Goal: Task Accomplishment & Management: Manage account settings

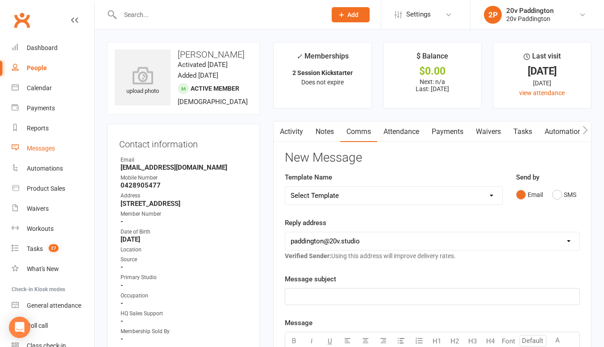
click at [58, 151] on link "Messages" at bounding box center [53, 148] width 83 height 20
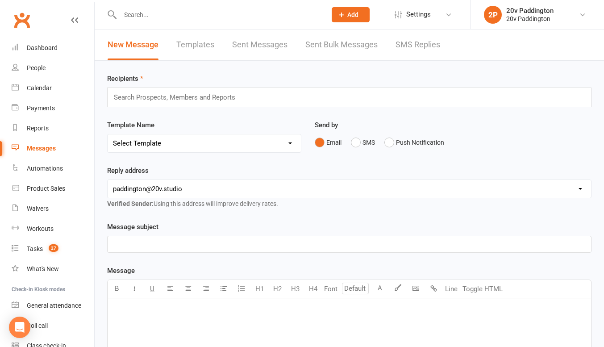
click at [398, 44] on link "SMS Replies" at bounding box center [418, 44] width 45 height 31
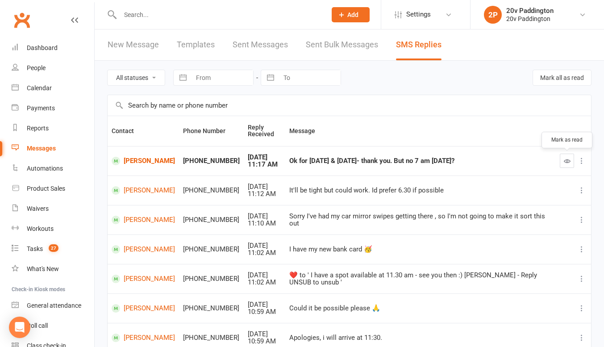
click at [566, 160] on icon "button" at bounding box center [567, 161] width 7 height 7
click at [131, 157] on link "[PERSON_NAME]" at bounding box center [143, 161] width 63 height 8
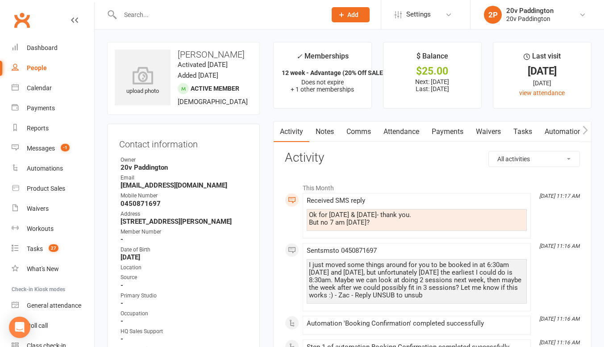
click at [366, 132] on link "Comms" at bounding box center [358, 131] width 37 height 21
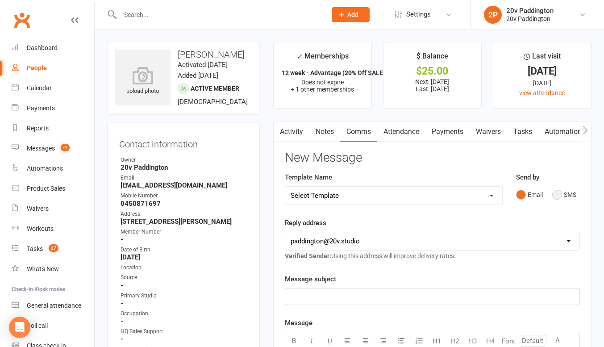
click at [564, 191] on button "SMS" at bounding box center [564, 194] width 24 height 17
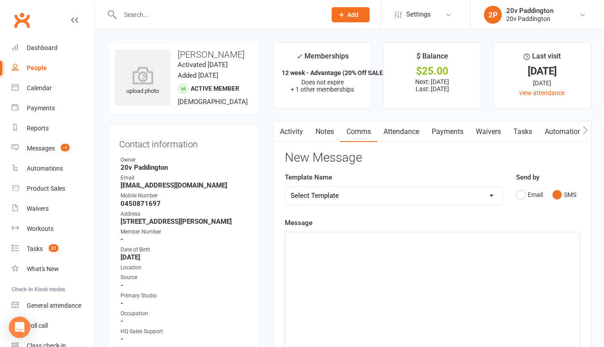
click at [433, 272] on div "﻿" at bounding box center [432, 299] width 294 height 134
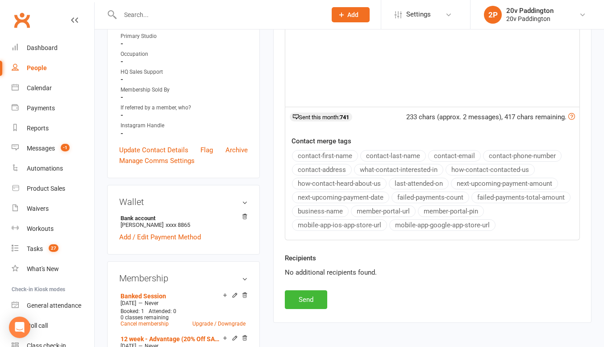
scroll to position [295, 0]
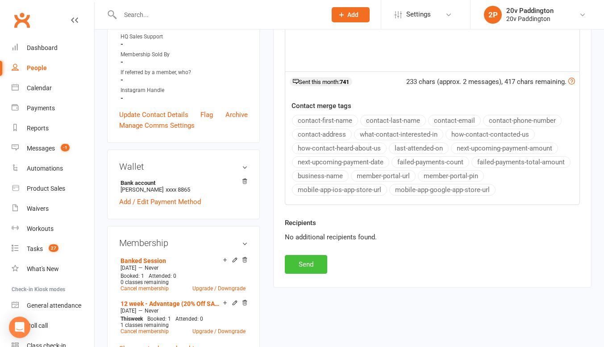
click at [316, 257] on button "Send" at bounding box center [306, 264] width 42 height 19
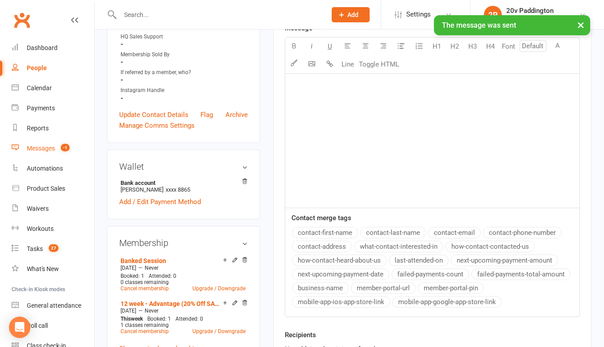
click at [59, 155] on link "Messages -1" at bounding box center [53, 148] width 83 height 20
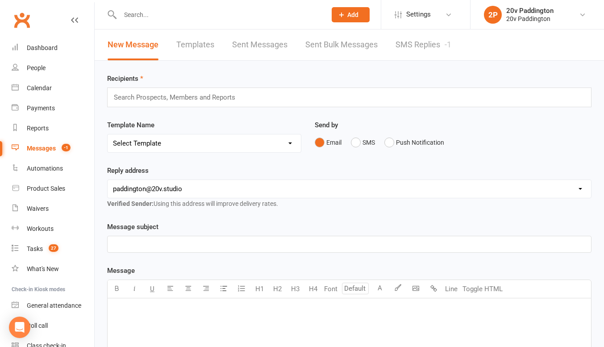
click at [445, 33] on link "SMS Replies -1" at bounding box center [424, 44] width 56 height 31
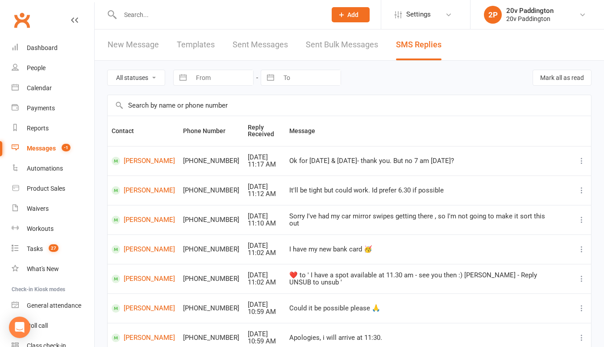
click at [53, 145] on div "Messages" at bounding box center [41, 148] width 29 height 7
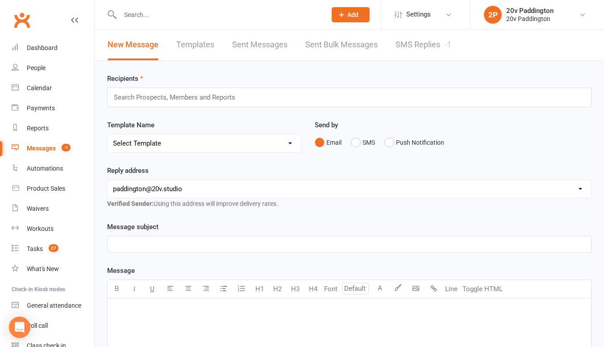
click at [422, 39] on link "SMS Replies -1" at bounding box center [424, 44] width 56 height 31
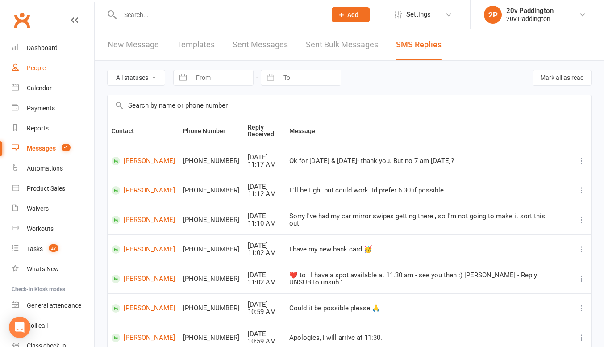
click at [29, 68] on div "People" at bounding box center [36, 67] width 19 height 7
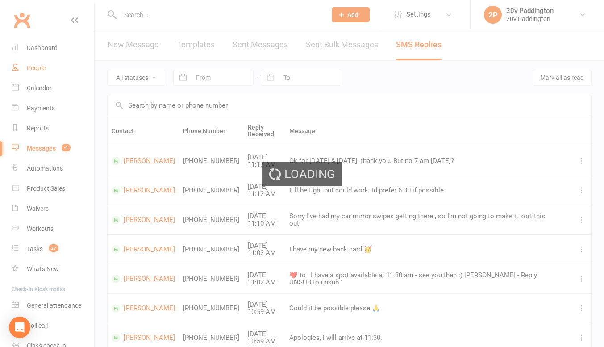
select select "100"
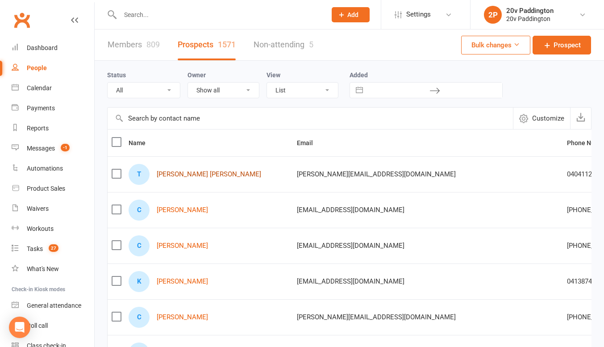
click at [189, 171] on link "Todd Manning Manning" at bounding box center [209, 175] width 104 height 8
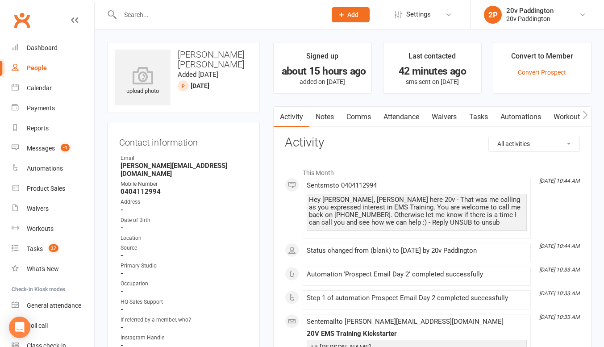
click at [311, 113] on link "Notes" at bounding box center [324, 117] width 31 height 21
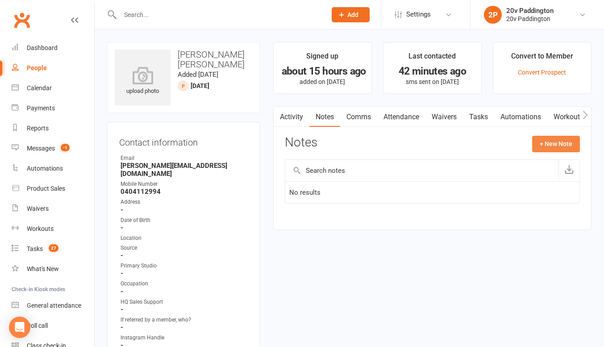
click at [560, 148] on button "+ New Note" at bounding box center [556, 144] width 48 height 16
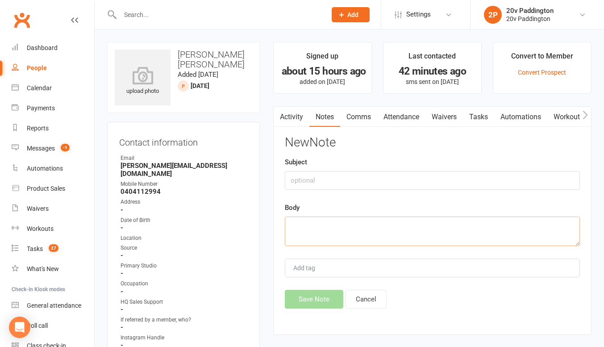
click at [418, 225] on textarea at bounding box center [432, 231] width 295 height 29
type textarea "left VM"
click at [315, 304] on button "Save Note" at bounding box center [314, 299] width 59 height 19
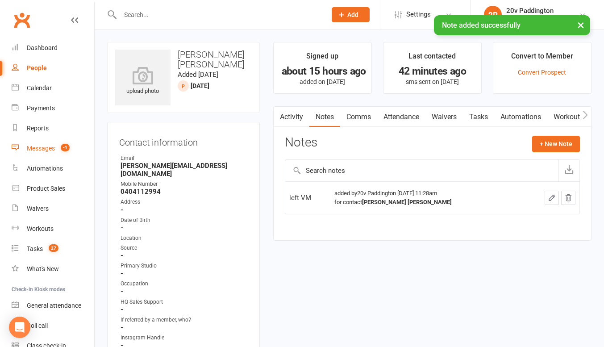
click at [38, 144] on link "Messages -1" at bounding box center [53, 148] width 83 height 20
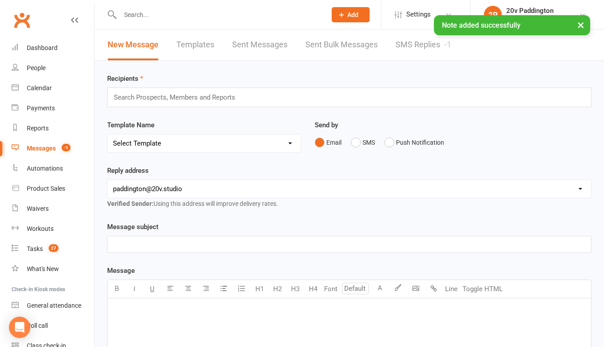
click at [433, 58] on link "SMS Replies -1" at bounding box center [424, 44] width 56 height 31
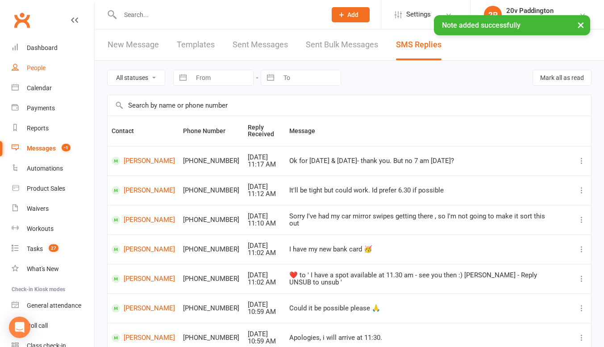
click at [39, 69] on div "People" at bounding box center [36, 67] width 19 height 7
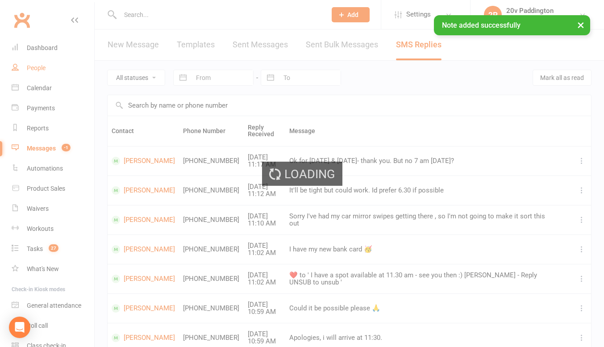
select select "100"
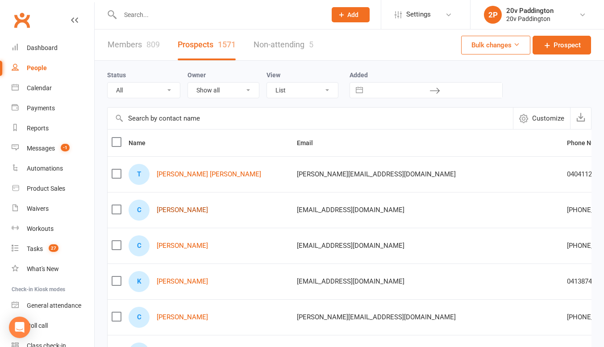
click at [181, 206] on link "Christopher Booth" at bounding box center [182, 210] width 51 height 8
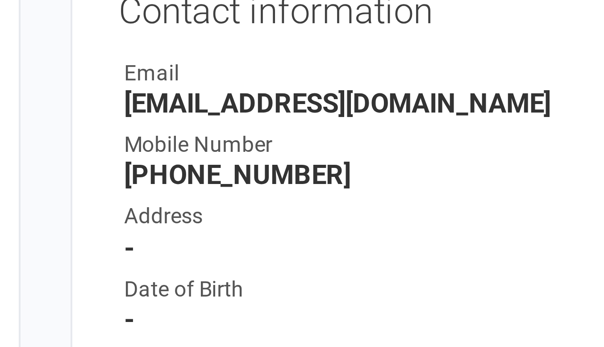
click at [128, 184] on strong "+61410002584" at bounding box center [184, 184] width 127 height 8
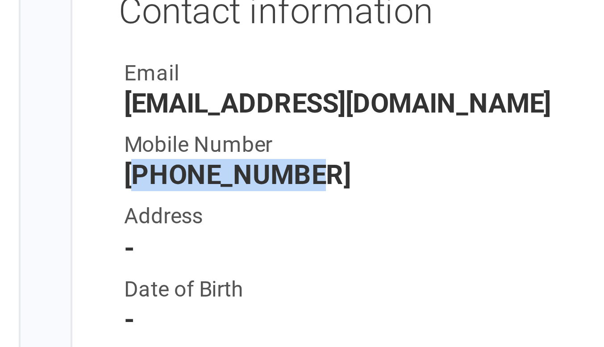
click at [128, 184] on strong "+61410002584" at bounding box center [184, 184] width 127 height 8
copy render-form-field "+61410002584"
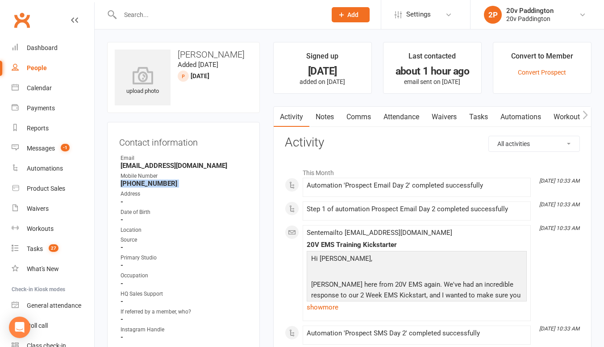
click at [359, 113] on link "Comms" at bounding box center [358, 117] width 37 height 21
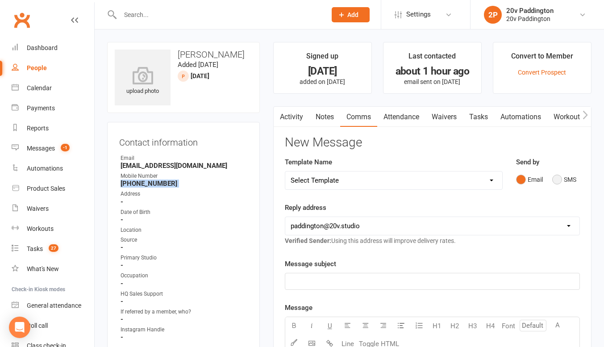
click at [571, 174] on button "SMS" at bounding box center [564, 179] width 24 height 17
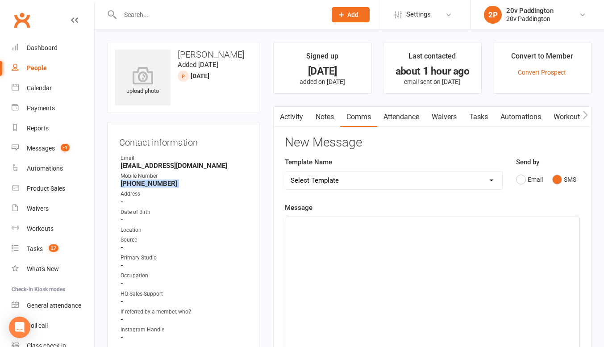
click at [416, 188] on select "Select Template [Email] 20v Referral Bonus [SMS] Free Trial Link [SMS] Haven’t …" at bounding box center [393, 180] width 217 height 18
select select "3"
click at [285, 171] on select "Select Template [Email] 20v Referral Bonus [SMS] Free Trial Link [SMS] Haven’t …" at bounding box center [393, 180] width 217 height 18
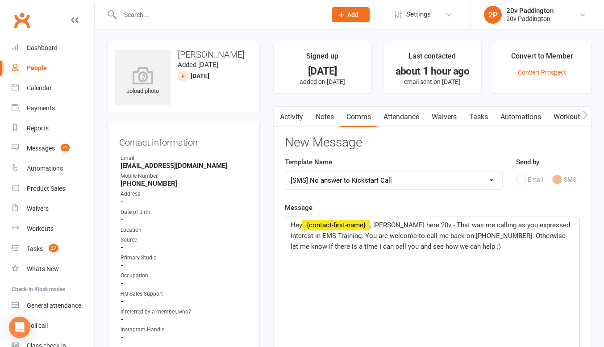
click at [386, 225] on span ", Joel here 20v - That was me calling as you expressed interest in EMS Training…" at bounding box center [431, 235] width 281 height 29
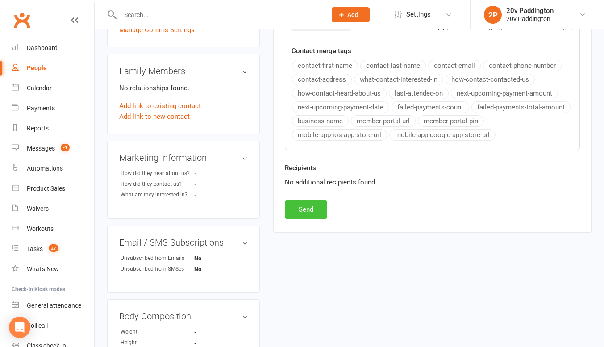
click at [316, 214] on button "Send" at bounding box center [306, 209] width 42 height 19
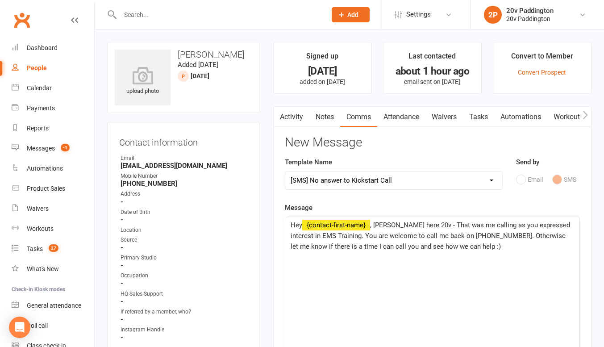
select select
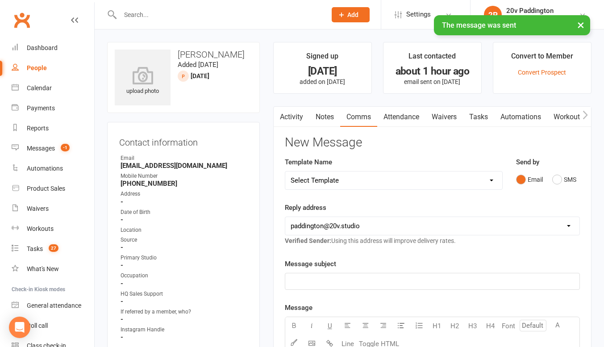
click at [326, 124] on link "Notes" at bounding box center [324, 117] width 31 height 21
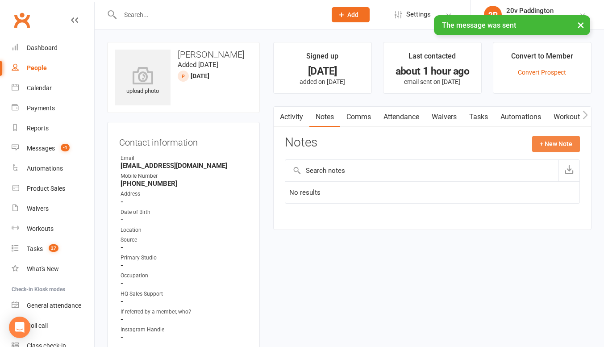
click at [552, 151] on button "+ New Note" at bounding box center [556, 144] width 48 height 16
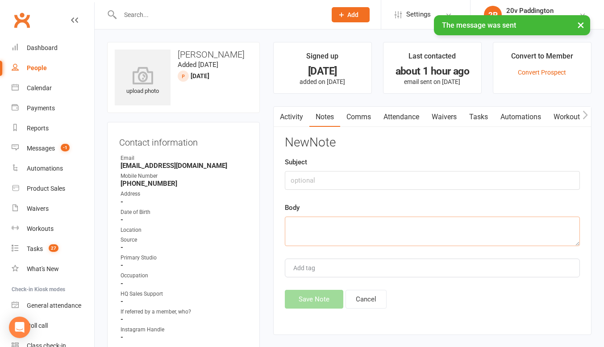
click at [456, 217] on textarea at bounding box center [432, 231] width 295 height 29
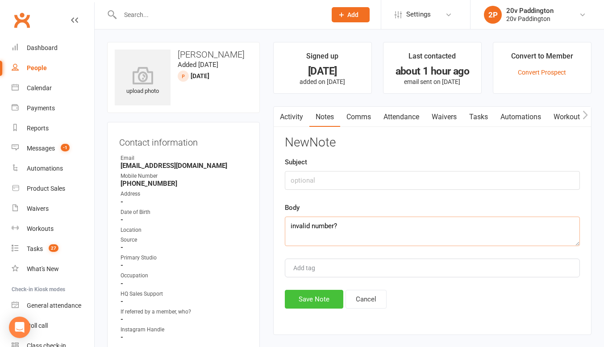
type textarea "invalid number?"
click at [317, 300] on button "Save Note" at bounding box center [314, 299] width 59 height 19
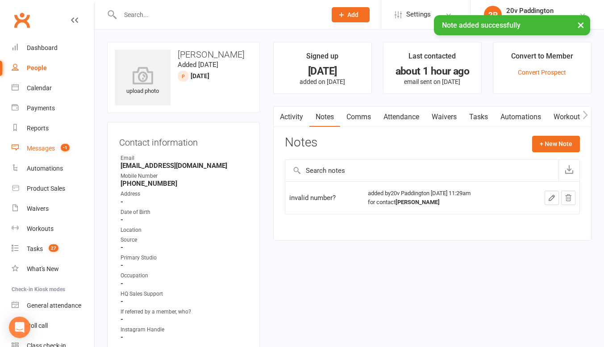
click at [42, 146] on div "Messages" at bounding box center [41, 148] width 28 height 7
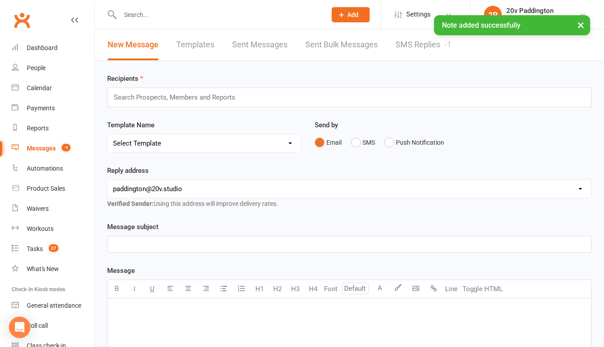
click at [419, 47] on link "SMS Replies -1" at bounding box center [424, 44] width 56 height 31
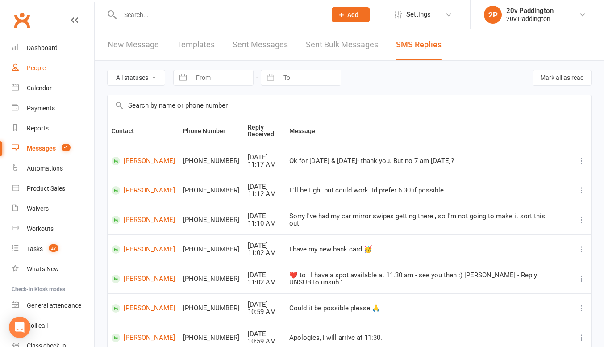
click at [33, 67] on div "People" at bounding box center [36, 67] width 19 height 7
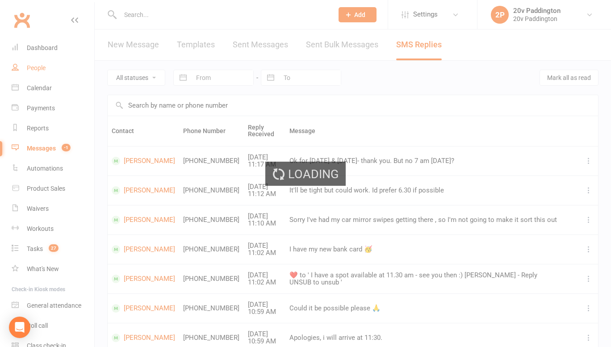
select select "100"
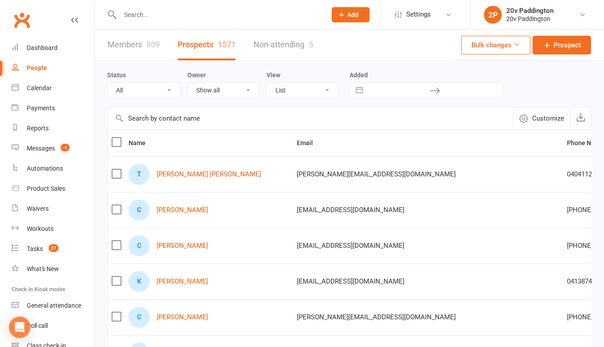
scroll to position [29, 0]
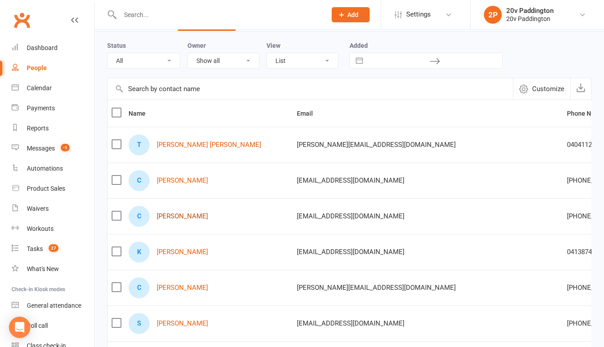
click at [178, 219] on link "Chris Coucher" at bounding box center [182, 217] width 51 height 8
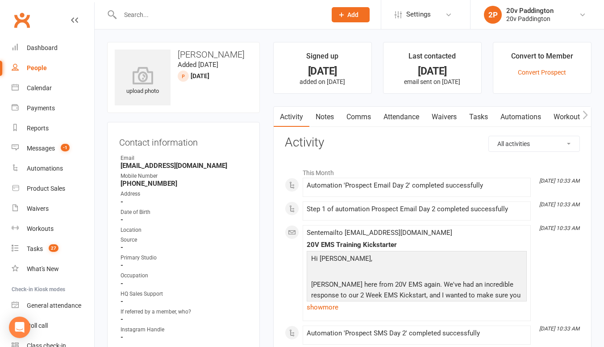
click at [322, 114] on link "Notes" at bounding box center [324, 117] width 31 height 21
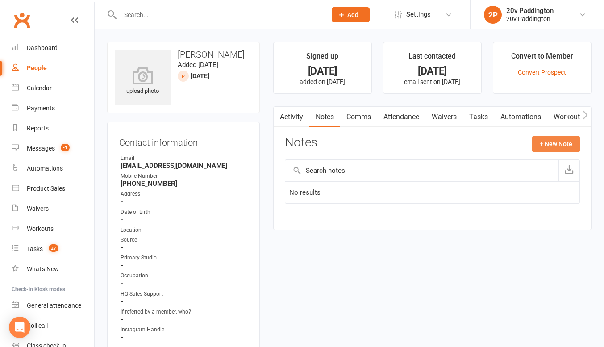
click at [550, 138] on button "+ New Note" at bounding box center [556, 144] width 48 height 16
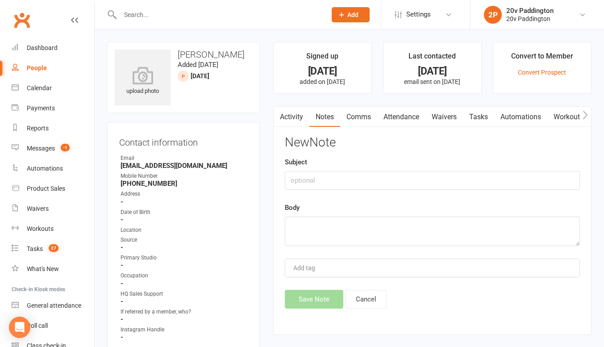
click at [483, 215] on div "Body" at bounding box center [432, 224] width 295 height 44
click at [468, 230] on textarea at bounding box center [432, 231] width 295 height 29
type textarea "left VM"
click at [333, 290] on button "Save Note" at bounding box center [314, 299] width 59 height 19
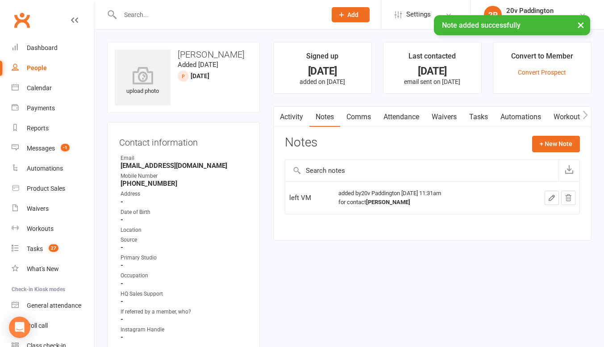
click at [489, 113] on link "Tasks" at bounding box center [478, 117] width 31 height 21
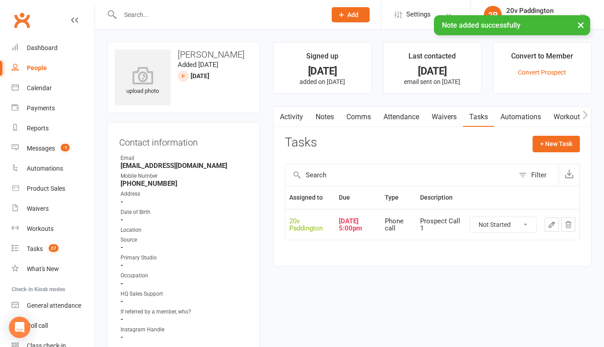
click at [515, 229] on select "Not Started In Progress Waiting Complete" at bounding box center [503, 224] width 66 height 15
click at [470, 217] on select "Not Started In Progress Waiting Complete" at bounding box center [503, 224] width 66 height 15
select select "unstarted"
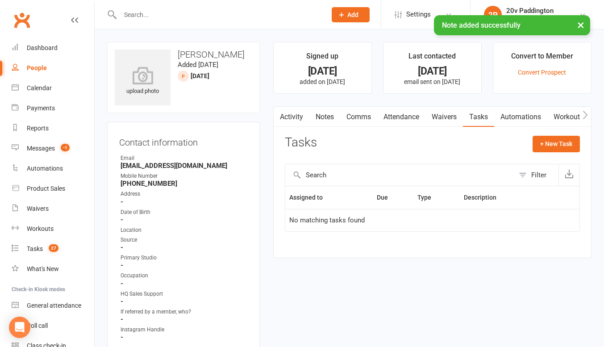
click at [280, 113] on icon "button" at bounding box center [278, 114] width 5 height 9
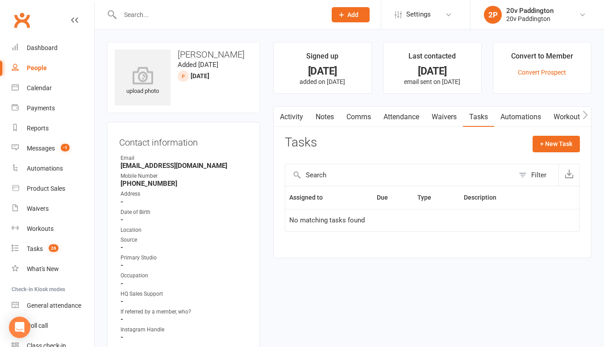
click at [291, 115] on link "Activity" at bounding box center [292, 117] width 36 height 21
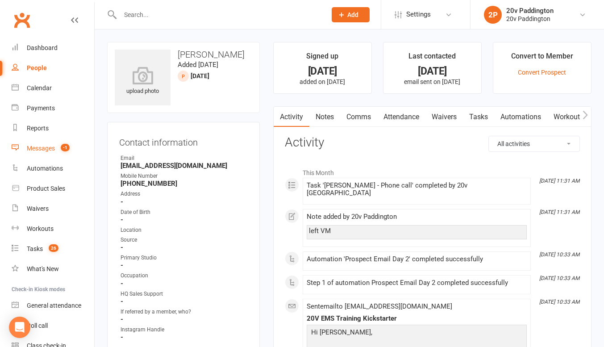
click at [60, 142] on link "Messages -1" at bounding box center [53, 148] width 83 height 20
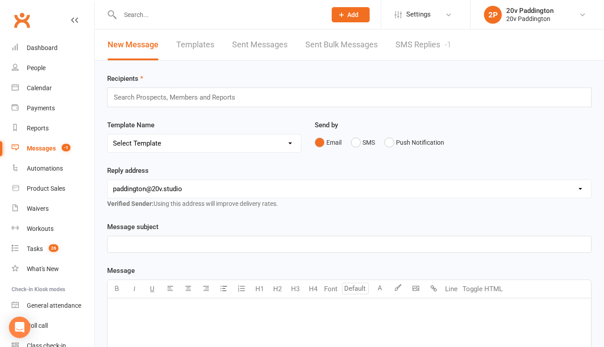
click at [440, 54] on link "SMS Replies -1" at bounding box center [424, 44] width 56 height 31
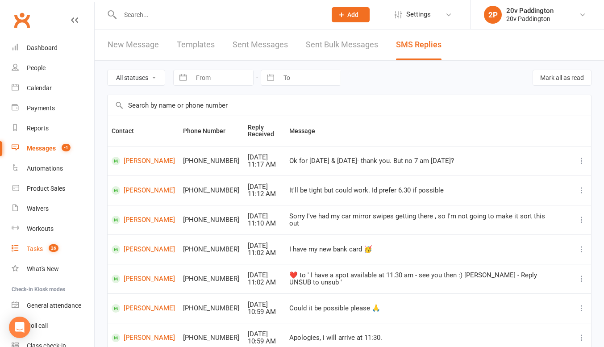
click at [43, 246] on div "Tasks" at bounding box center [35, 248] width 16 height 7
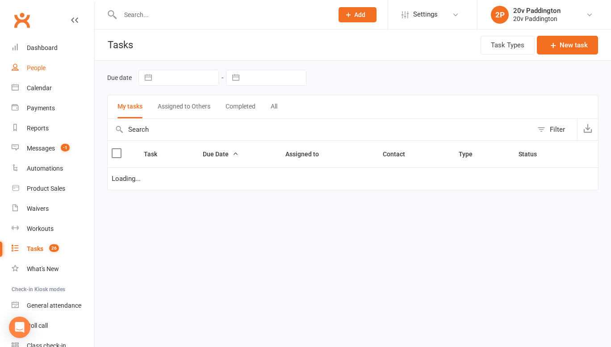
click at [38, 71] on div "People" at bounding box center [36, 67] width 19 height 7
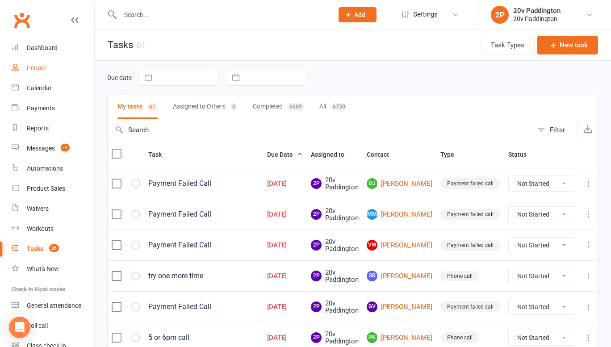
select select "100"
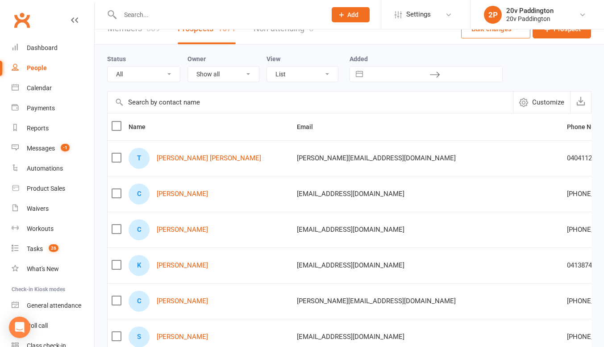
scroll to position [13, 0]
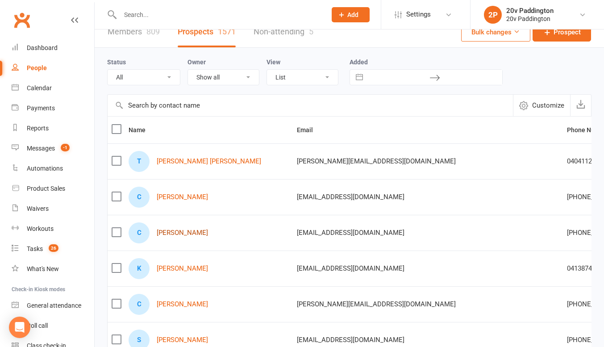
click at [184, 231] on link "Chris Coucher" at bounding box center [182, 233] width 51 height 8
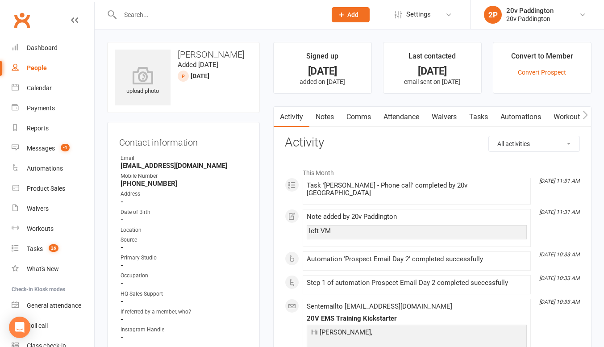
click at [354, 120] on link "Comms" at bounding box center [358, 117] width 37 height 21
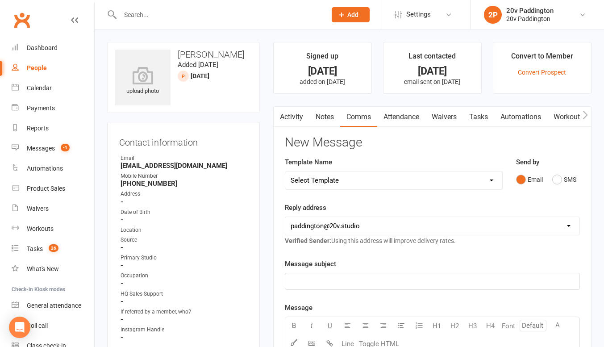
click at [552, 175] on div "Email SMS" at bounding box center [548, 179] width 64 height 17
click at [559, 183] on button "SMS" at bounding box center [564, 179] width 24 height 17
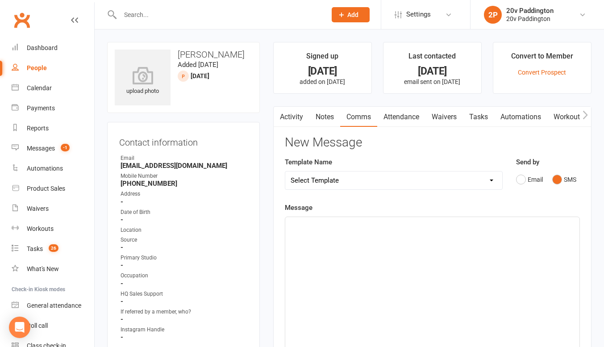
click at [451, 186] on select "Select Template [Email] 20v Referral Bonus [SMS] Free Trial Link [SMS] Haven’t …" at bounding box center [393, 180] width 217 height 18
select select "3"
click at [285, 171] on select "Select Template [Email] 20v Referral Bonus [SMS] Free Trial Link [SMS] Haven’t …" at bounding box center [393, 180] width 217 height 18
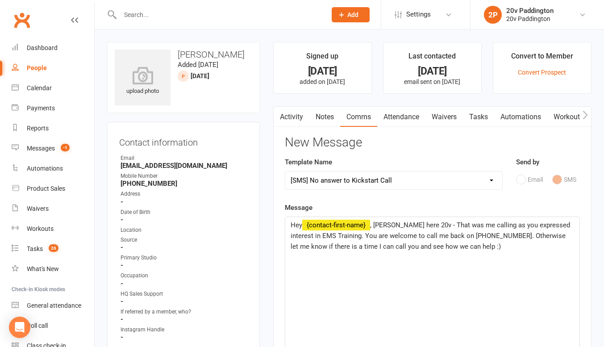
click at [381, 226] on span ", Joel here 20v - That was me calling as you expressed interest in EMS Training…" at bounding box center [431, 235] width 281 height 29
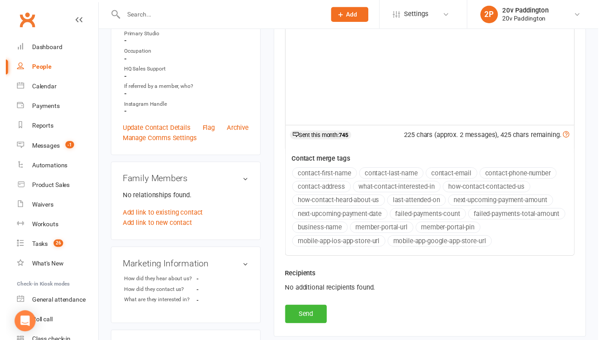
scroll to position [251, 0]
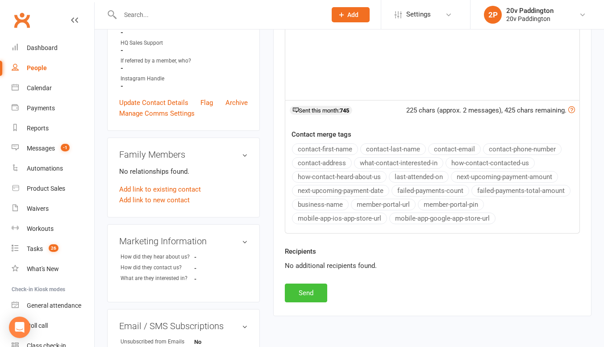
click at [319, 299] on button "Send" at bounding box center [306, 293] width 42 height 19
select select
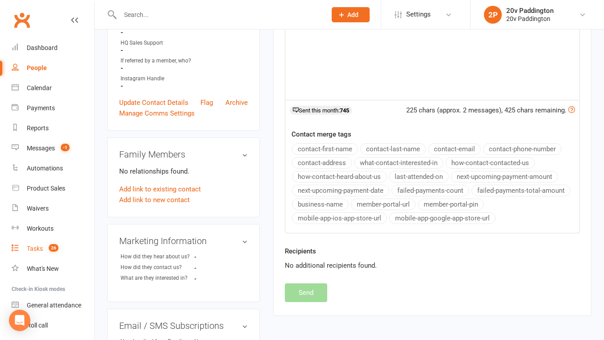
click at [32, 254] on link "Tasks 26" at bounding box center [53, 249] width 83 height 20
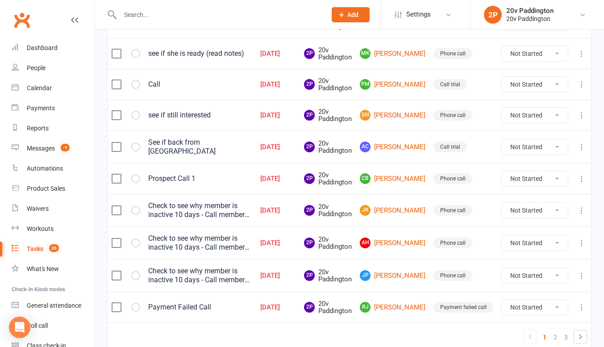
scroll to position [631, 0]
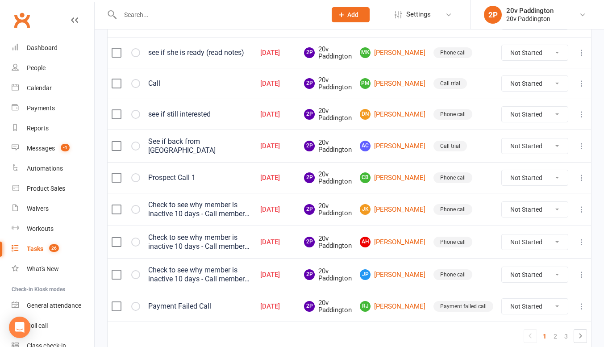
click at [542, 175] on select "Not Started In Progress Waiting Complete" at bounding box center [535, 177] width 66 height 15
click at [502, 170] on select "Not Started In Progress Waiting Complete" at bounding box center [535, 177] width 66 height 15
select select "unstarted"
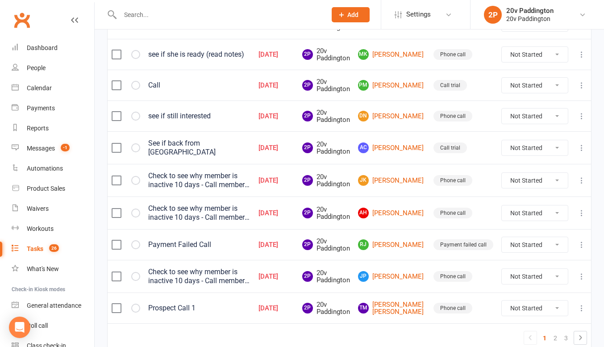
drag, startPoint x: 410, startPoint y: 149, endPoint x: 427, endPoint y: 150, distance: 17.1
click at [427, 150] on td "AC Annette Cameron" at bounding box center [391, 147] width 75 height 33
click at [565, 301] on select "Not Started In Progress Waiting Complete" at bounding box center [535, 308] width 66 height 15
click at [502, 301] on select "Not Started In Progress Waiting Complete" at bounding box center [535, 308] width 66 height 15
select select "unstarted"
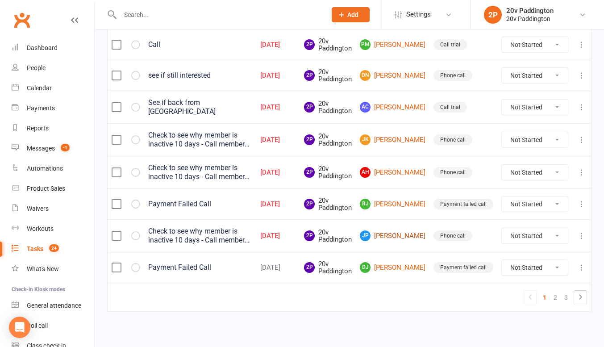
scroll to position [665, 0]
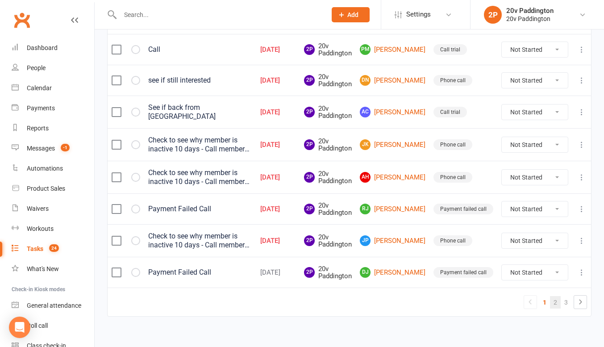
click at [553, 300] on link "2" at bounding box center [555, 302] width 11 height 13
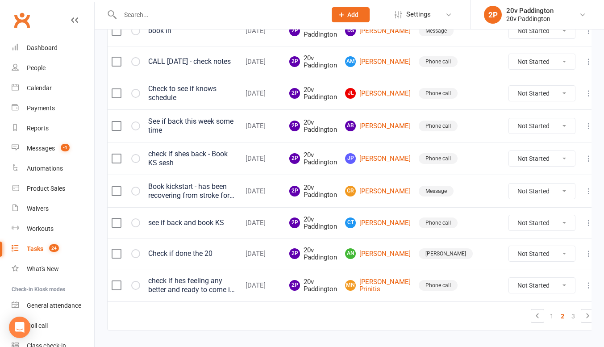
scroll to position [682, 0]
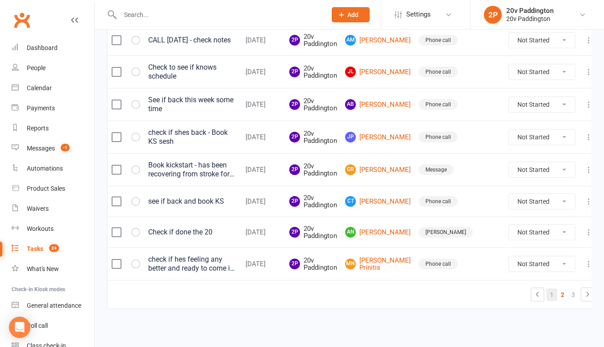
click at [547, 297] on link "1" at bounding box center [552, 294] width 11 height 13
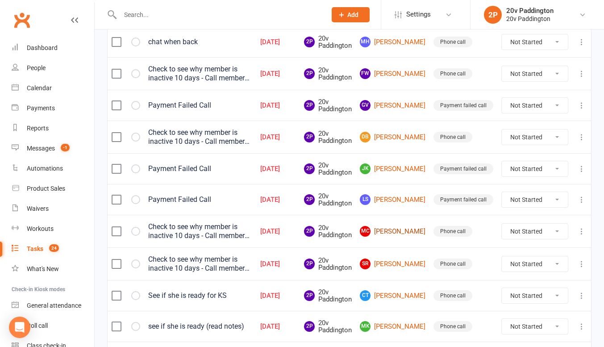
scroll to position [360, 0]
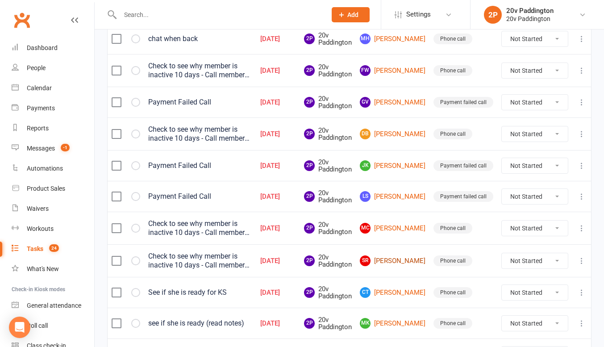
click at [399, 257] on link "sR shyama Ryland" at bounding box center [393, 260] width 66 height 11
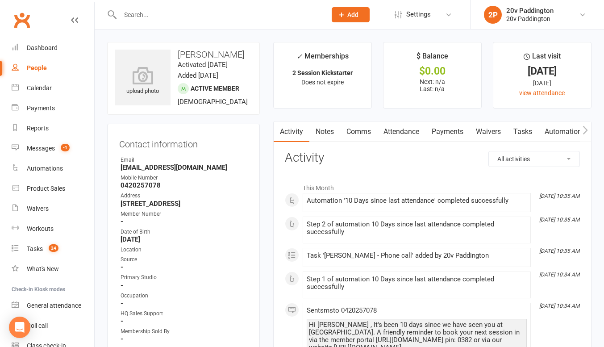
click at [360, 131] on link "Comms" at bounding box center [358, 131] width 37 height 21
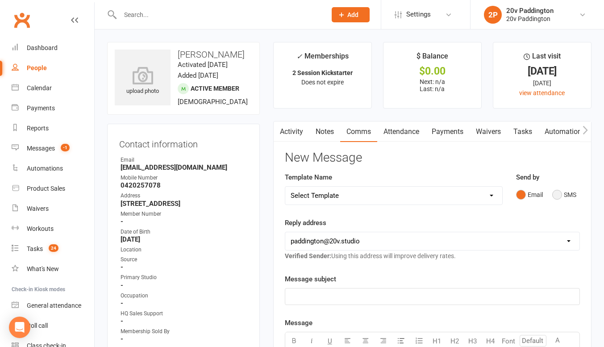
click at [564, 198] on button "SMS" at bounding box center [564, 194] width 24 height 17
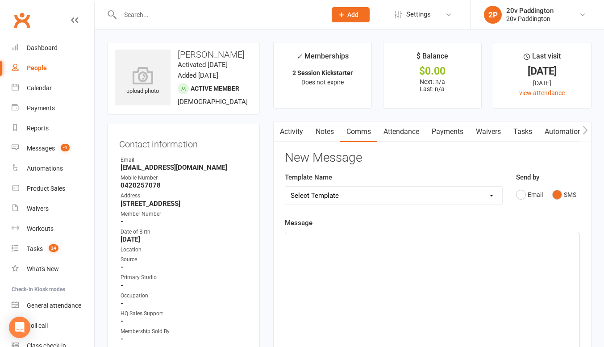
click at [514, 242] on p "﻿" at bounding box center [433, 240] width 284 height 11
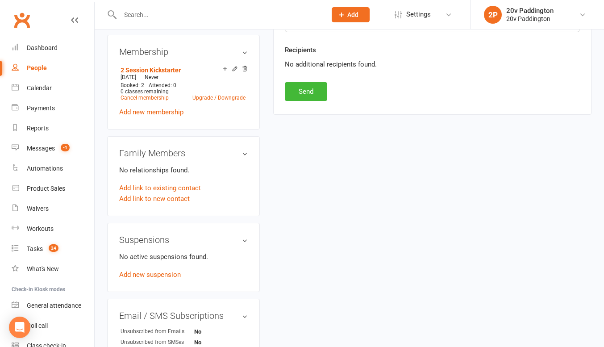
scroll to position [484, 0]
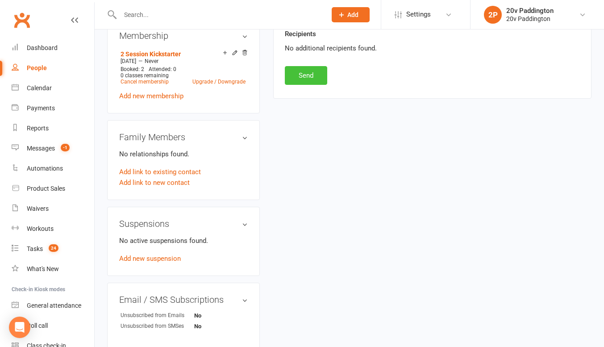
click at [297, 74] on button "Send" at bounding box center [306, 75] width 42 height 19
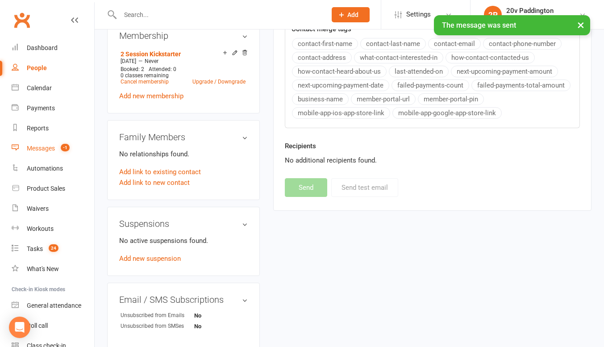
click at [50, 143] on link "Messages -1" at bounding box center [53, 148] width 83 height 20
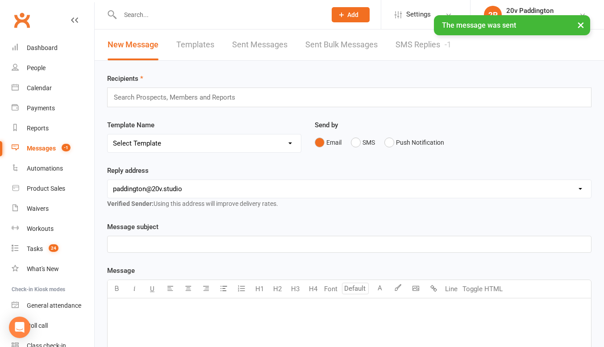
click at [420, 42] on link "SMS Replies -1" at bounding box center [424, 44] width 56 height 31
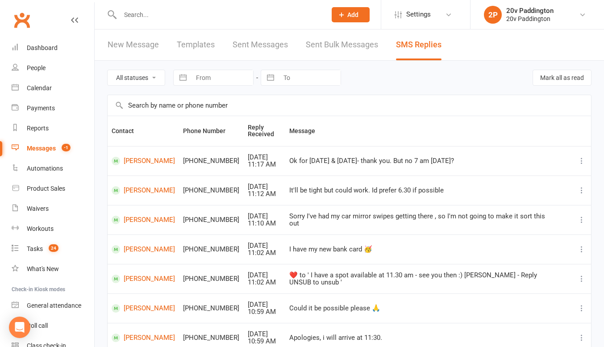
click at [56, 145] on link "Messages -1" at bounding box center [53, 148] width 83 height 20
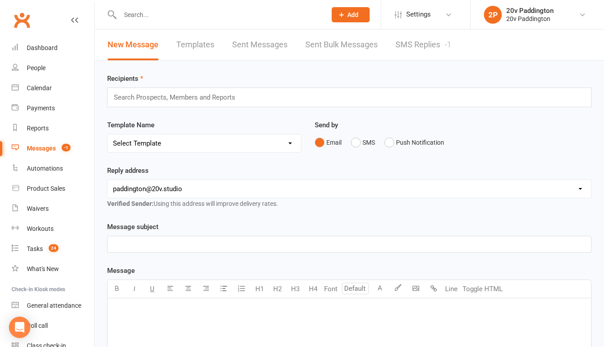
click at [399, 46] on link "SMS Replies -1" at bounding box center [424, 44] width 56 height 31
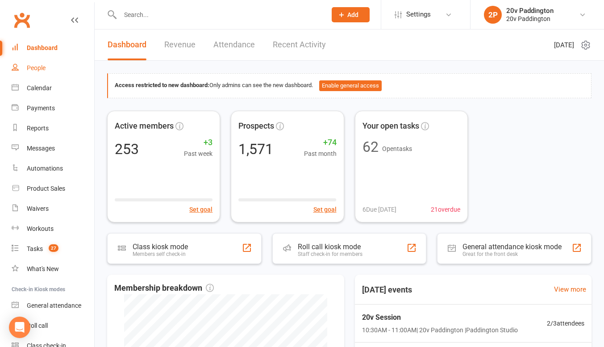
click at [42, 78] on link "People" at bounding box center [53, 68] width 83 height 20
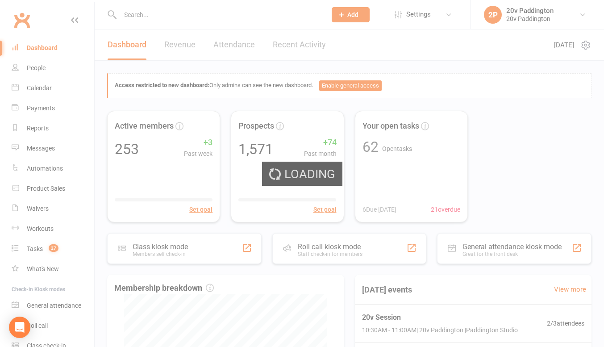
select select "100"
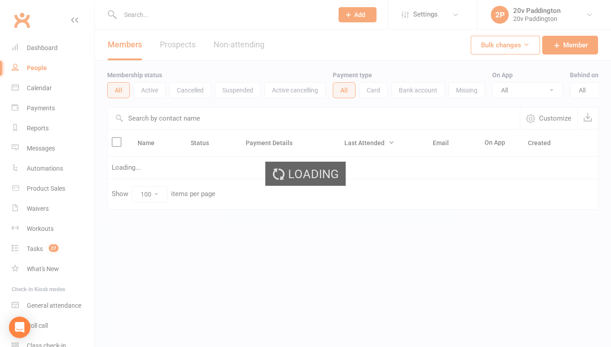
click at [40, 80] on div "Loading" at bounding box center [305, 173] width 611 height 347
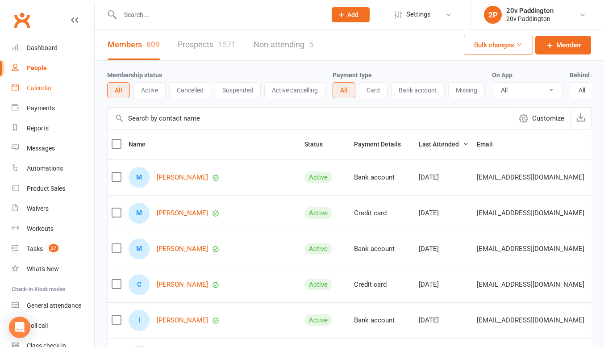
click at [43, 86] on div "Calendar" at bounding box center [39, 87] width 25 height 7
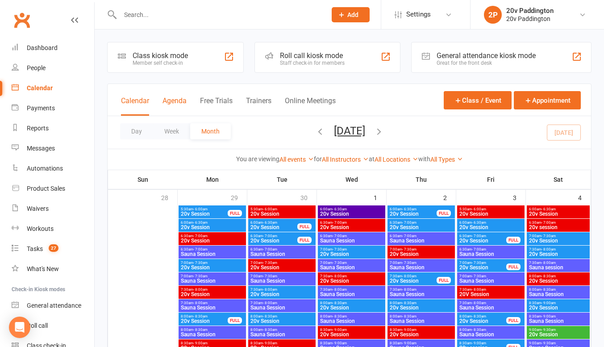
click at [175, 97] on button "Agenda" at bounding box center [175, 105] width 24 height 19
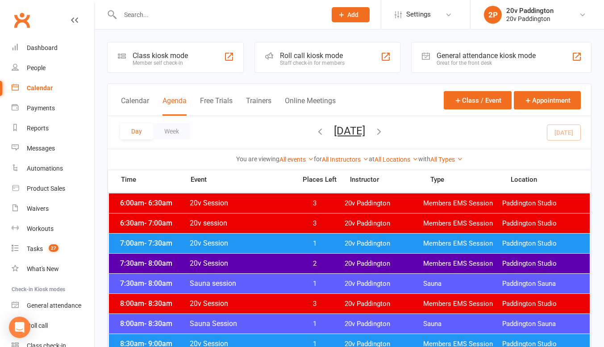
click at [353, 132] on button "Saturday, Oct 11, 2025" at bounding box center [349, 131] width 31 height 13
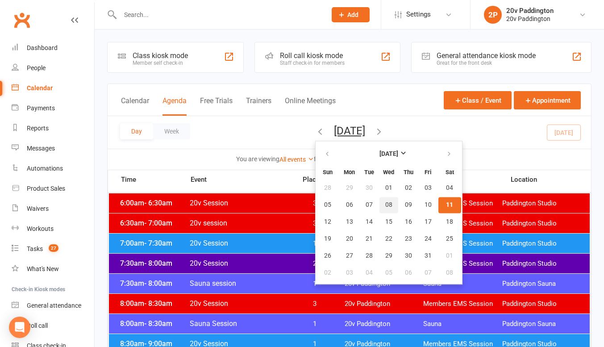
click at [385, 203] on span "08" at bounding box center [388, 204] width 7 height 7
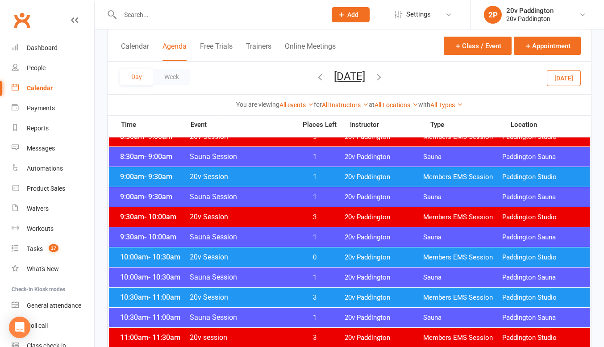
scroll to position [259, 0]
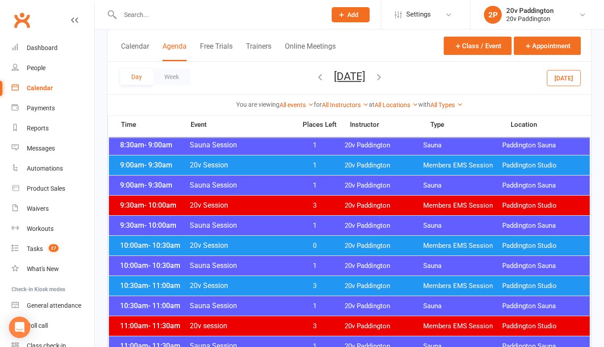
click at [283, 238] on div "10:00am - 10:30am 20v Session 0 20v Paddington Members EMS Session Paddington S…" at bounding box center [349, 246] width 481 height 20
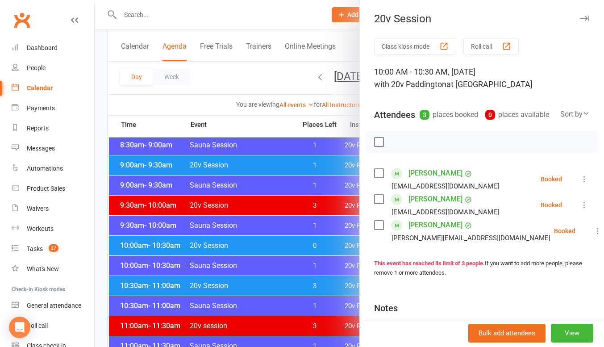
click at [580, 184] on icon at bounding box center [584, 179] width 9 height 9
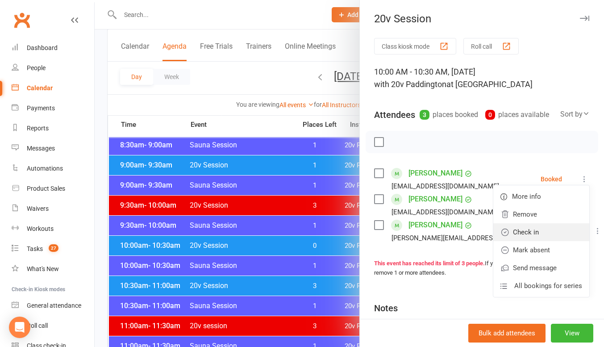
click at [542, 239] on link "Check in" at bounding box center [541, 232] width 96 height 18
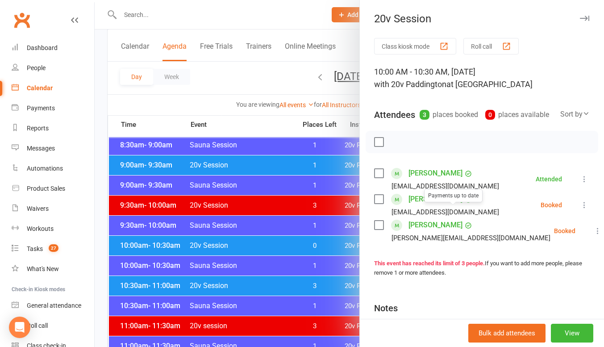
click at [418, 206] on link "[PERSON_NAME]" at bounding box center [436, 199] width 54 height 14
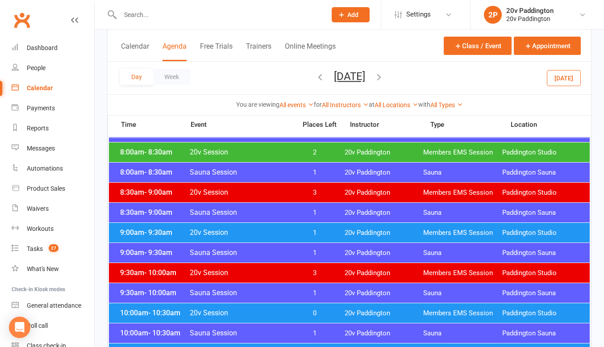
scroll to position [247, 0]
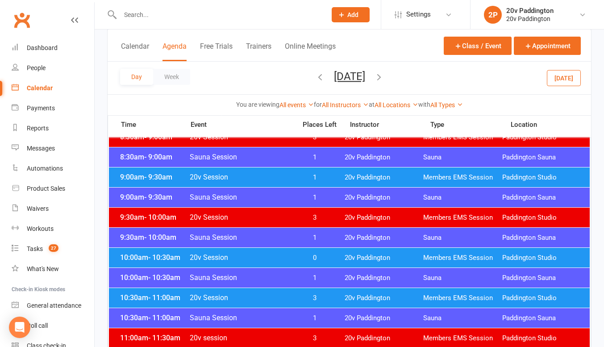
click at [393, 257] on span "20v Paddington" at bounding box center [384, 258] width 79 height 8
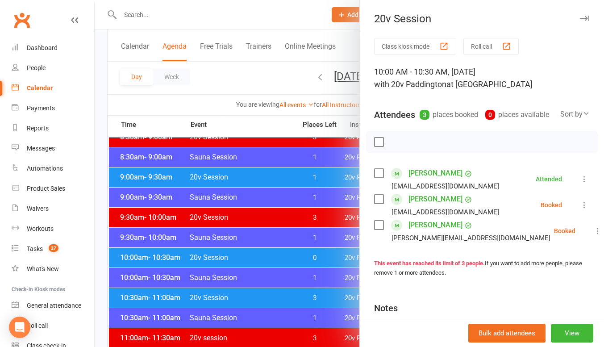
click at [565, 218] on li "Janina Klein jnearn@hotmail.com Booked More info Remove Check in Mark absent Se…" at bounding box center [482, 205] width 216 height 26
click at [580, 209] on icon at bounding box center [584, 205] width 9 height 9
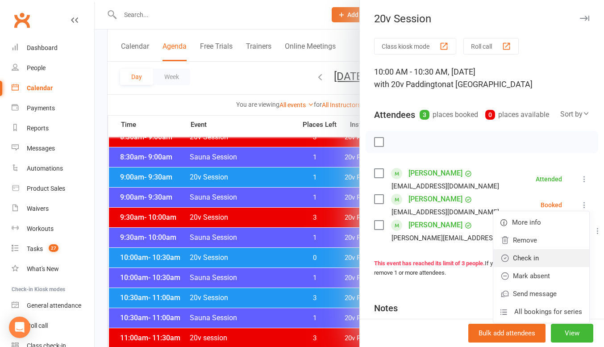
click at [515, 267] on link "Check in" at bounding box center [541, 258] width 96 height 18
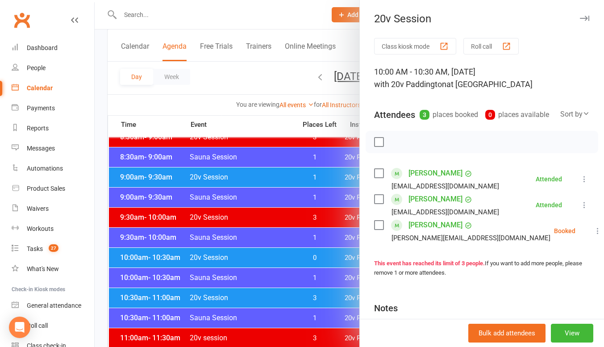
click at [593, 235] on icon at bounding box center [597, 230] width 9 height 9
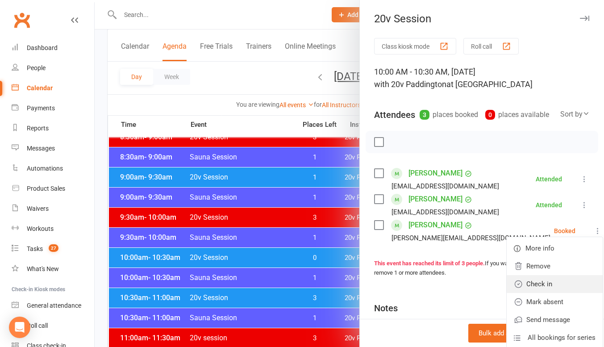
click at [519, 293] on link "Check in" at bounding box center [555, 284] width 96 height 18
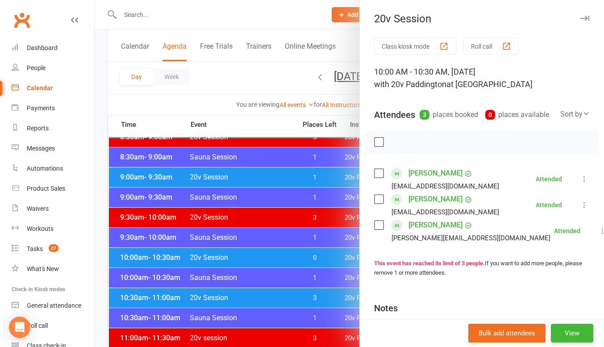
click at [242, 294] on div at bounding box center [350, 173] width 510 height 347
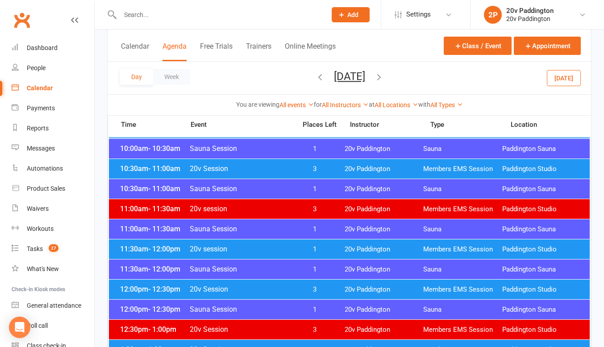
scroll to position [376, 0]
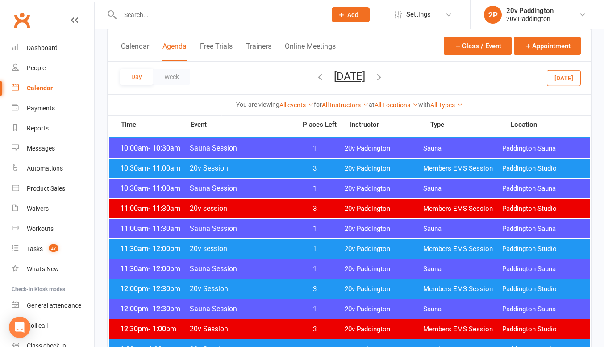
click at [285, 250] on span "20v session" at bounding box center [240, 248] width 102 height 8
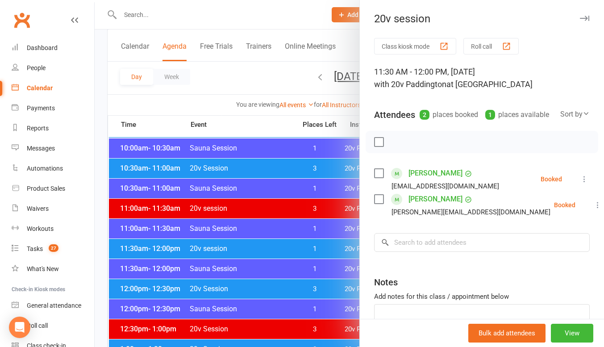
click at [580, 184] on icon at bounding box center [584, 179] width 9 height 9
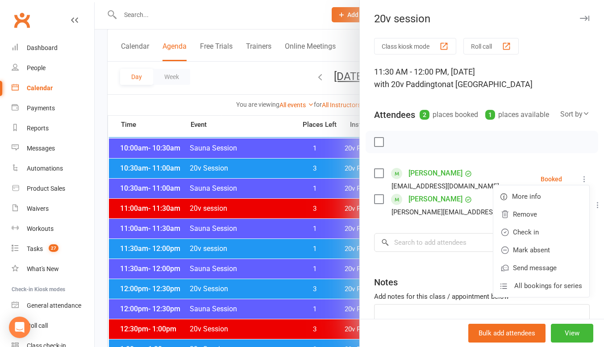
click at [508, 177] on div "Class kiosk mode Roll call 11:30 AM - 12:00 PM, Wednesday, October, 8, 2025 wit…" at bounding box center [482, 208] width 244 height 340
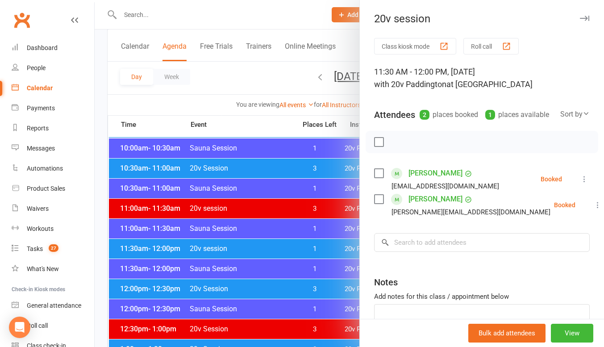
click at [593, 209] on icon at bounding box center [597, 205] width 9 height 9
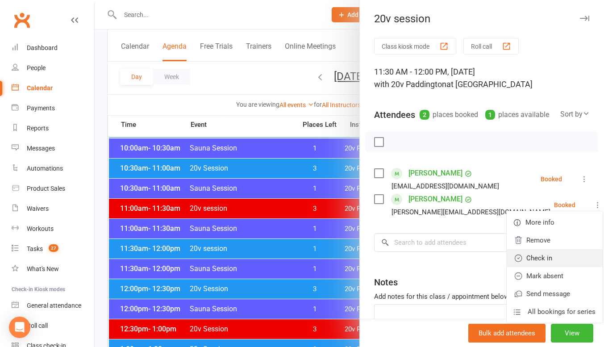
click at [534, 265] on link "Check in" at bounding box center [555, 258] width 96 height 18
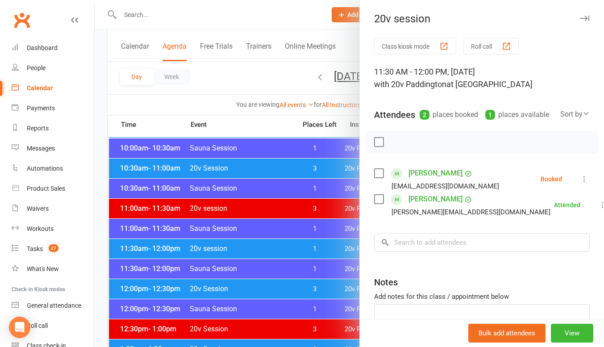
scroll to position [3, 0]
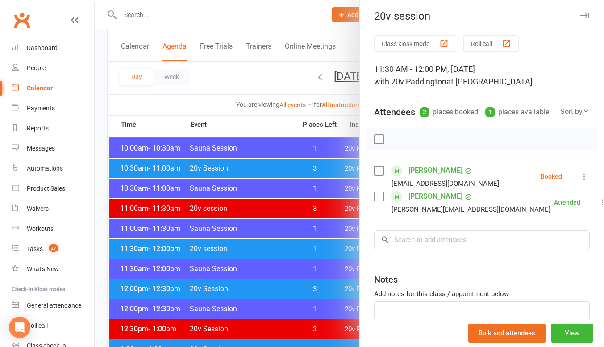
click at [254, 263] on div at bounding box center [350, 173] width 510 height 347
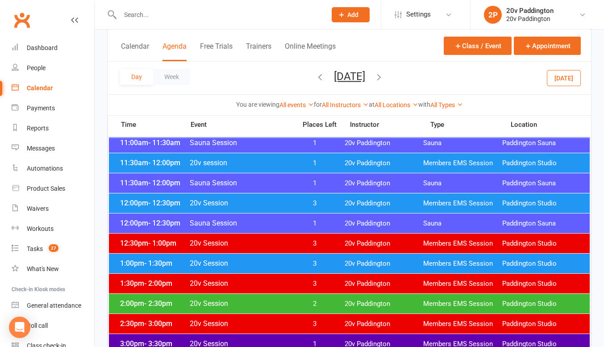
scroll to position [468, 0]
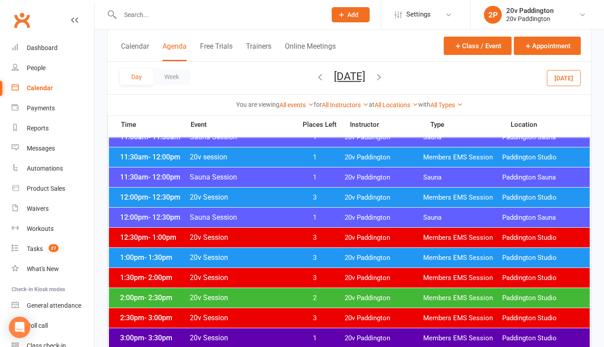
click at [293, 251] on div "1:00pm - 1:30pm 20v Session 3 20v Paddington Members EMS Session Paddington Stu…" at bounding box center [349, 258] width 481 height 20
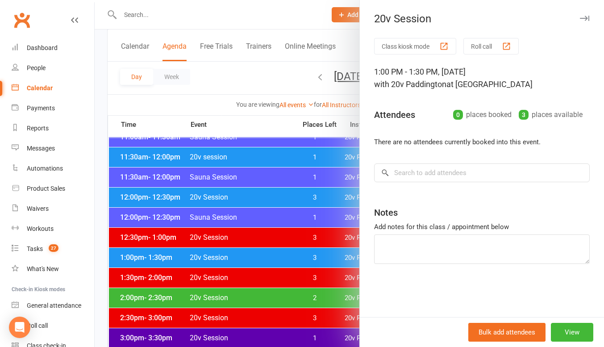
click at [272, 268] on div at bounding box center [350, 173] width 510 height 347
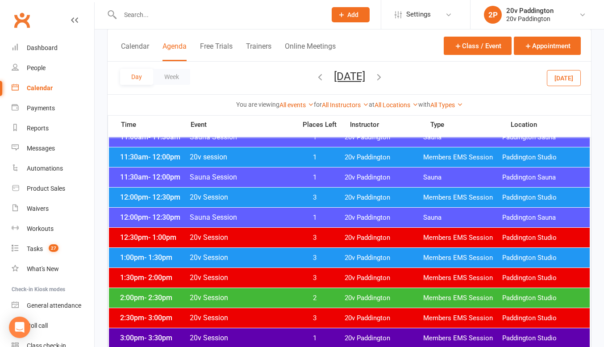
click at [279, 298] on span "20v Session" at bounding box center [240, 297] width 102 height 8
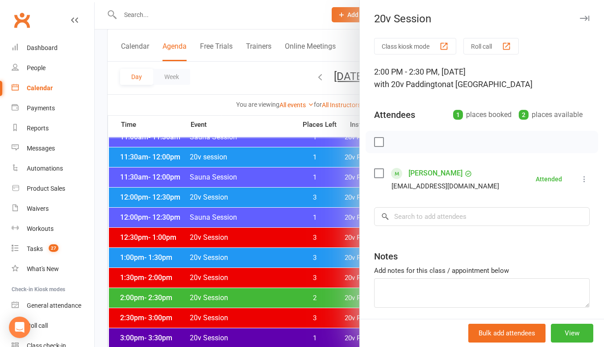
click at [290, 247] on div at bounding box center [350, 173] width 510 height 347
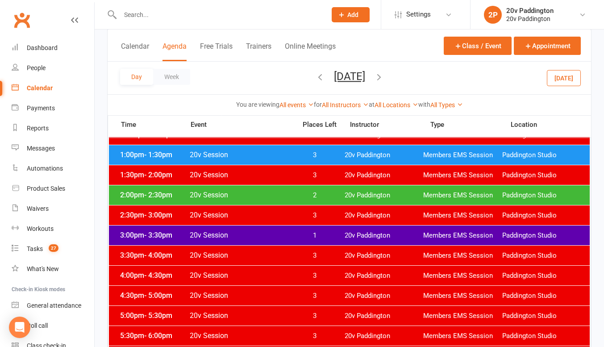
scroll to position [571, 0]
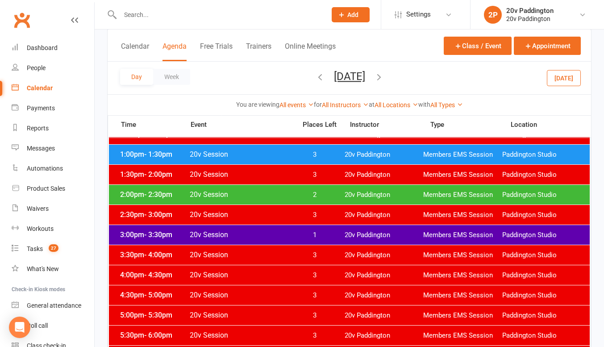
click at [305, 235] on span "1" at bounding box center [314, 235] width 47 height 8
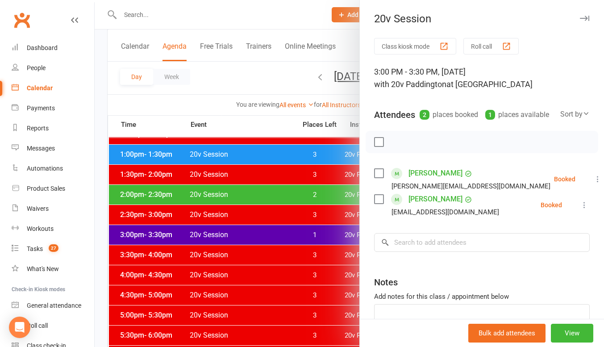
click at [593, 184] on icon at bounding box center [597, 179] width 9 height 9
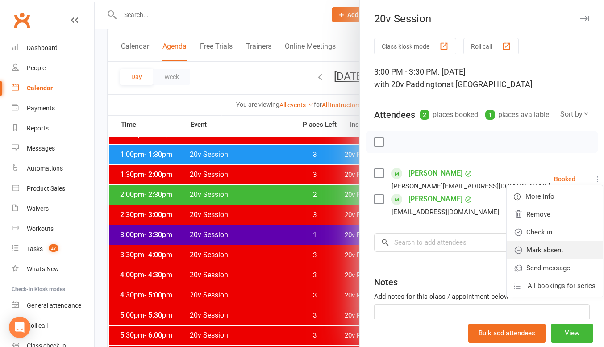
click at [513, 255] on link "Mark absent" at bounding box center [555, 250] width 96 height 18
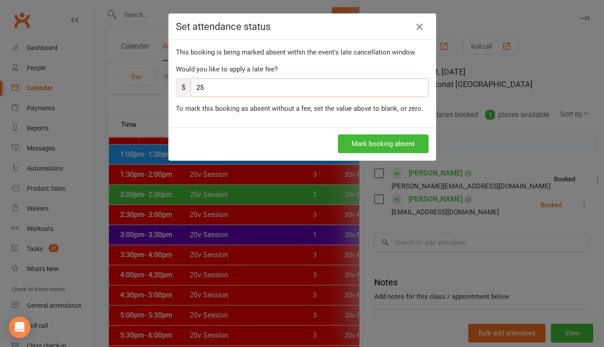
click at [314, 86] on input "25" at bounding box center [310, 87] width 238 height 19
type input "2"
type input "0"
click at [360, 139] on button "Mark booking absent" at bounding box center [383, 143] width 91 height 19
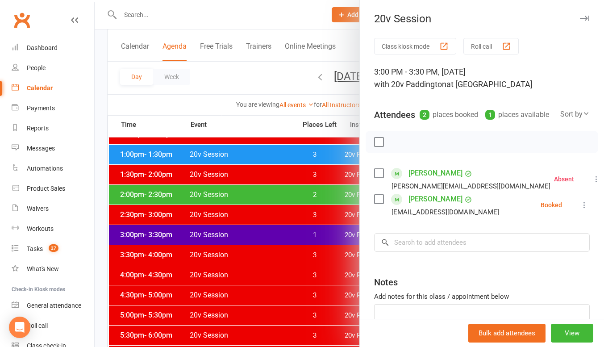
click at [580, 209] on icon at bounding box center [584, 205] width 9 height 9
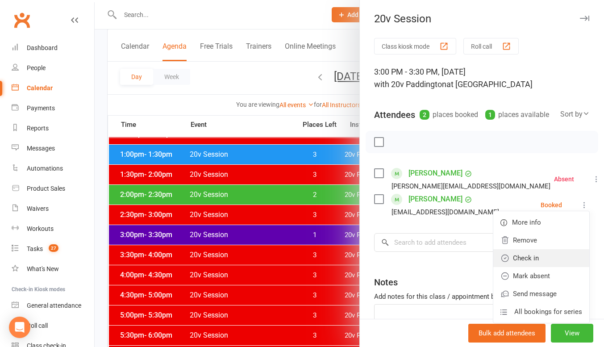
click at [530, 267] on link "Check in" at bounding box center [541, 258] width 96 height 18
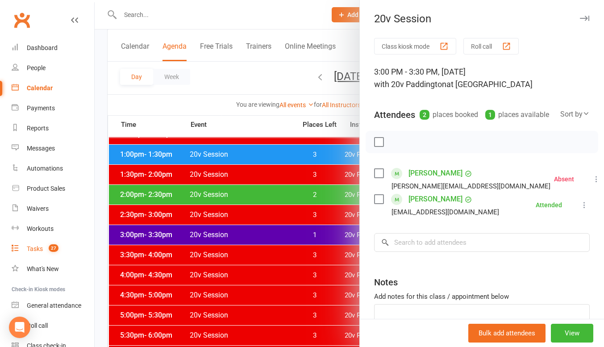
click at [41, 242] on link "Tasks 27" at bounding box center [53, 249] width 83 height 20
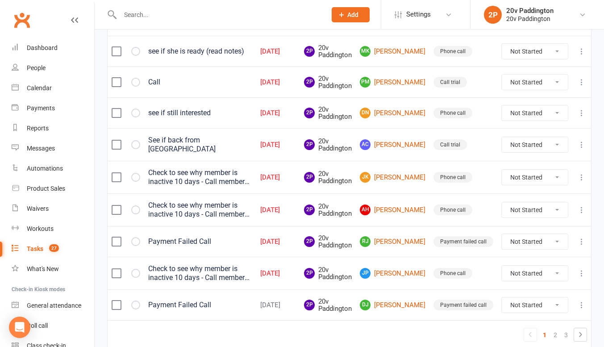
scroll to position [670, 0]
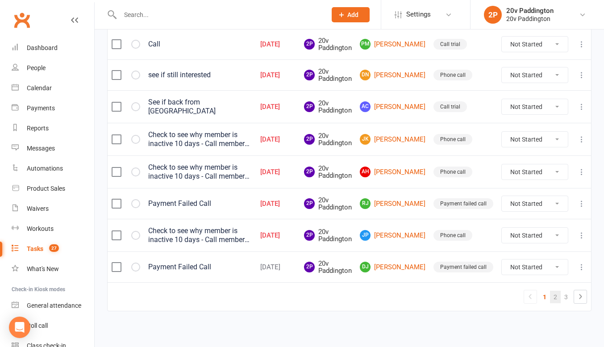
click at [552, 293] on link "2" at bounding box center [555, 297] width 11 height 13
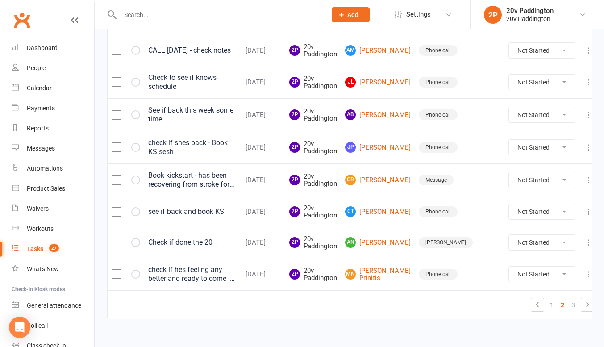
scroll to position [682, 0]
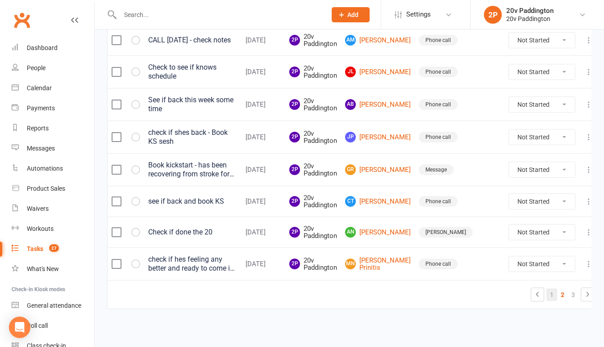
click at [547, 297] on link "1" at bounding box center [552, 294] width 11 height 13
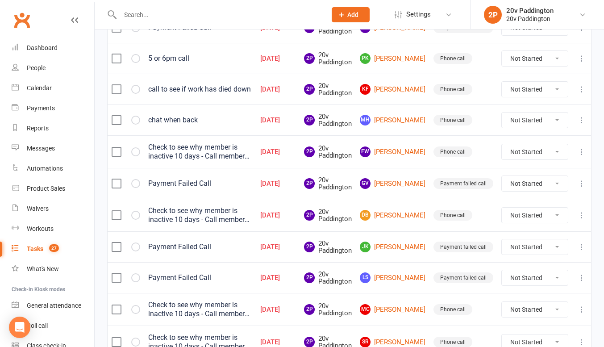
scroll to position [318, 0]
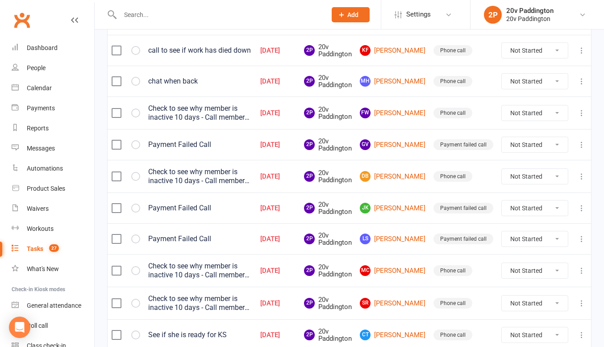
click at [552, 302] on select "Not Started In Progress Waiting Complete" at bounding box center [535, 303] width 66 height 15
click at [502, 296] on select "Not Started In Progress Waiting Complete" at bounding box center [535, 303] width 66 height 15
select select "unstarted"
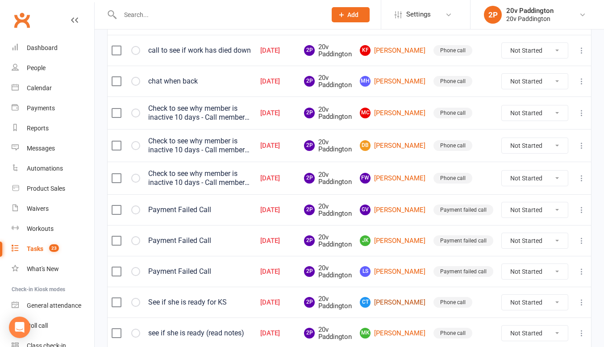
click at [401, 300] on link "CT Cassandra Turner" at bounding box center [393, 302] width 66 height 11
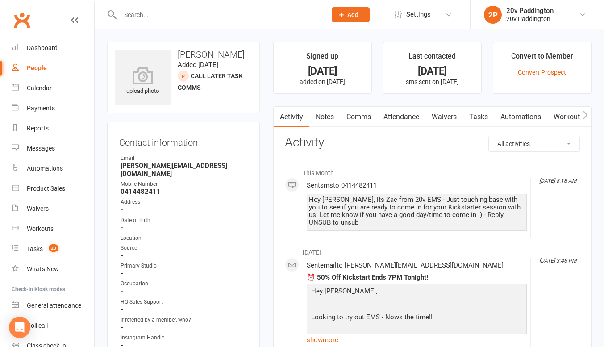
click at [368, 217] on div "Hey Cassandra, its Zac from 20v EMS - Just touching base with you to see if you…" at bounding box center [417, 211] width 216 height 30
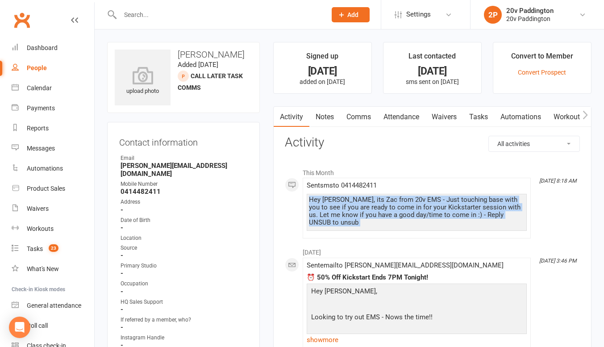
click at [368, 217] on div "Hey Cassandra, its Zac from 20v EMS - Just touching base with you to see if you…" at bounding box center [417, 211] width 216 height 30
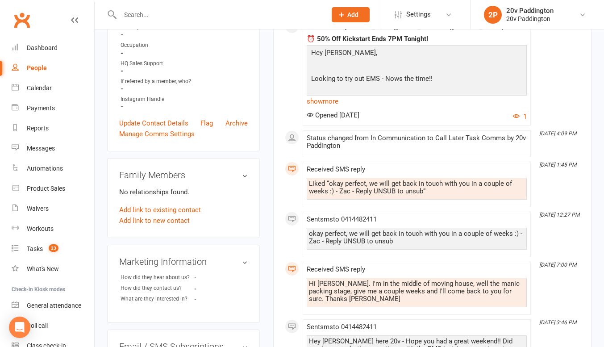
scroll to position [239, 0]
click at [365, 227] on div "okay perfect, we will get back in touch with you in a couple of weeks :) - Zac …" at bounding box center [417, 238] width 220 height 22
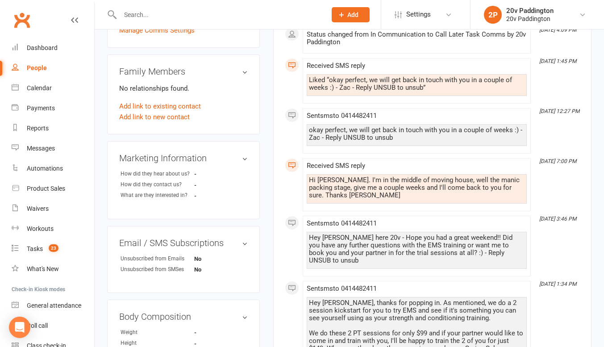
scroll to position [358, 0]
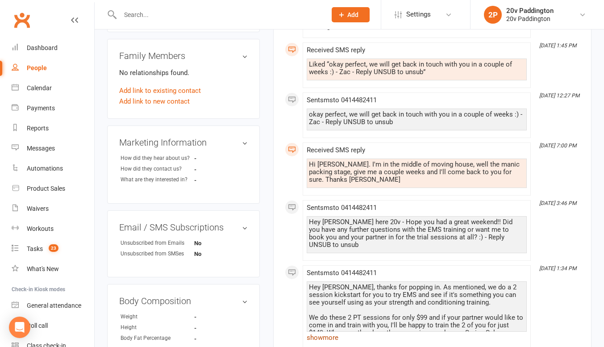
click at [324, 332] on link "show more" at bounding box center [417, 337] width 220 height 13
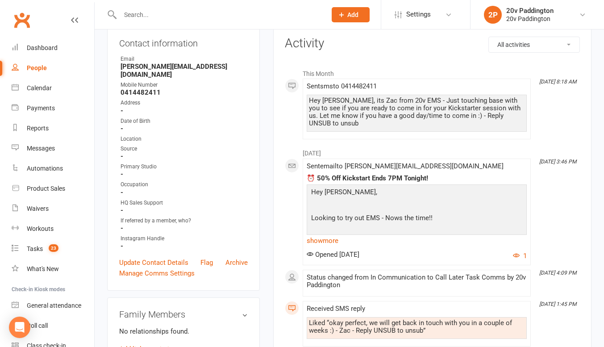
scroll to position [0, 0]
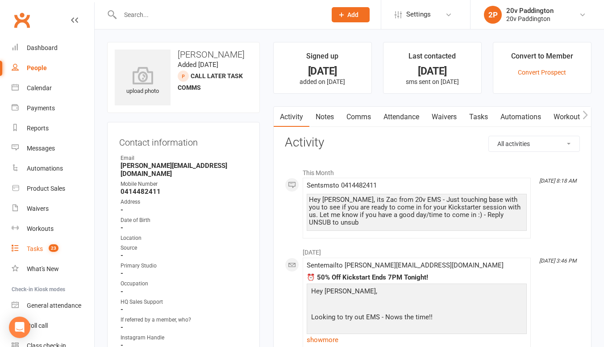
click at [51, 242] on link "Tasks 23" at bounding box center [53, 249] width 83 height 20
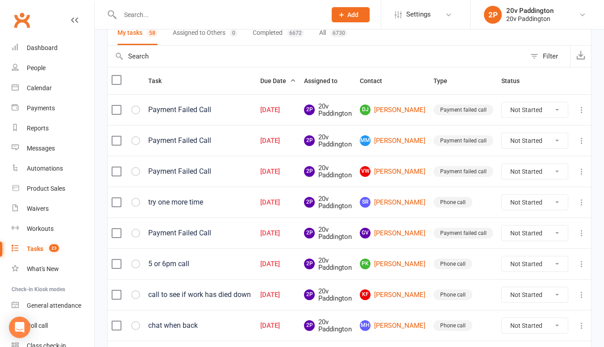
scroll to position [76, 0]
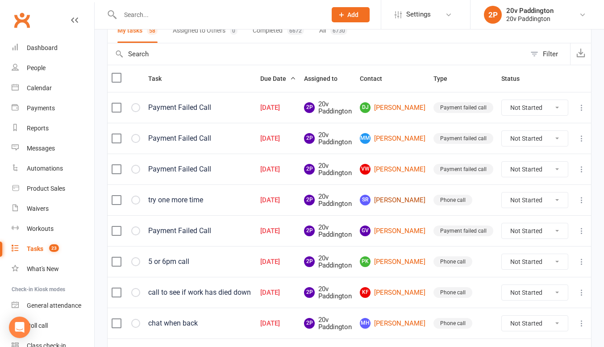
click at [408, 200] on link "SR Sara Richardson" at bounding box center [393, 200] width 66 height 11
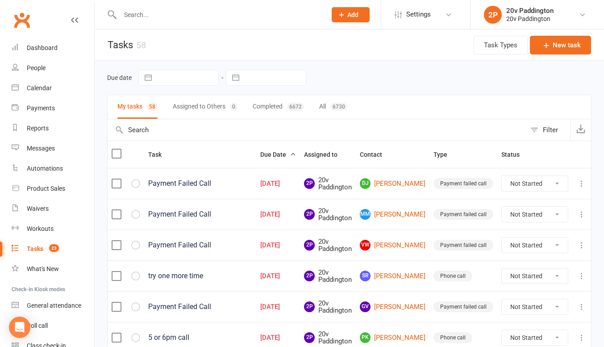
click at [296, 249] on div "Oct 08, 2025" at bounding box center [278, 246] width 36 height 8
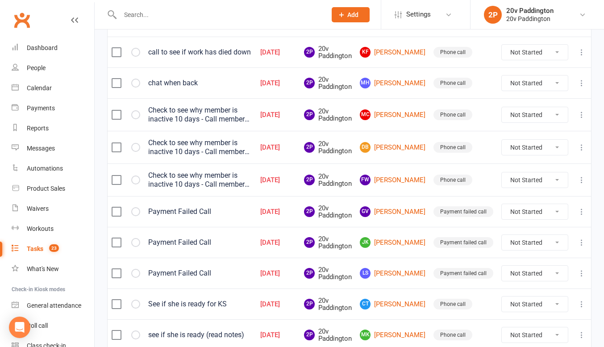
scroll to position [317, 0]
click at [404, 306] on link "CT Cassandra Turner" at bounding box center [393, 303] width 66 height 11
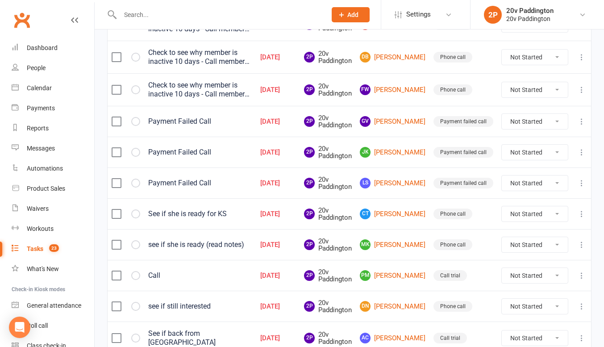
scroll to position [430, 0]
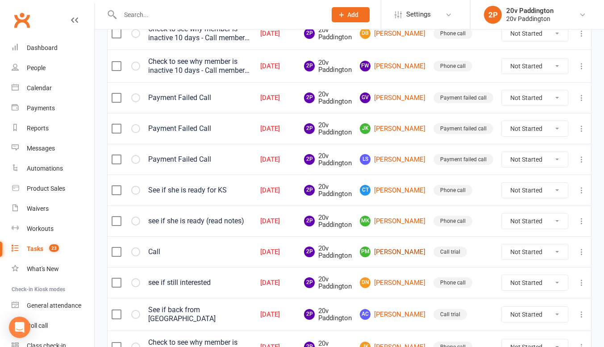
click at [395, 255] on link "PM Penny Miles" at bounding box center [393, 252] width 66 height 11
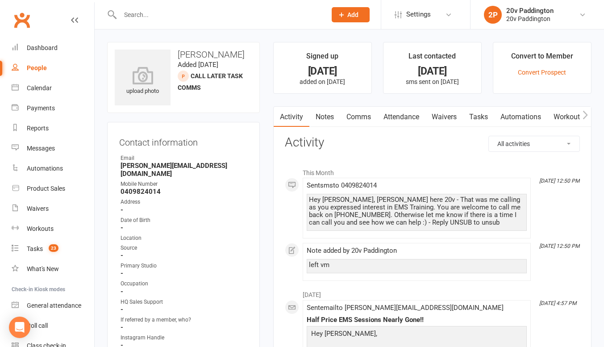
click at [377, 224] on div "Hey Penny, Zac here 20v - That was me calling as you expressed interest in EMS …" at bounding box center [417, 211] width 216 height 30
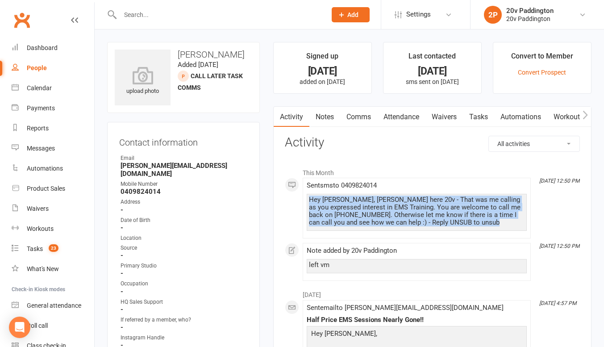
click at [377, 224] on div "Hey Penny, Zac here 20v - That was me calling as you expressed interest in EMS …" at bounding box center [417, 211] width 216 height 30
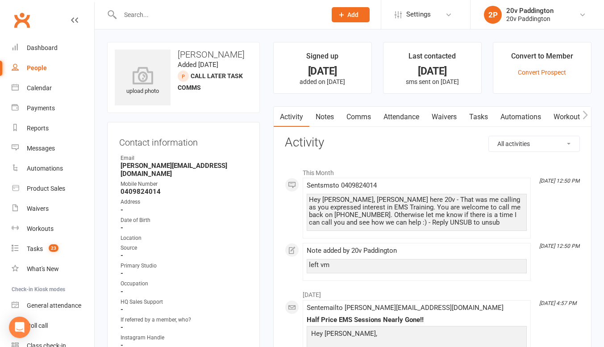
click at [337, 200] on div "Hey Penny, Zac here 20v - That was me calling as you expressed interest in EMS …" at bounding box center [417, 211] width 216 height 30
click at [340, 201] on div "Hey Penny, Zac here 20v - That was me calling as you expressed interest in EMS …" at bounding box center [417, 211] width 216 height 30
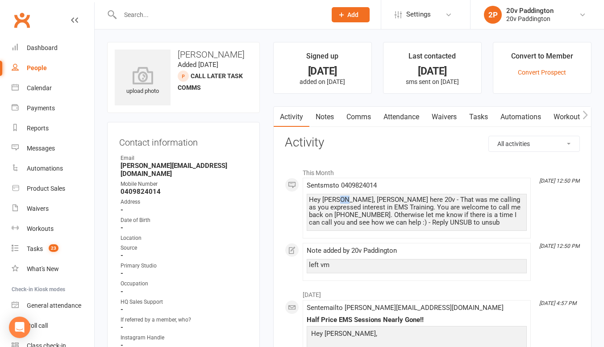
drag, startPoint x: 340, startPoint y: 201, endPoint x: 341, endPoint y: 196, distance: 4.5
drag, startPoint x: 341, startPoint y: 196, endPoint x: 365, endPoint y: 196, distance: 24.6
click at [365, 196] on div "Hey Penny, Zac here 20v - That was me calling as you expressed interest in EMS …" at bounding box center [417, 211] width 216 height 30
click at [362, 110] on link "Comms" at bounding box center [358, 117] width 37 height 21
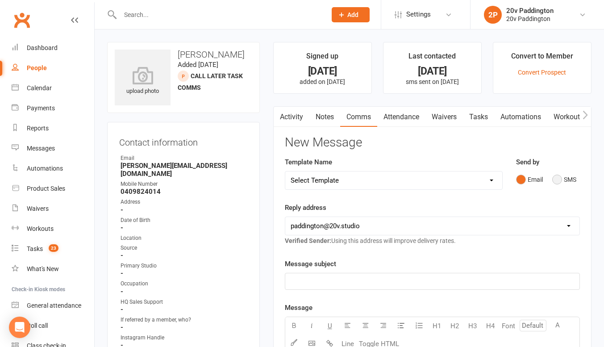
click at [568, 176] on button "SMS" at bounding box center [564, 179] width 24 height 17
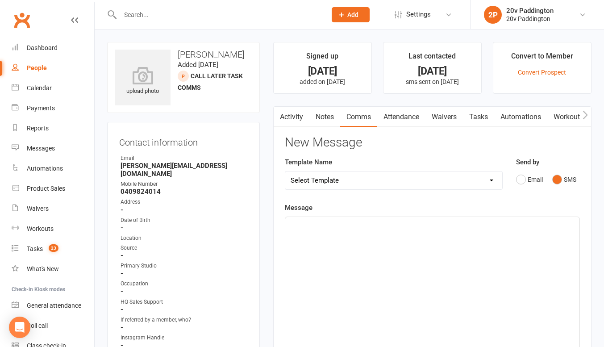
click at [470, 184] on select "Select Template [Email] 20v Referral Bonus [SMS] Free Trial Link [SMS] Haven’t …" at bounding box center [393, 180] width 217 height 18
select select "7"
click at [285, 171] on select "Select Template [Email] 20v Referral Bonus [SMS] Free Trial Link [SMS] Haven’t …" at bounding box center [393, 180] width 217 height 18
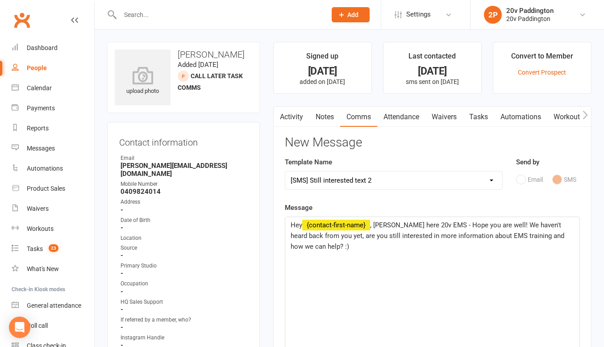
click at [382, 222] on span ", Joel here 20v EMS - Hope you are well! We haven't heard back from you yet, ar…" at bounding box center [429, 235] width 276 height 29
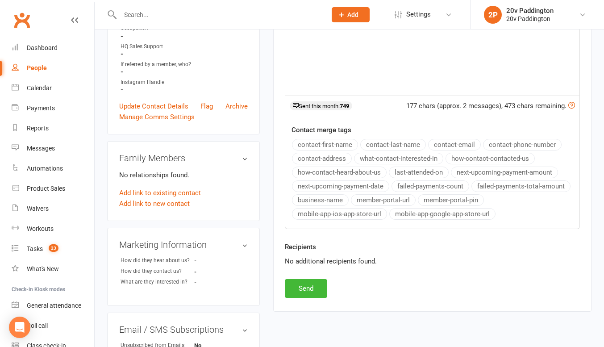
scroll to position [270, 0]
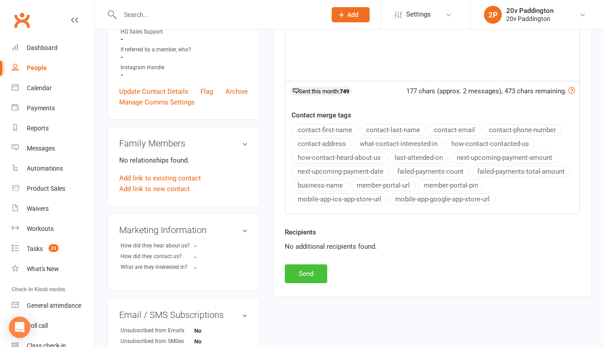
click at [297, 272] on button "Send" at bounding box center [306, 273] width 42 height 19
select select
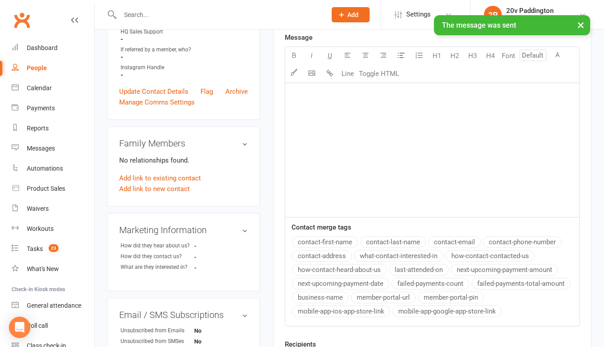
click at [38, 75] on link "People" at bounding box center [53, 68] width 83 height 20
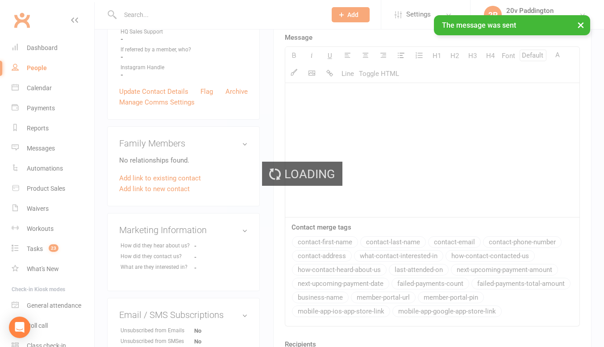
select select "100"
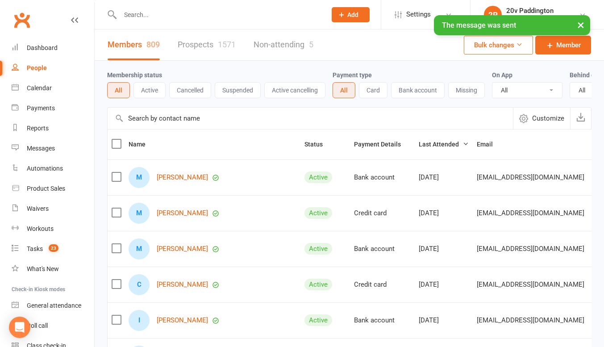
click at [204, 55] on link "Prospects 1571" at bounding box center [207, 44] width 58 height 31
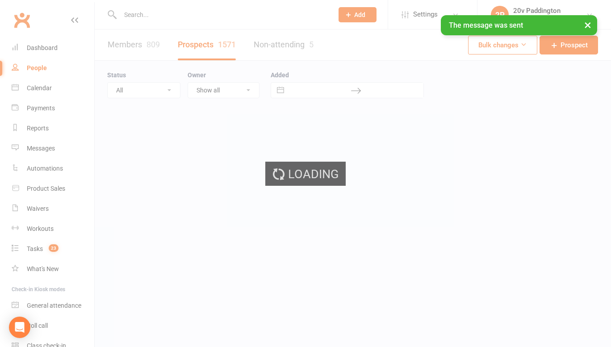
select select "100"
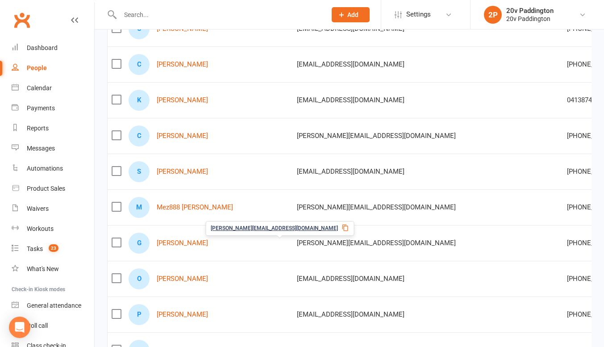
scroll to position [157, 0]
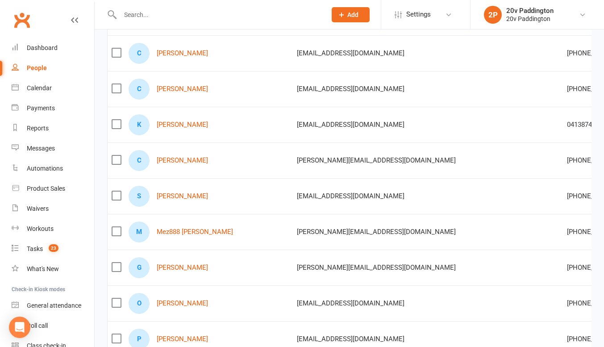
drag, startPoint x: 182, startPoint y: 197, endPoint x: 218, endPoint y: 202, distance: 36.1
click at [218, 202] on div "S Shane pearson" at bounding box center [209, 196] width 160 height 21
click at [39, 85] on div "Calendar" at bounding box center [39, 87] width 25 height 7
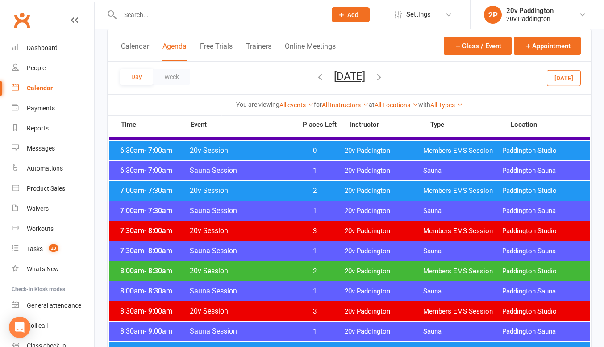
scroll to position [72, 0]
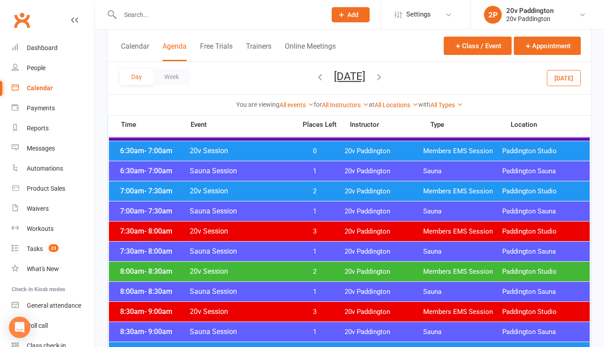
drag, startPoint x: 262, startPoint y: 196, endPoint x: 476, endPoint y: 73, distance: 247.0
click at [476, 73] on div "Day Week Wednesday, Oct 8, 2025 October 2025 Sun Mon Tue Wed Thu Fri Sat 28 29 …" at bounding box center [350, 78] width 484 height 33
click at [563, 78] on button "Today" at bounding box center [564, 78] width 34 height 16
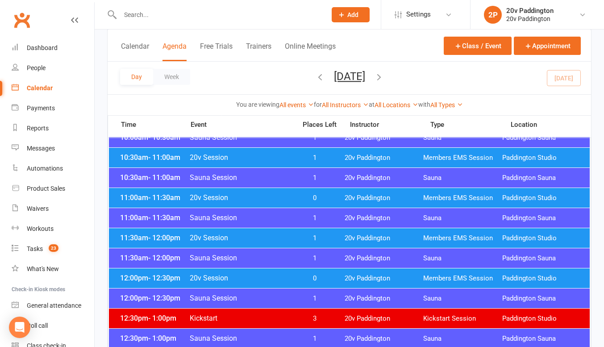
scroll to position [350, 0]
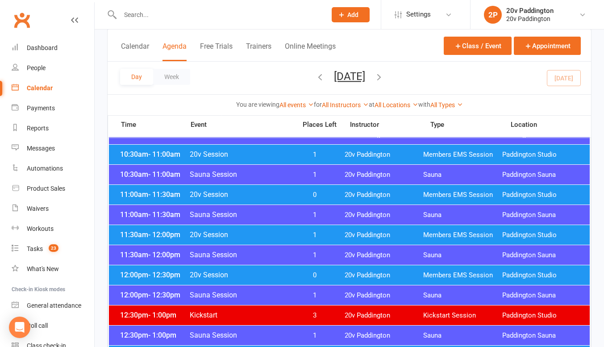
click at [334, 233] on span "1" at bounding box center [314, 235] width 47 height 8
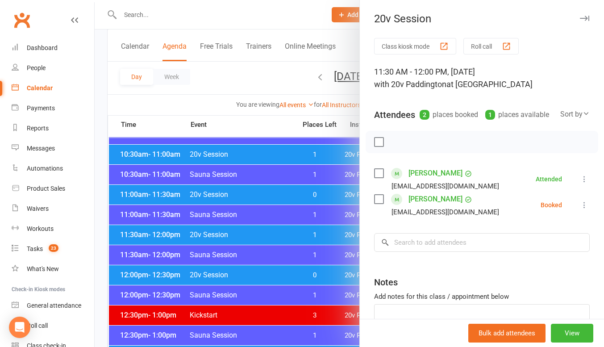
click at [570, 218] on li "Demi Van lier vanlierdemi@gmail.com Booked More info Remove Check in Mark absen…" at bounding box center [482, 205] width 216 height 26
click at [580, 209] on icon at bounding box center [584, 205] width 9 height 9
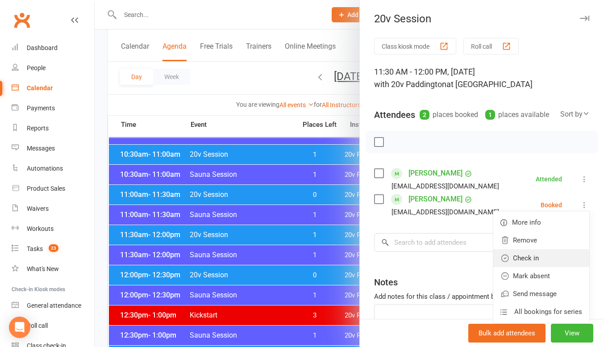
click at [532, 267] on link "Check in" at bounding box center [541, 258] width 96 height 18
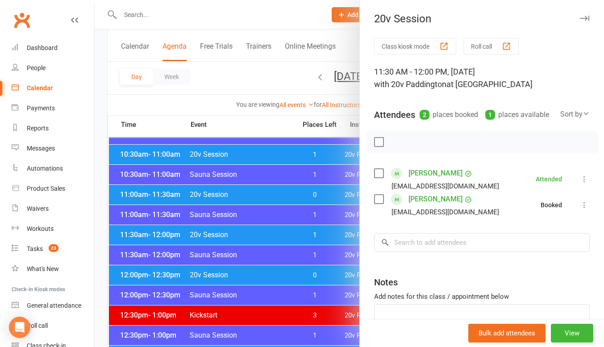
click at [307, 271] on div at bounding box center [350, 173] width 510 height 347
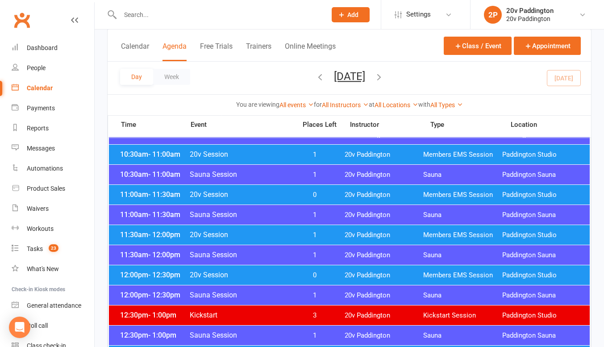
click at [298, 190] on div "11:00am - 11:30am 20v Session 0 20v Paddington Members EMS Session Paddington S…" at bounding box center [349, 195] width 481 height 20
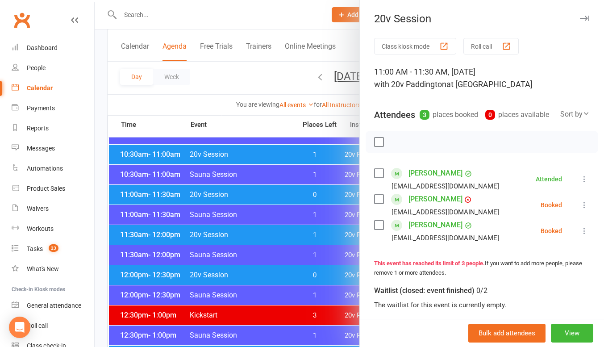
click at [580, 235] on icon at bounding box center [584, 230] width 9 height 9
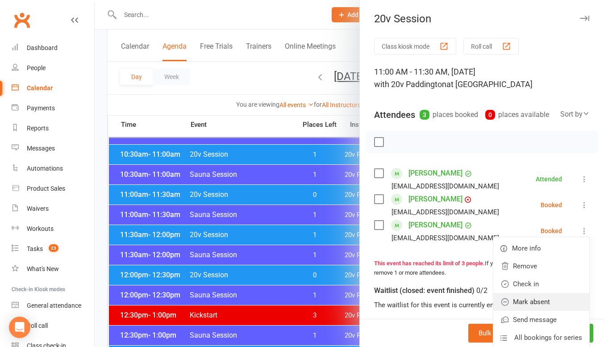
click at [535, 308] on link "Mark absent" at bounding box center [541, 302] width 96 height 18
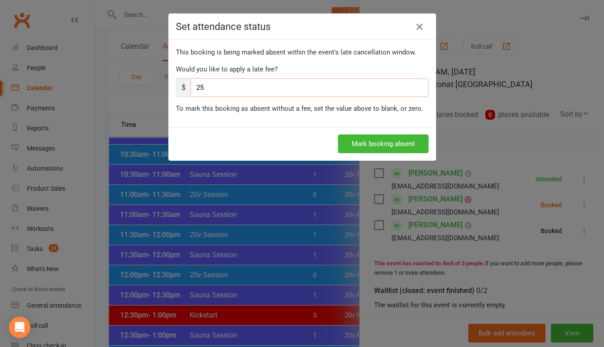
click at [319, 85] on input "25" at bounding box center [310, 87] width 238 height 19
type input "2"
type input "0"
click at [355, 136] on button "Mark booking absent" at bounding box center [383, 143] width 91 height 19
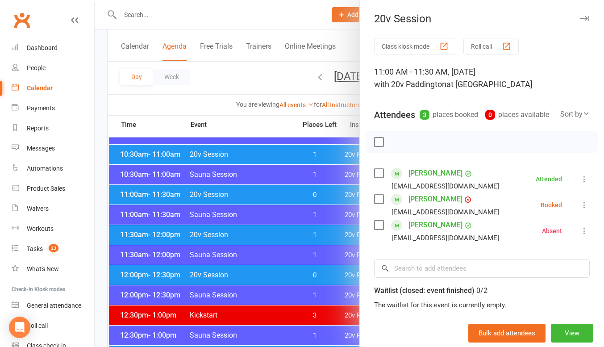
click at [579, 210] on button at bounding box center [584, 205] width 11 height 11
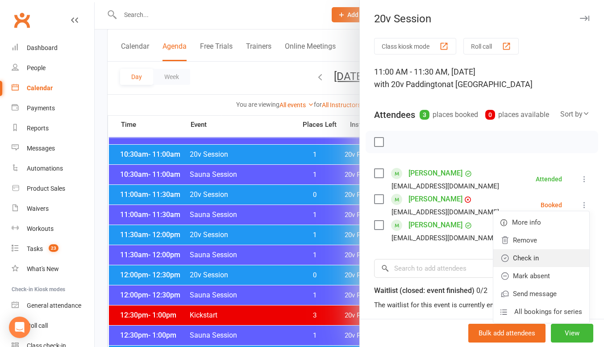
click at [532, 267] on link "Check in" at bounding box center [541, 258] width 96 height 18
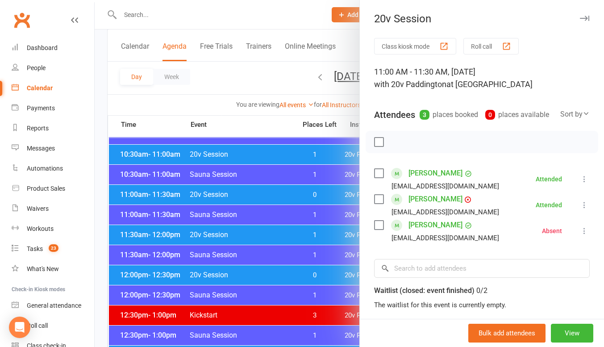
click at [284, 226] on div at bounding box center [350, 173] width 510 height 347
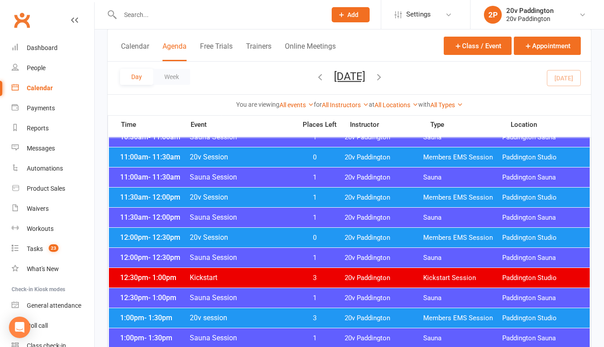
scroll to position [389, 0]
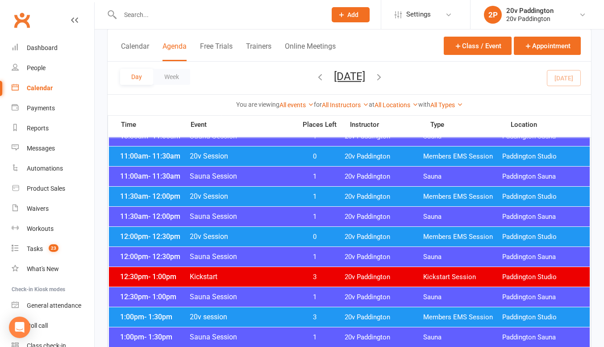
click at [281, 230] on div "12:00pm - 12:30pm 20v Session 0 20v Paddington Members EMS Session Paddington S…" at bounding box center [349, 237] width 481 height 20
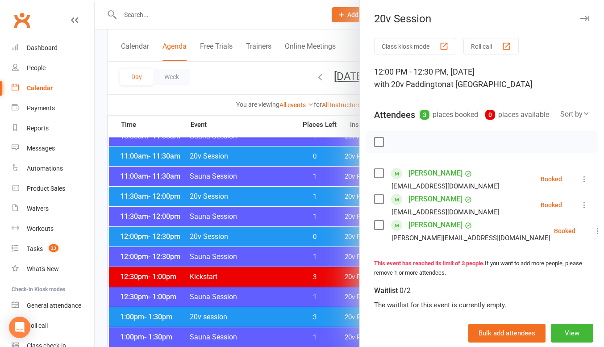
click at [318, 217] on div at bounding box center [350, 173] width 510 height 347
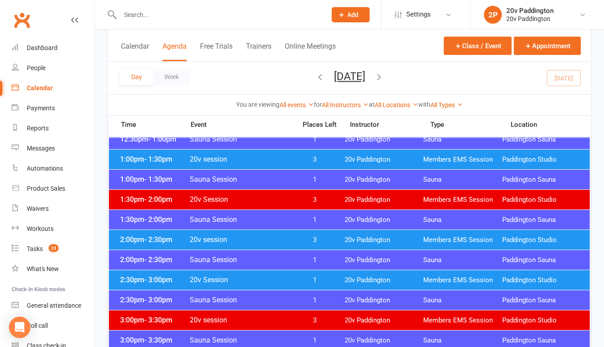
scroll to position [551, 0]
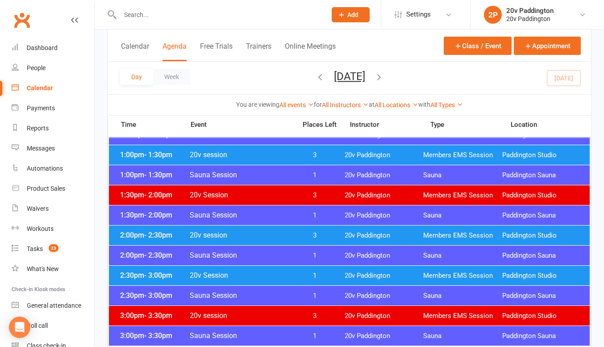
click at [330, 274] on span "1" at bounding box center [314, 276] width 47 height 8
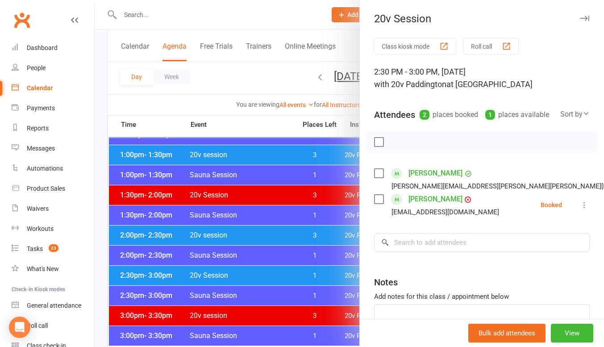
click at [305, 274] on div at bounding box center [350, 173] width 510 height 347
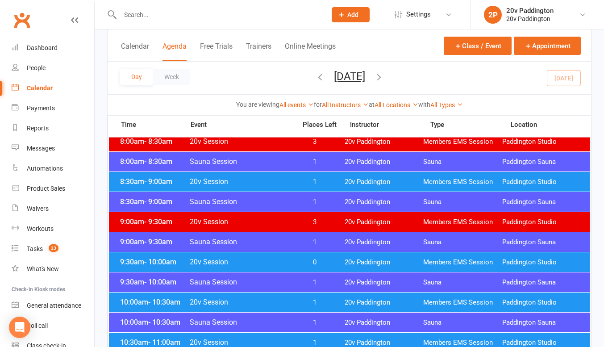
scroll to position [163, 0]
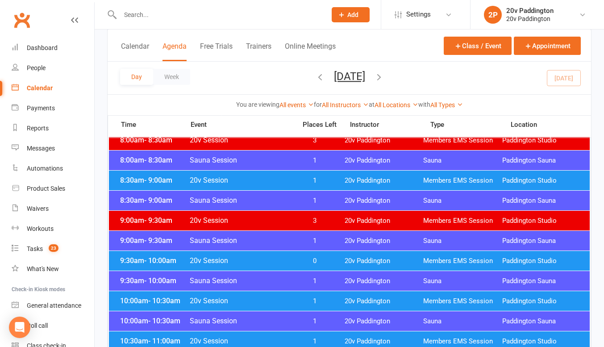
click at [237, 299] on span "20v Session" at bounding box center [240, 301] width 102 height 8
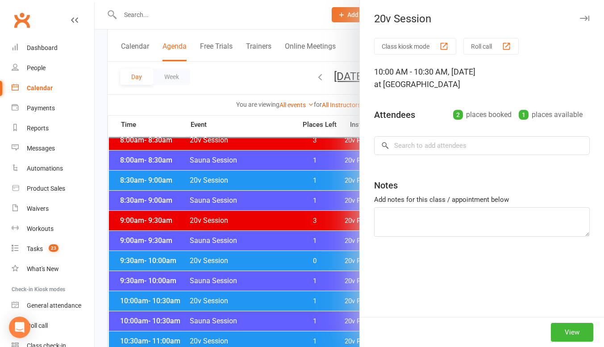
click at [229, 293] on div at bounding box center [350, 173] width 510 height 347
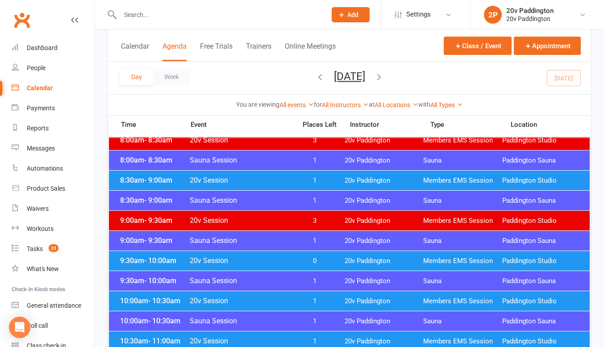
click at [232, 14] on input "text" at bounding box center [218, 14] width 203 height 13
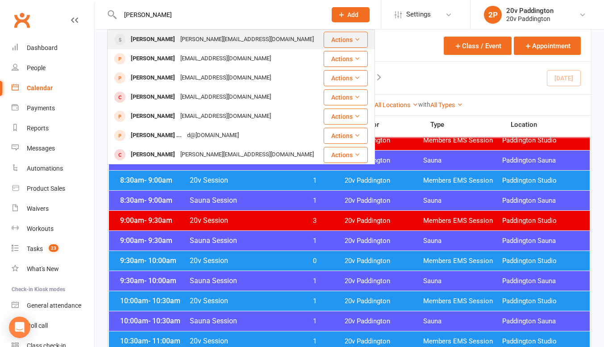
type input "adrian"
click at [186, 42] on div "adrian.thompson1@me.com" at bounding box center [247, 39] width 139 height 13
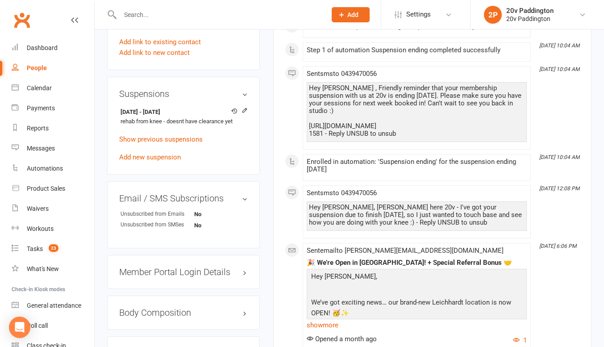
scroll to position [649, 0]
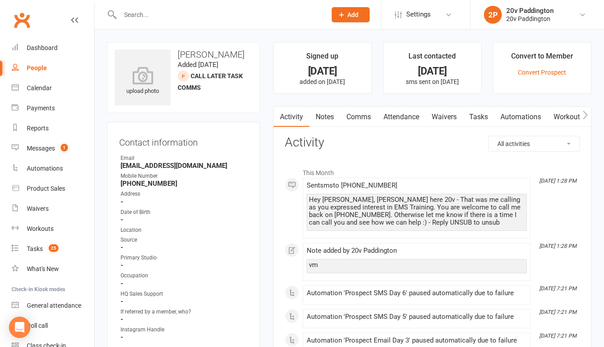
click at [314, 121] on link "Notes" at bounding box center [324, 117] width 31 height 21
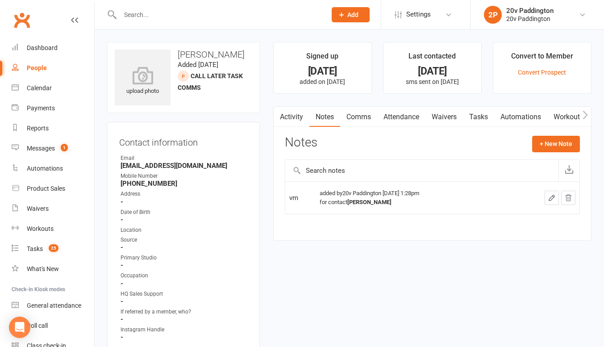
click at [294, 118] on link "Activity" at bounding box center [292, 117] width 36 height 21
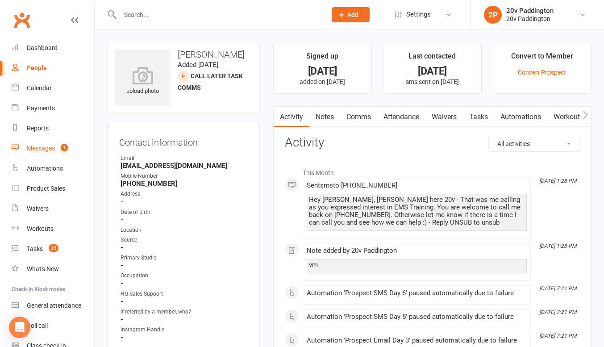
click at [57, 153] on link "Messages 1" at bounding box center [53, 148] width 83 height 20
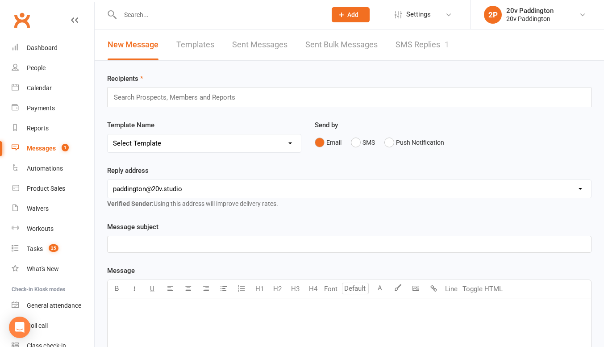
click at [429, 45] on link "SMS Replies 1" at bounding box center [423, 44] width 54 height 31
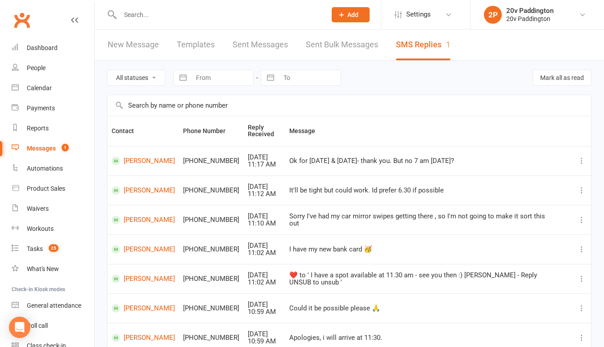
click at [196, 17] on input "text" at bounding box center [218, 14] width 203 height 13
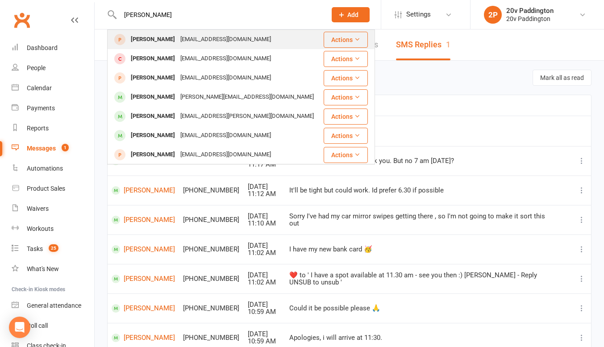
type input "shane pear"
click at [184, 42] on div "shanepearson162@gmail.com" at bounding box center [226, 39] width 96 height 13
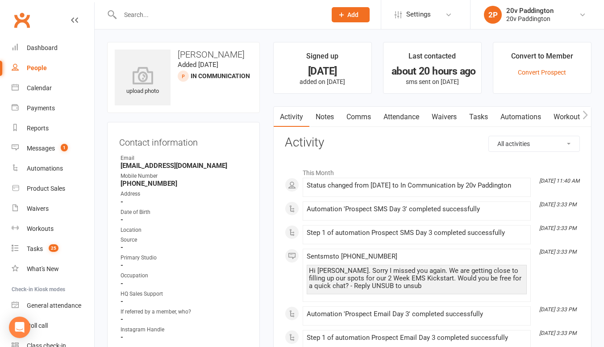
click at [474, 114] on link "Tasks" at bounding box center [478, 117] width 31 height 21
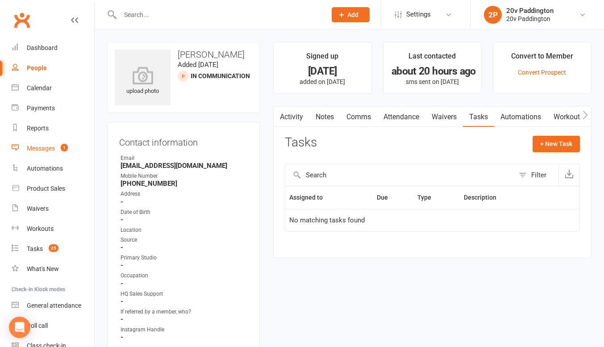
click at [52, 142] on link "Messages 1" at bounding box center [53, 148] width 83 height 20
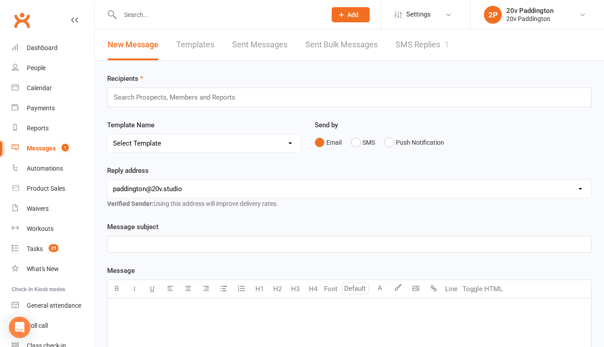
click at [384, 44] on div "New Message Templates Sent Messages Sent Bulk Messages SMS Replies 1" at bounding box center [279, 44] width 368 height 31
click at [405, 40] on link "SMS Replies 1" at bounding box center [423, 44] width 54 height 31
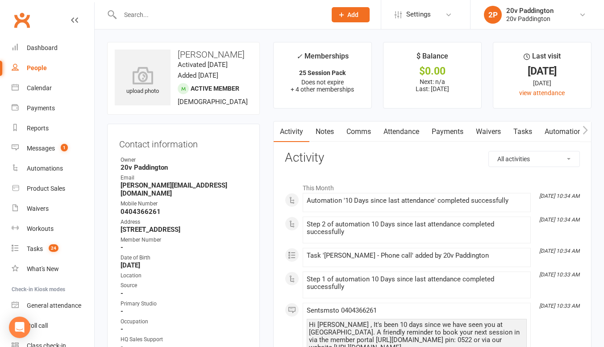
click at [401, 133] on link "Attendance" at bounding box center [401, 131] width 48 height 21
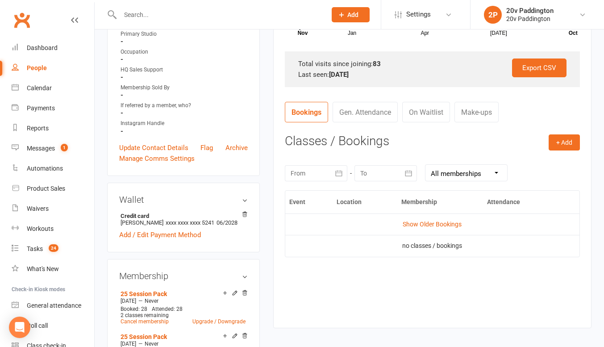
scroll to position [273, 0]
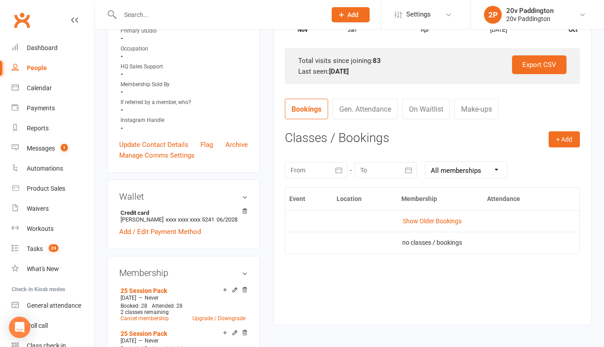
click at [424, 215] on td "Show Older Bookings" at bounding box center [432, 220] width 294 height 21
click at [420, 221] on link "Show Older Bookings" at bounding box center [432, 220] width 59 height 7
click at [419, 226] on td "Hide Older Bookings" at bounding box center [432, 220] width 294 height 21
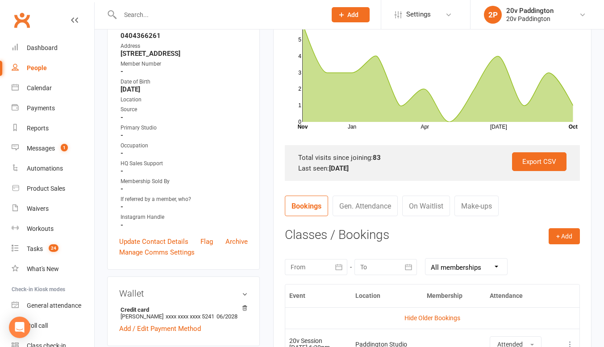
scroll to position [0, 0]
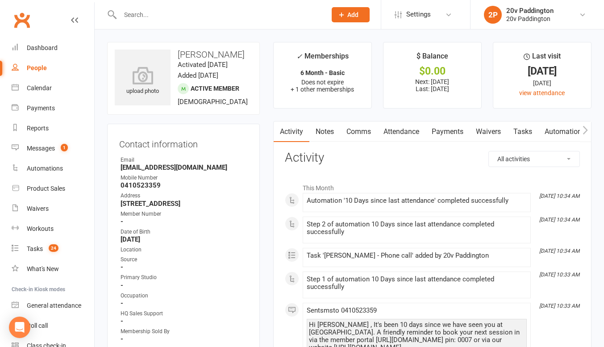
click at [401, 133] on link "Attendance" at bounding box center [401, 131] width 48 height 21
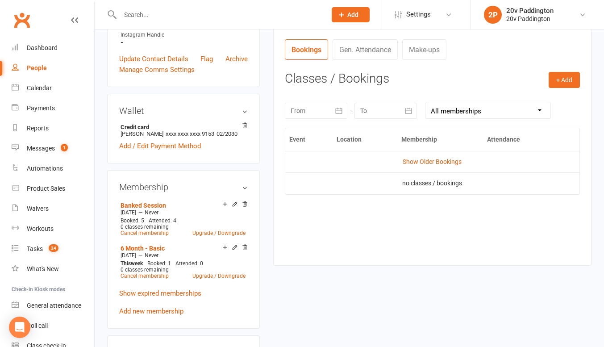
scroll to position [327, 0]
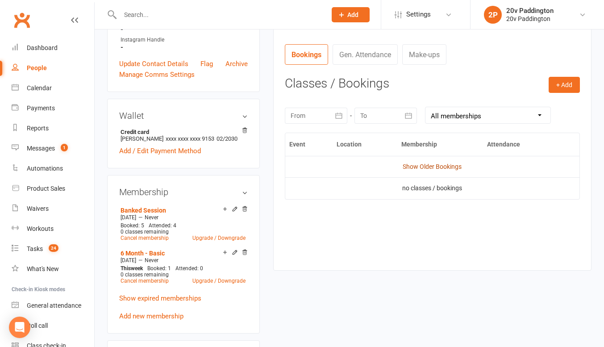
click at [437, 170] on link "Show Older Bookings" at bounding box center [432, 166] width 59 height 7
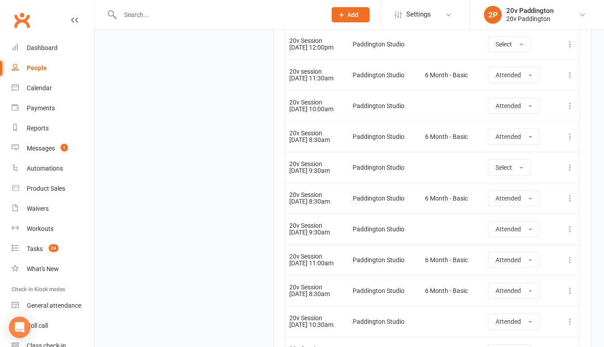
scroll to position [1221, 0]
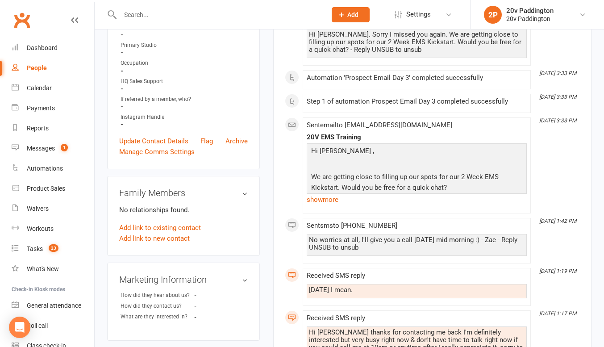
scroll to position [214, 0]
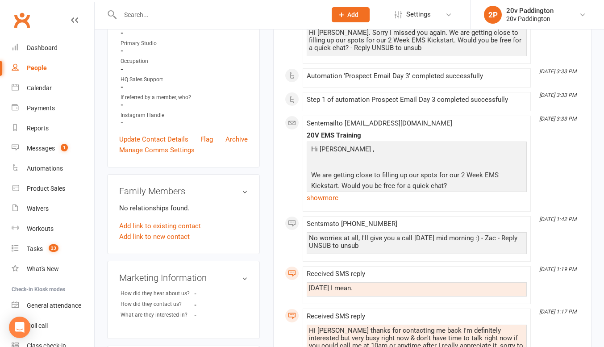
click at [347, 238] on div "No worries at all, I'll give you a call tomorrow mid morning :) - Zac - Reply U…" at bounding box center [417, 241] width 216 height 15
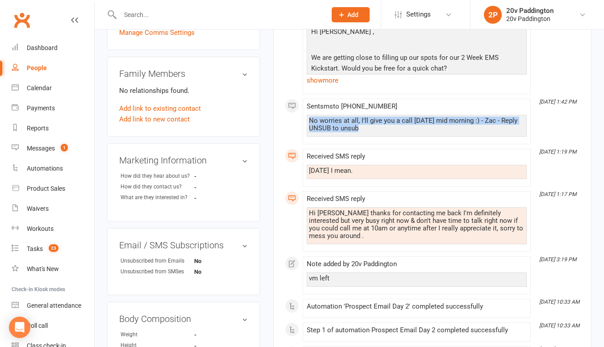
scroll to position [341, 0]
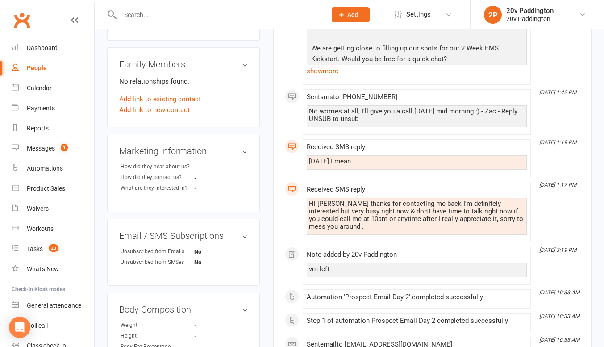
click at [345, 217] on div "Hi joel thanks for contacting me back I'm definitely interested but very busy r…" at bounding box center [417, 215] width 216 height 30
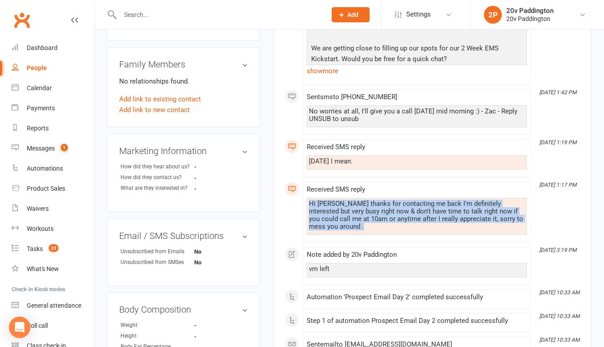
click at [345, 217] on div "Hi joel thanks for contacting me back I'm definitely interested but very busy r…" at bounding box center [417, 215] width 216 height 30
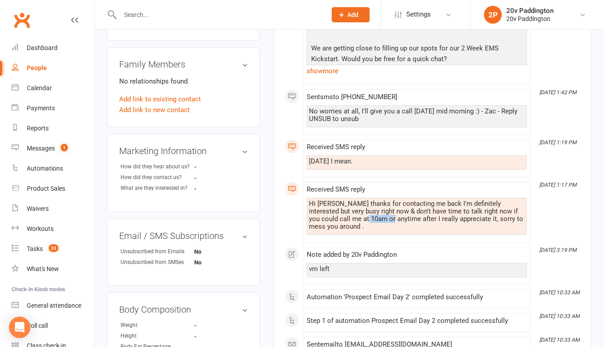
click at [345, 217] on div "Hi joel thanks for contacting me back I'm definitely interested but very busy r…" at bounding box center [417, 215] width 216 height 30
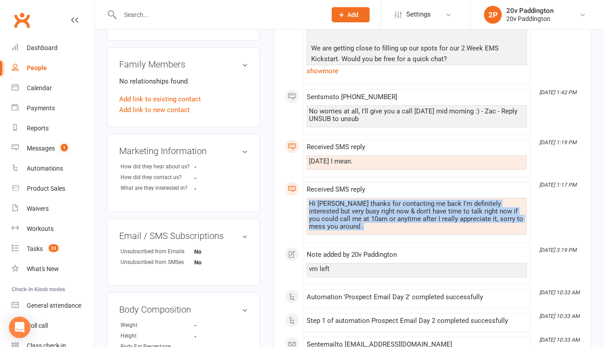
click at [345, 217] on div "Hi joel thanks for contacting me back I'm definitely interested but very busy r…" at bounding box center [417, 215] width 216 height 30
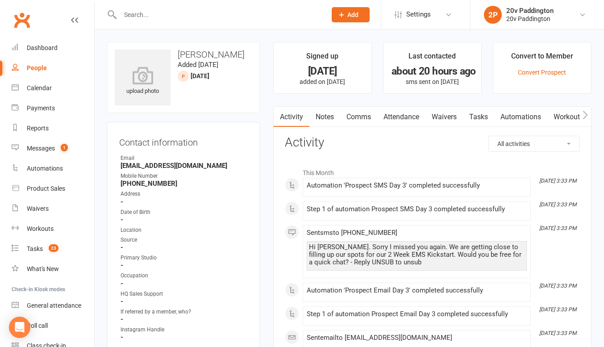
click at [327, 113] on link "Notes" at bounding box center [324, 117] width 31 height 21
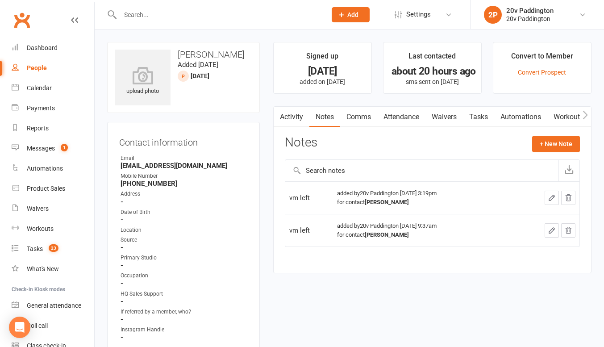
click at [359, 116] on link "Comms" at bounding box center [358, 117] width 37 height 21
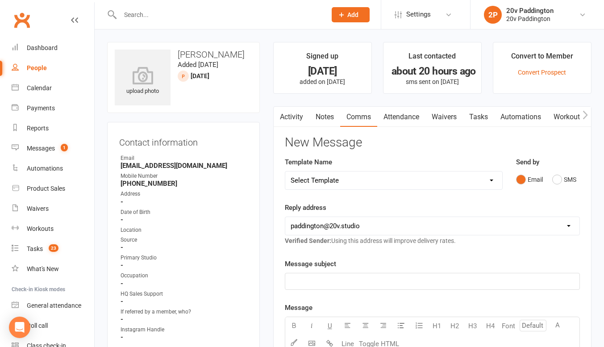
click at [40, 63] on link "People" at bounding box center [53, 68] width 83 height 20
select select "100"
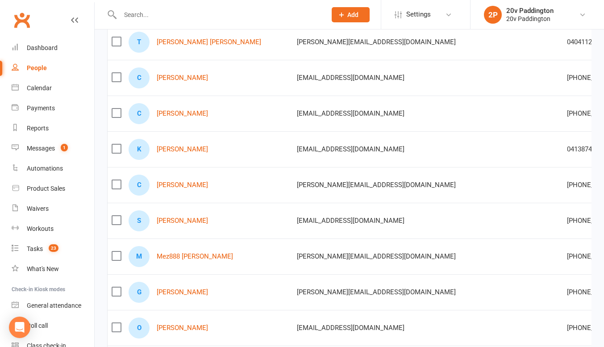
scroll to position [133, 0]
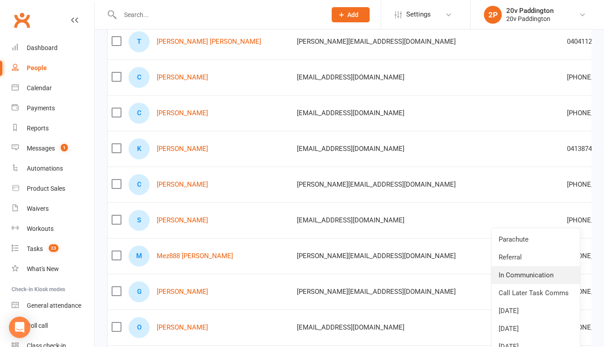
click at [530, 273] on link "In Communication" at bounding box center [536, 275] width 88 height 18
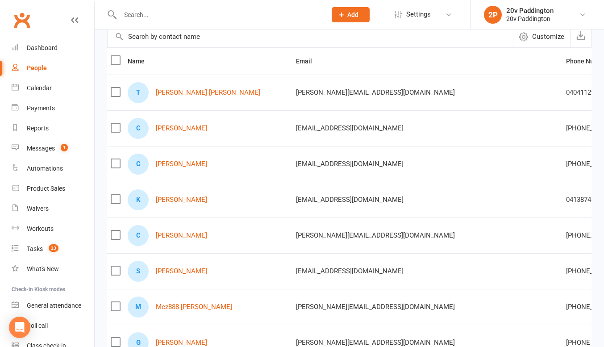
scroll to position [0, 0]
click at [31, 121] on link "Reports" at bounding box center [53, 128] width 83 height 20
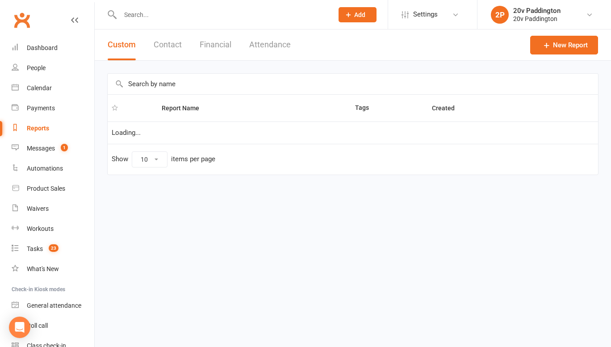
select select "100"
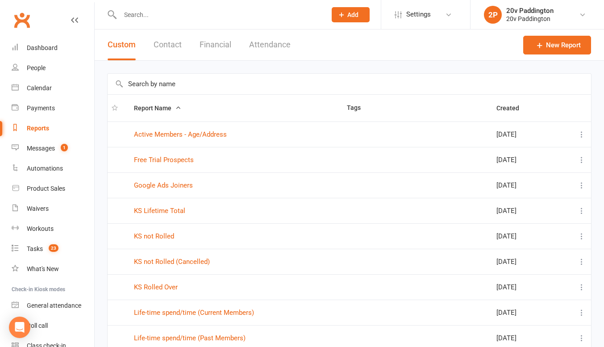
click at [293, 187] on div "Google Ads Joiners" at bounding box center [236, 186] width 205 height 8
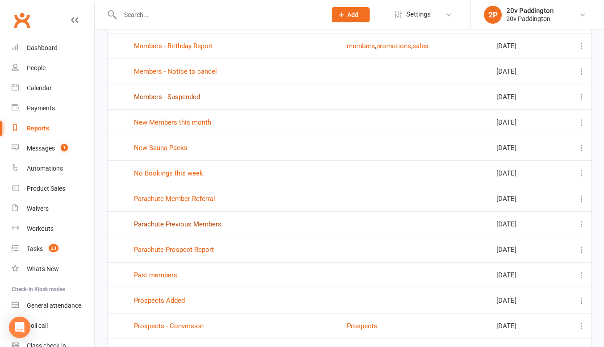
scroll to position [444, 0]
click at [176, 100] on link "Members - Suspended" at bounding box center [167, 97] width 66 height 8
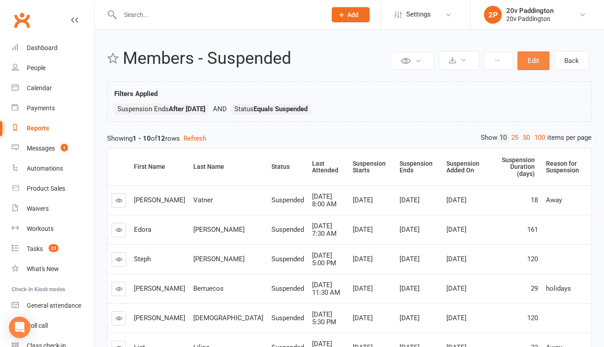
click at [531, 59] on button "Edit" at bounding box center [534, 60] width 32 height 19
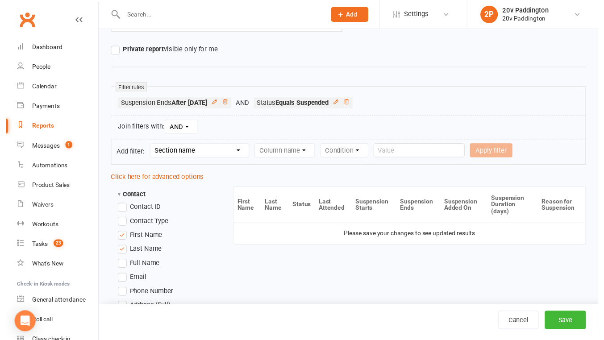
scroll to position [104, 0]
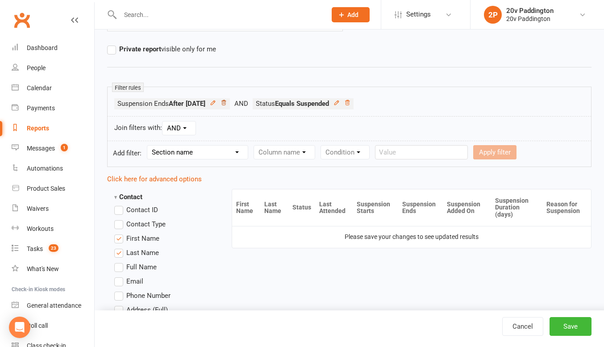
click at [227, 103] on icon at bounding box center [224, 103] width 6 height 6
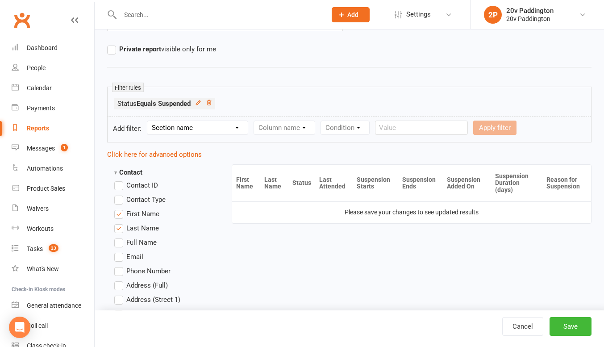
click at [207, 120] on form "Add filter: Section name Contact Attendance Aggregate Payment Booking Waitlist …" at bounding box center [349, 129] width 485 height 26
click at [203, 128] on select "Section name Contact Attendance Aggregate Payment Booking Waitlist Attendees Ca…" at bounding box center [197, 127] width 100 height 13
select select "13"
click at [149, 121] on select "Section name Contact Attendance Aggregate Payment Booking Waitlist Attendees Ca…" at bounding box center [197, 127] width 100 height 13
click at [301, 120] on form "Add filter: Section name Contact Attendance Aggregate Payment Booking Waitlist …" at bounding box center [349, 129] width 485 height 26
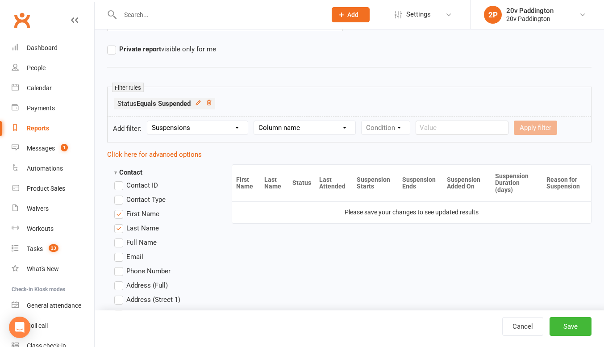
click at [299, 125] on select "Column name Suspension Current? Suspension Starts Suspension Ends Suspension Ad…" at bounding box center [304, 127] width 101 height 13
select select "2"
click at [255, 121] on select "Column name Suspension Current? Suspension Starts Suspension Ends Suspension Ad…" at bounding box center [304, 127] width 101 height 13
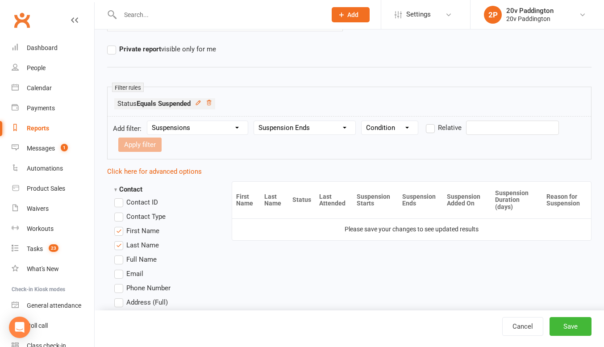
click at [390, 132] on select "Condition Is Is not Before After Before or on After or on Is blank Is not blank" at bounding box center [390, 127] width 56 height 13
select select "3"
click at [362, 121] on select "Condition Is Is not Before After Before or on After or on Is blank Is not blank" at bounding box center [390, 127] width 56 height 13
click at [479, 119] on form "Add filter: Section name Contact Attendance Aggregate Payment Booking Waitlist …" at bounding box center [349, 137] width 485 height 43
click at [479, 122] on input "text" at bounding box center [512, 128] width 93 height 14
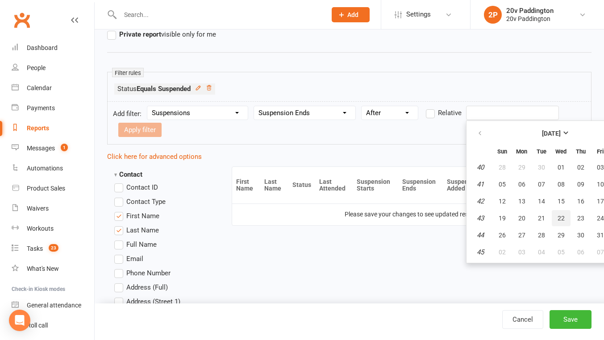
scroll to position [119, 32]
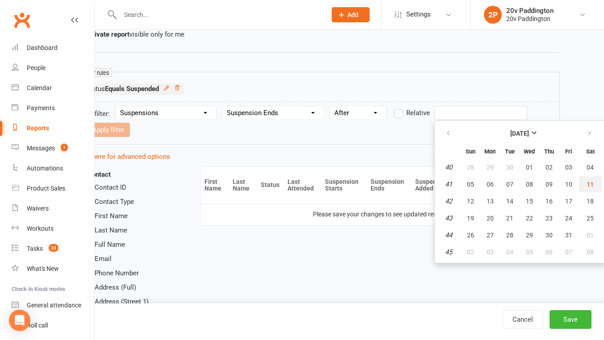
click at [584, 184] on button "11" at bounding box center [590, 184] width 23 height 16
type input "11 Oct 2025"
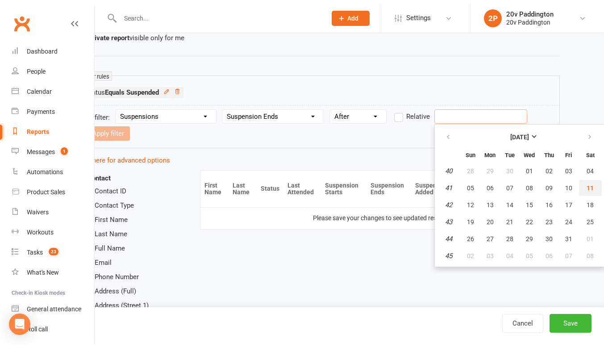
scroll to position [119, 0]
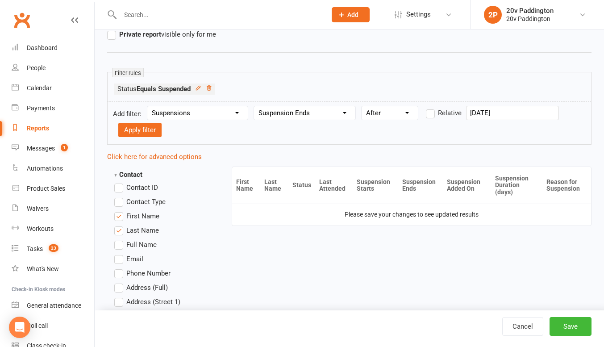
click at [568, 315] on div "Cancel Save" at bounding box center [350, 328] width 510 height 37
click at [567, 320] on button "Save" at bounding box center [571, 326] width 42 height 19
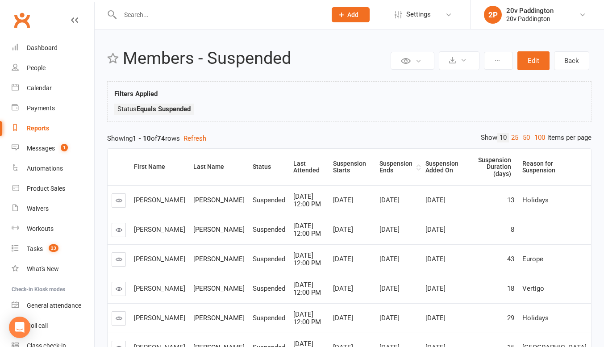
click at [386, 163] on div "Suspension Ends" at bounding box center [397, 167] width 35 height 14
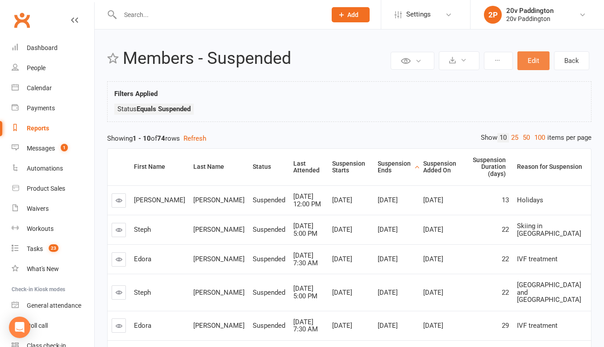
click at [533, 57] on button "Edit" at bounding box center [534, 60] width 32 height 19
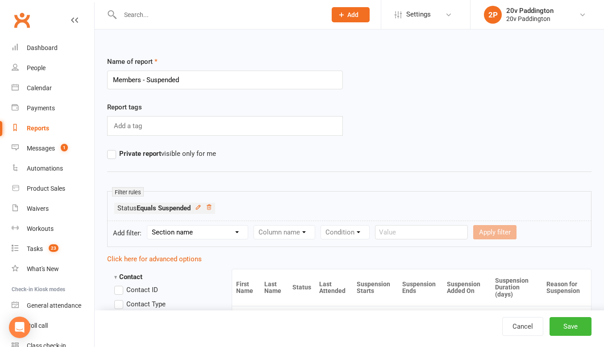
click at [189, 247] on form "Add filter: Section name Contact Attendance Aggregate Payment Booking Waitlist …" at bounding box center [349, 234] width 485 height 26
click at [194, 243] on form "Add filter: Section name Contact Attendance Aggregate Payment Booking Waitlist …" at bounding box center [349, 234] width 485 height 26
click at [196, 238] on select "Section name Contact Attendance Aggregate Payment Booking Waitlist Attendees Ca…" at bounding box center [197, 232] width 100 height 13
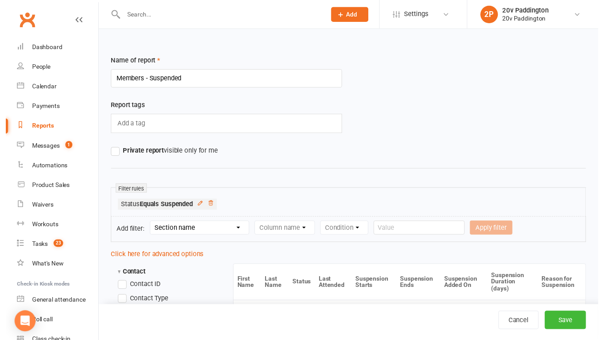
scroll to position [104, 0]
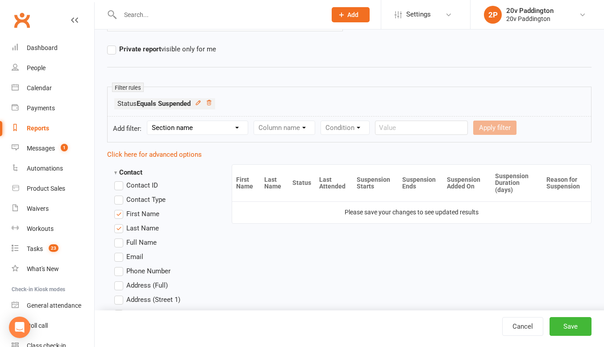
click at [205, 127] on select "Section name Contact Attendance Aggregate Payment Booking Waitlist Attendees Ca…" at bounding box center [197, 127] width 100 height 13
select select "13"
click at [149, 121] on select "Section name Contact Attendance Aggregate Payment Booking Waitlist Attendees Ca…" at bounding box center [197, 127] width 100 height 13
click at [318, 132] on select "Column name Suspension Current? Suspension Starts Suspension Ends Suspension Ad…" at bounding box center [304, 127] width 101 height 13
select select "2"
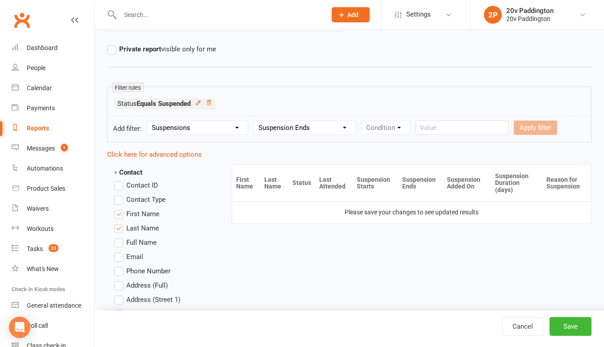
click at [255, 121] on select "Column name Suspension Current? Suspension Starts Suspension Ends Suspension Ad…" at bounding box center [304, 127] width 101 height 13
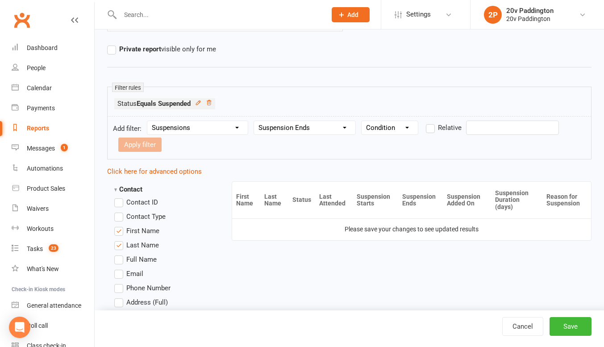
click at [398, 124] on select "Condition Is Is not Before After Before or on After or on Is blank Is not blank" at bounding box center [390, 127] width 56 height 13
select select "3"
click at [362, 121] on select "Condition Is Is not Before After Before or on After or on Is blank Is not blank" at bounding box center [390, 127] width 56 height 13
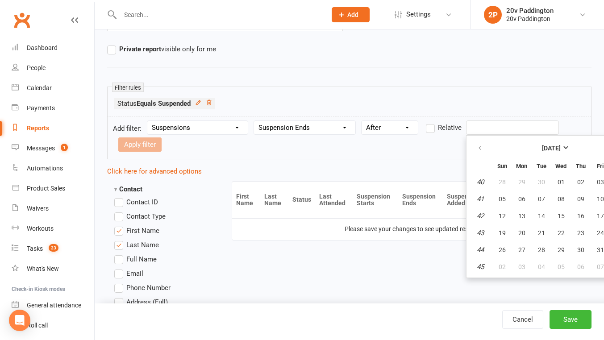
click at [471, 127] on input "text" at bounding box center [512, 128] width 93 height 14
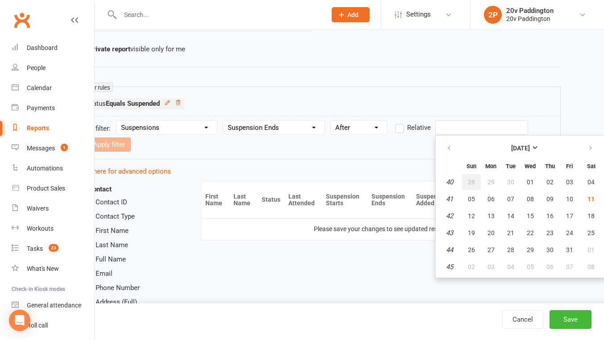
scroll to position [104, 32]
click at [590, 198] on span "11" at bounding box center [590, 199] width 7 height 7
type input "11 Oct 2025"
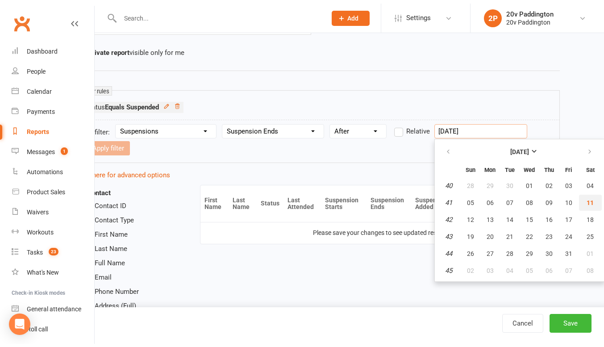
scroll to position [104, 0]
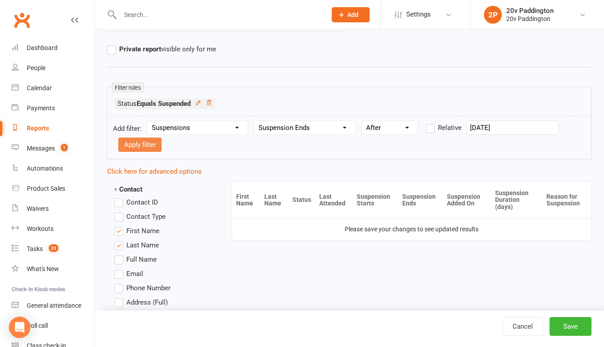
click at [144, 146] on button "Apply filter" at bounding box center [139, 145] width 43 height 14
select select
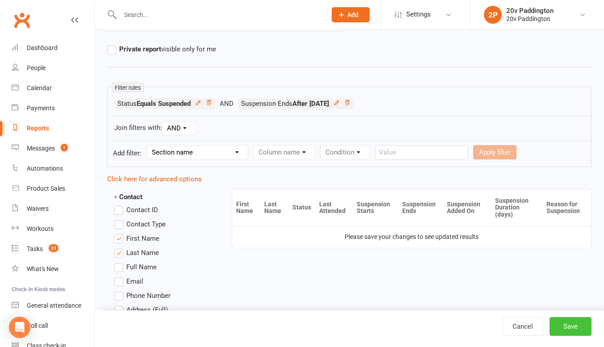
click at [563, 325] on button "Save" at bounding box center [571, 326] width 42 height 19
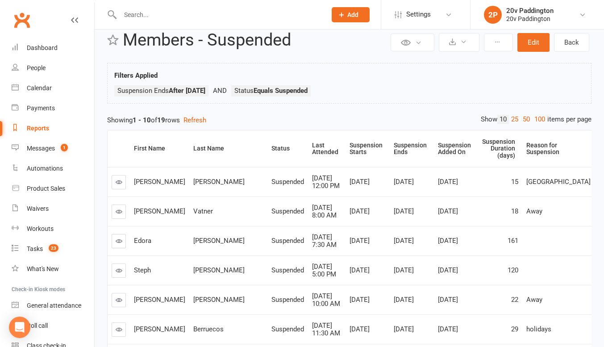
scroll to position [26, 0]
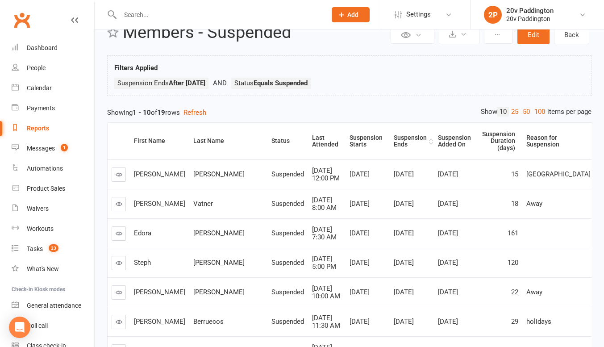
click at [394, 134] on div "Suspension Ends" at bounding box center [410, 141] width 33 height 14
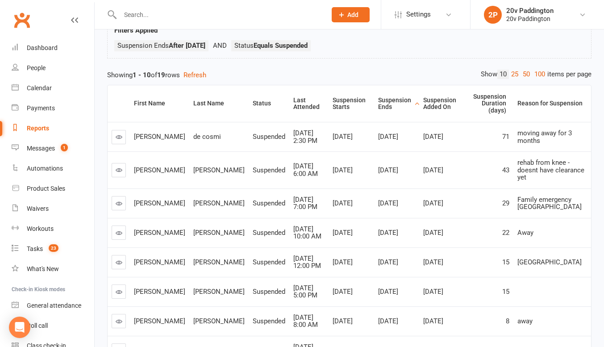
scroll to position [119, 0]
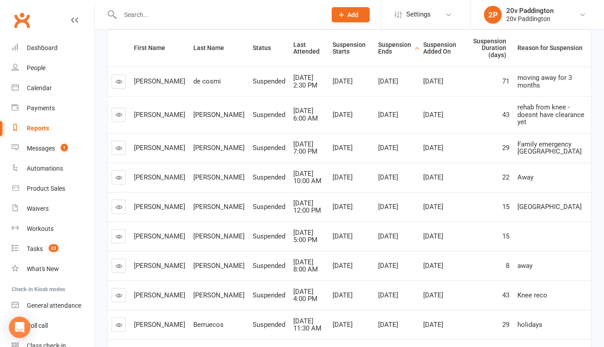
drag, startPoint x: 123, startPoint y: 168, endPoint x: 144, endPoint y: 171, distance: 21.2
click at [144, 173] on span "Michael" at bounding box center [159, 177] width 51 height 8
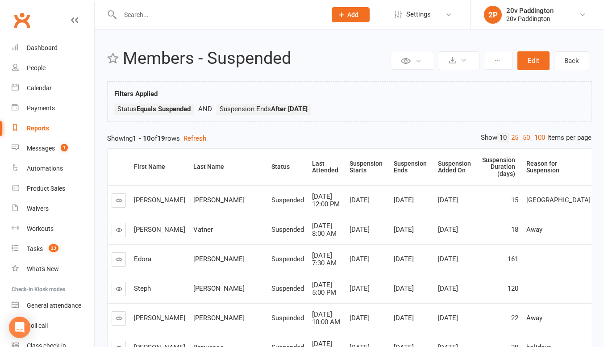
click at [392, 99] on div "Filters Applied Status Equals Suspended Suspension Ends After [DATE]" at bounding box center [349, 103] width 470 height 31
click at [299, 116] on ul "Status Equals Suspended Suspension Ends After [DATE] Suspensions > Suspension E…" at bounding box center [349, 112] width 470 height 16
click at [301, 112] on strong "After [DATE]" at bounding box center [289, 109] width 37 height 8
click at [308, 107] on strong "After [DATE]" at bounding box center [289, 109] width 37 height 8
click at [535, 60] on button "Edit" at bounding box center [534, 60] width 32 height 19
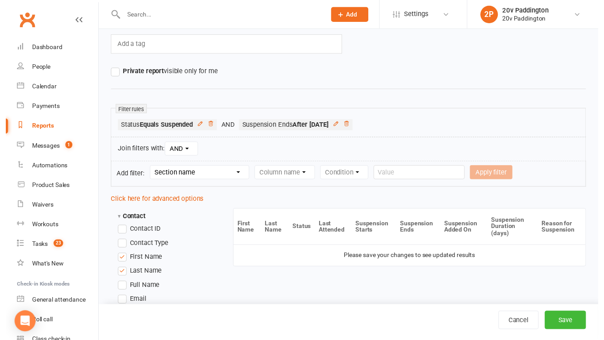
scroll to position [81, 0]
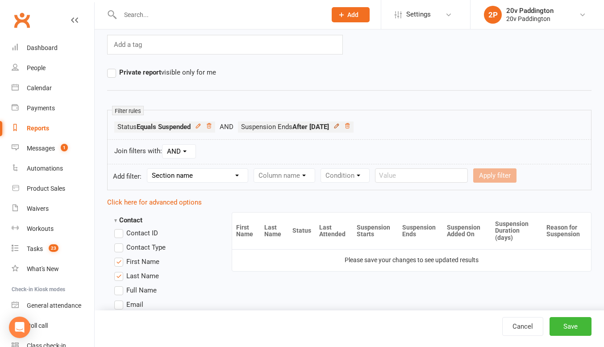
click at [340, 129] on icon at bounding box center [337, 126] width 6 height 6
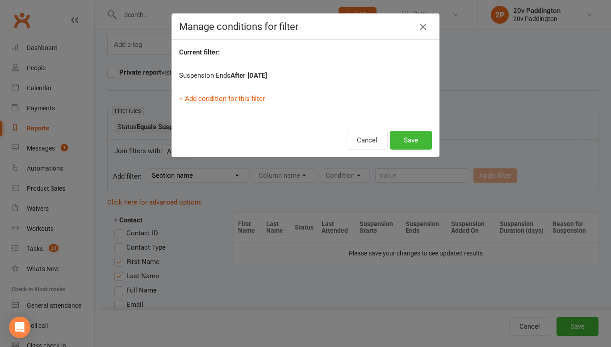
click at [418, 29] on icon "button" at bounding box center [423, 26] width 11 height 11
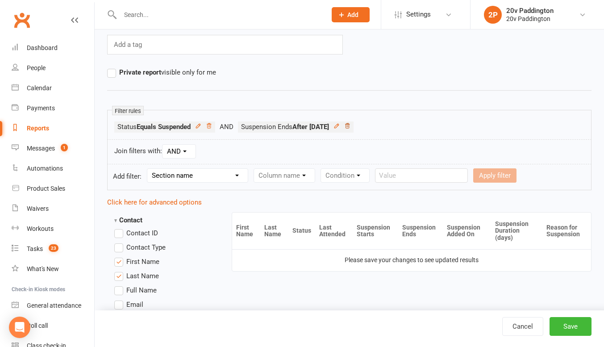
click at [350, 128] on icon at bounding box center [347, 125] width 4 height 5
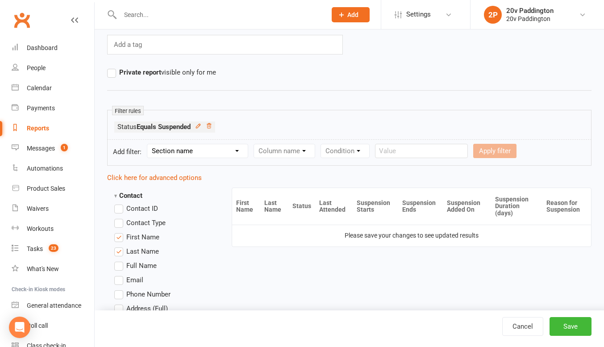
click at [193, 156] on select "Section name Contact Attendance Aggregate Payment Booking Waitlist Attendees Ca…" at bounding box center [197, 150] width 100 height 13
select select "13"
click at [149, 144] on select "Section name Contact Attendance Aggregate Payment Booking Waitlist Attendees Ca…" at bounding box center [197, 150] width 100 height 13
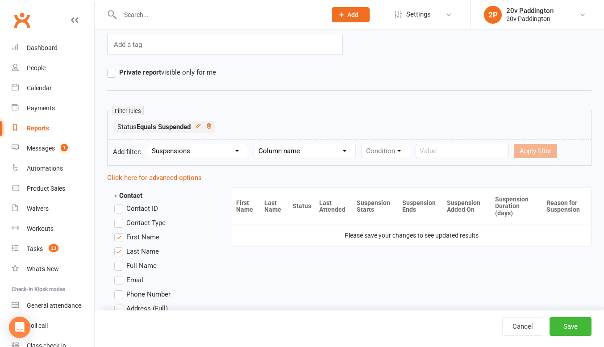
click at [324, 153] on select "Column name Suspension Current? Suspension Starts Suspension Ends Suspension Ad…" at bounding box center [304, 150] width 101 height 13
select select "2"
click at [255, 144] on select "Column name Suspension Current? Suspension Starts Suspension Ends Suspension Ad…" at bounding box center [304, 150] width 101 height 13
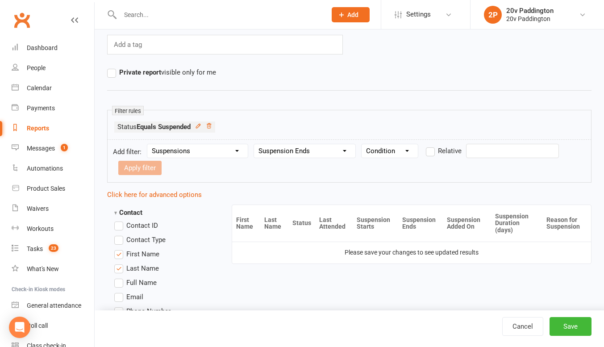
click at [385, 152] on select "Condition Is Is not Before After Before or on After or on Is blank Is not blank" at bounding box center [390, 150] width 56 height 13
click at [362, 144] on select "Condition Is Is not Before After Before or on After or on Is blank Is not blank" at bounding box center [390, 150] width 56 height 13
click at [387, 148] on select "Condition Is Is not Before After Before or on After or on Is blank Is not blank" at bounding box center [390, 150] width 56 height 13
select select "3"
click at [362, 144] on select "Condition Is Is not Before After Before or on After or on Is blank Is not blank" at bounding box center [390, 150] width 56 height 13
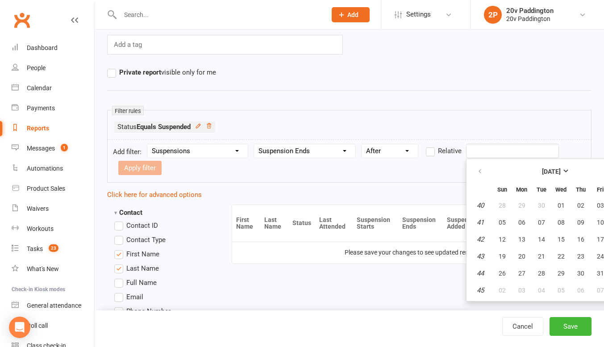
click at [489, 146] on input "text" at bounding box center [512, 151] width 93 height 14
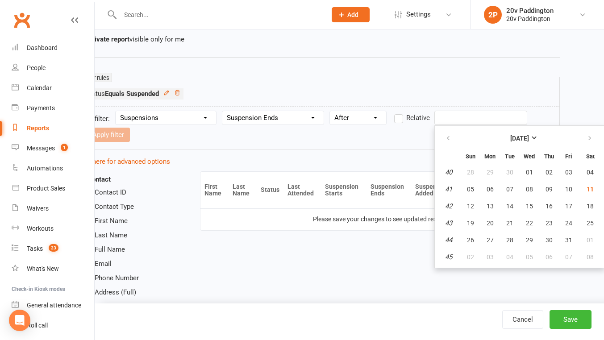
scroll to position [114, 32]
click at [468, 206] on span "12" at bounding box center [470, 206] width 7 height 7
type input "[DATE]"
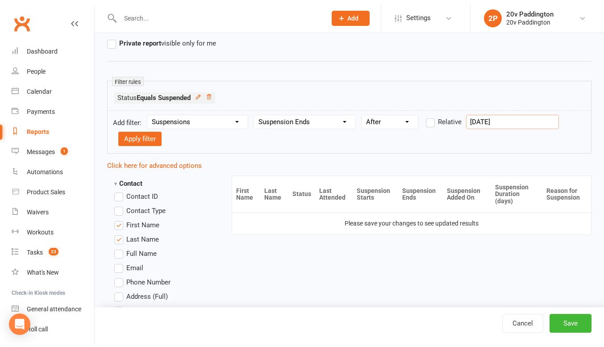
scroll to position [114, 0]
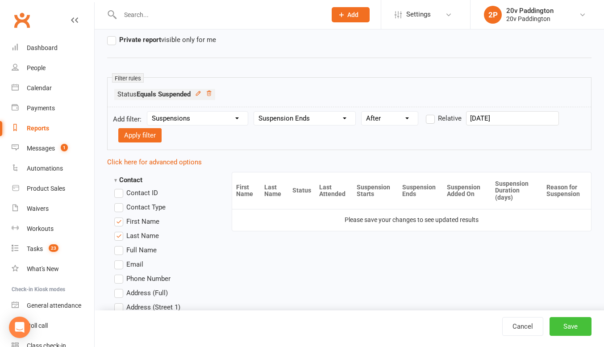
click at [568, 321] on button "Save" at bounding box center [571, 326] width 42 height 19
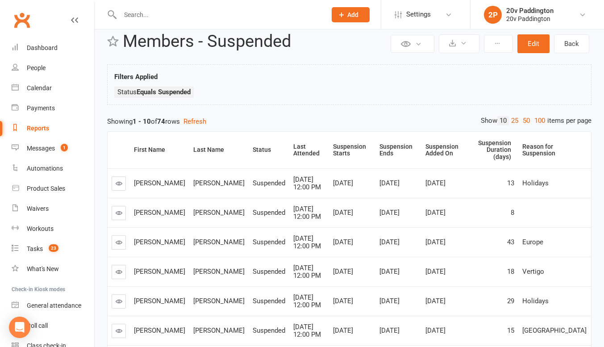
scroll to position [21, 0]
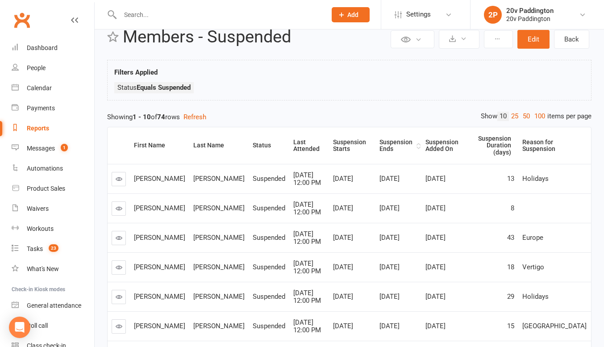
click at [380, 143] on div "Suspension Ends" at bounding box center [397, 146] width 35 height 14
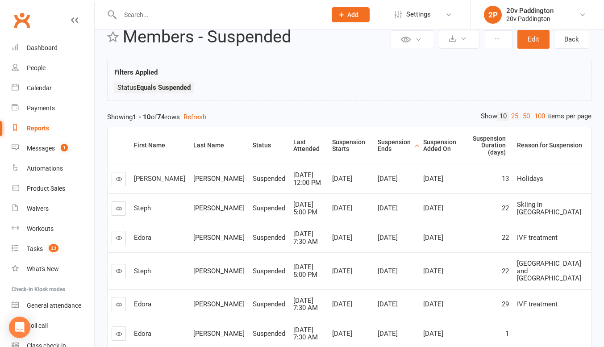
click at [380, 142] on div "Suspension Ends" at bounding box center [395, 146] width 34 height 14
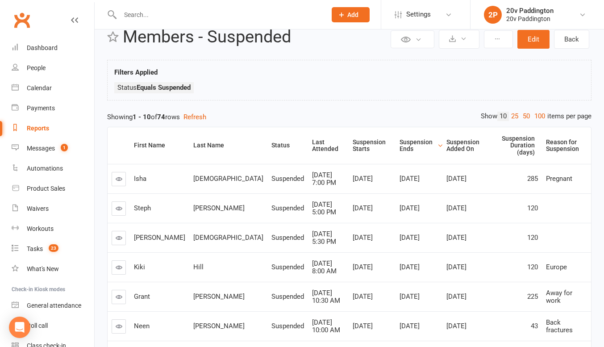
click at [400, 139] on div "Suspension Ends" at bounding box center [417, 146] width 35 height 14
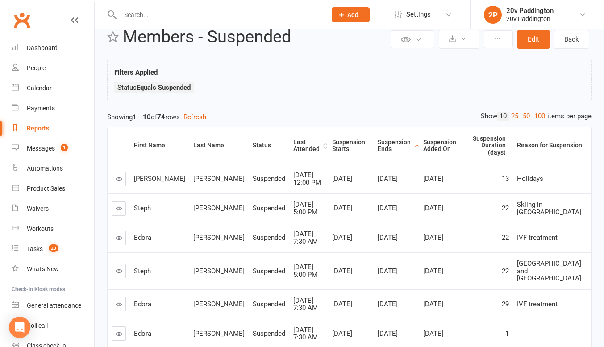
scroll to position [0, 0]
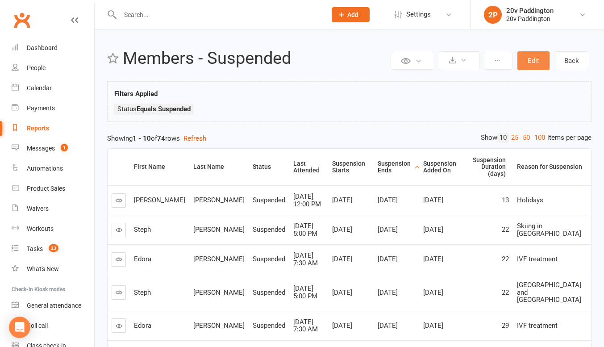
click at [543, 54] on button "Edit" at bounding box center [534, 60] width 32 height 19
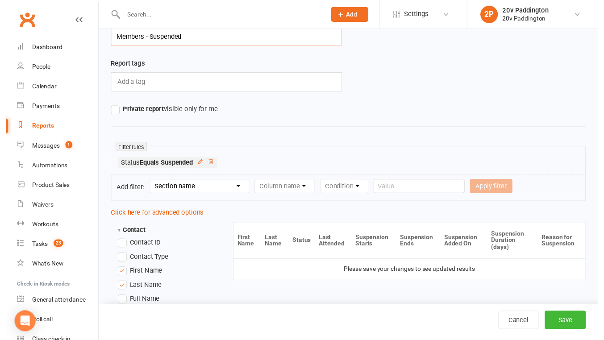
scroll to position [49, 0]
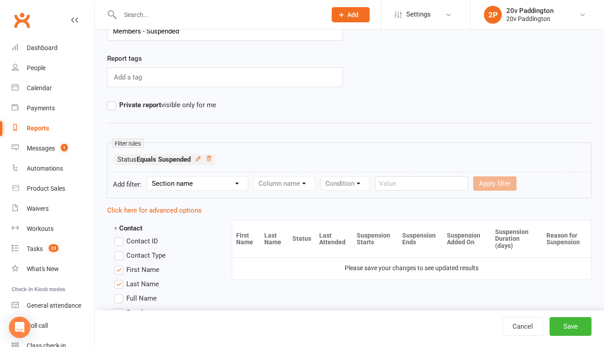
click at [224, 179] on select "Section name Contact Attendance Aggregate Payment Booking Waitlist Attendees Ca…" at bounding box center [197, 183] width 100 height 13
select select "13"
click at [149, 177] on select "Section name Contact Attendance Aggregate Payment Booking Waitlist Attendees Ca…" at bounding box center [197, 183] width 100 height 13
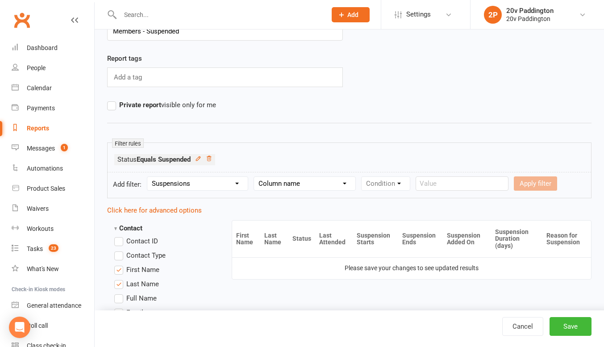
click at [282, 187] on select "Column name Suspension Current? Suspension Starts Suspension Ends Suspension Ad…" at bounding box center [304, 183] width 101 height 13
select select "2"
click at [255, 177] on select "Column name Suspension Current? Suspension Starts Suspension Ends Suspension Ad…" at bounding box center [304, 183] width 101 height 13
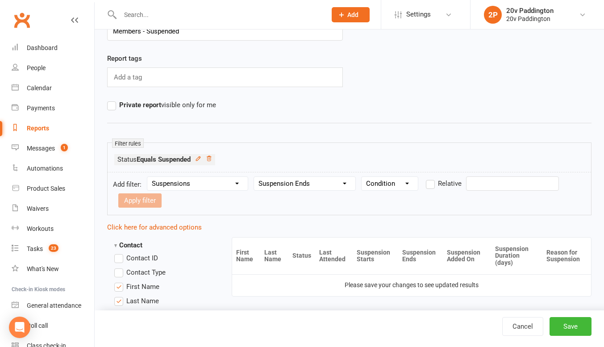
click at [387, 180] on select "Condition Is Is not Before After Before or on After or on Is blank Is not blank" at bounding box center [390, 183] width 56 height 13
select select "3"
click at [362, 177] on select "Condition Is Is not Before After Before or on After or on Is blank Is not blank" at bounding box center [390, 183] width 56 height 13
click at [479, 186] on input "text" at bounding box center [512, 183] width 93 height 14
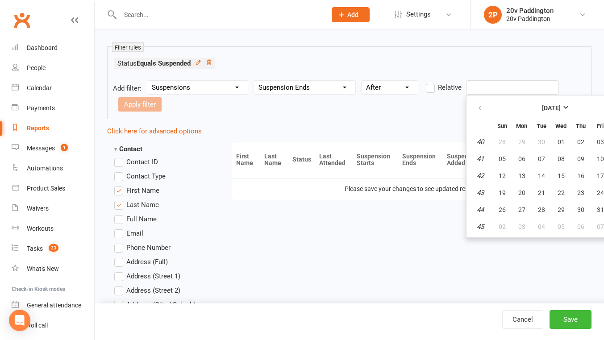
scroll to position [145, 32]
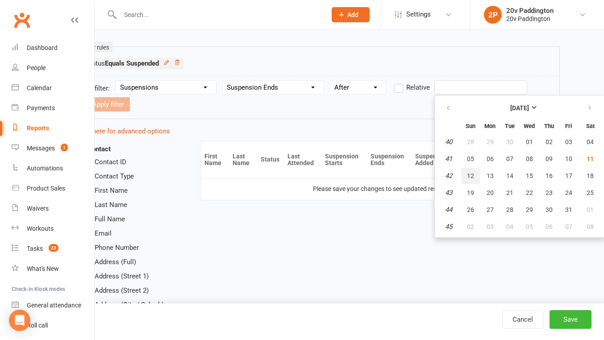
click at [463, 178] on button "12" at bounding box center [470, 176] width 19 height 16
type input "[DATE]"
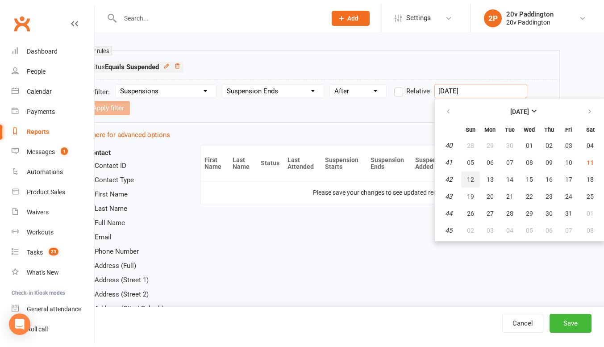
scroll to position [145, 0]
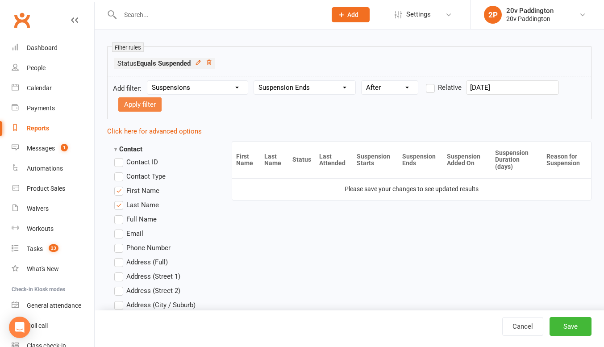
click at [151, 108] on button "Apply filter" at bounding box center [139, 104] width 43 height 14
select select
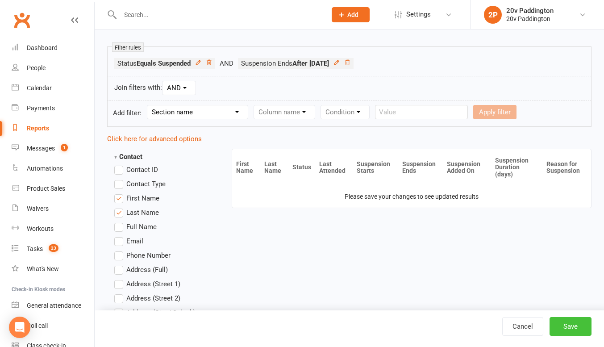
click at [563, 326] on button "Save" at bounding box center [571, 326] width 42 height 19
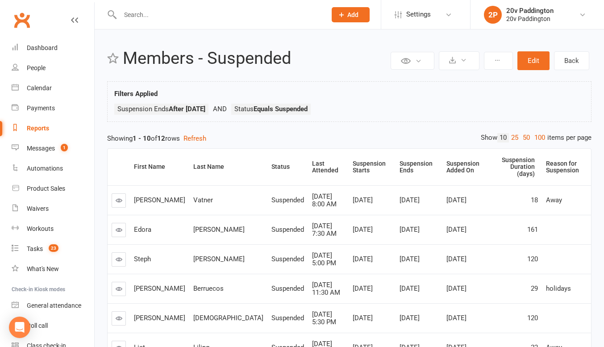
scroll to position [7, 0]
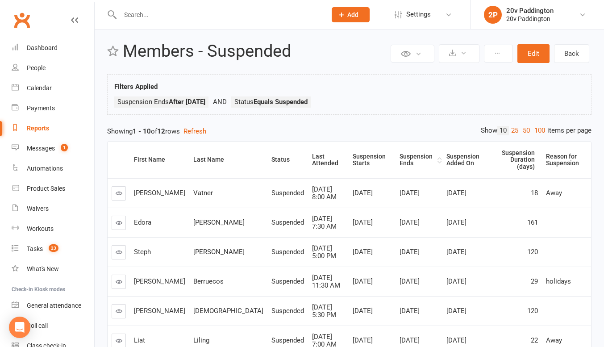
click at [400, 160] on div "Suspension Ends" at bounding box center [417, 160] width 35 height 14
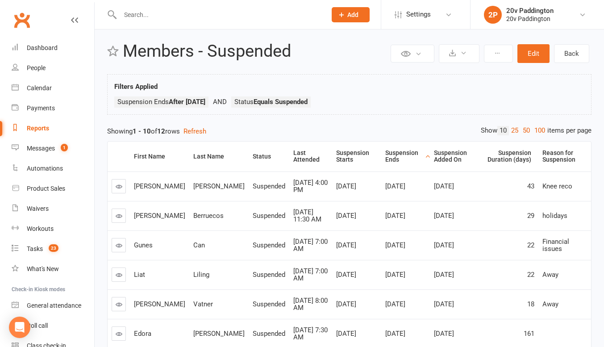
click at [208, 15] on input "text" at bounding box center [218, 14] width 203 height 13
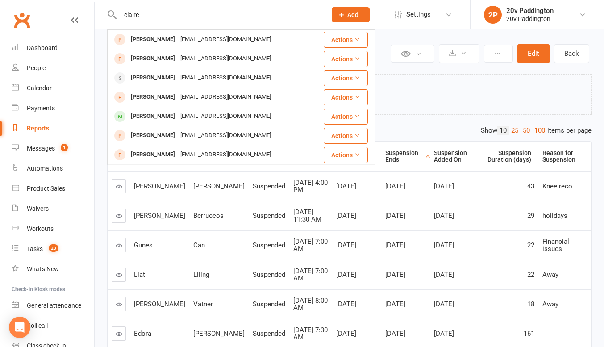
type input "claire"
click at [155, 59] on div "[PERSON_NAME]" at bounding box center [153, 58] width 50 height 13
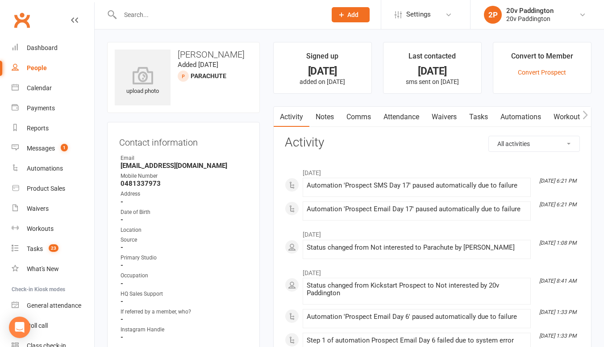
click at [160, 15] on input "text" at bounding box center [218, 14] width 203 height 13
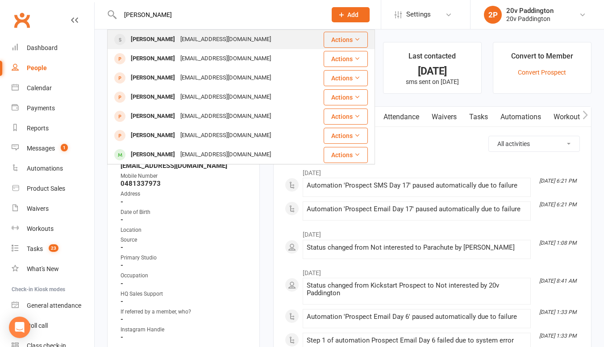
type input "[PERSON_NAME]"
click at [174, 38] on div "[PERSON_NAME]" at bounding box center [153, 39] width 50 height 13
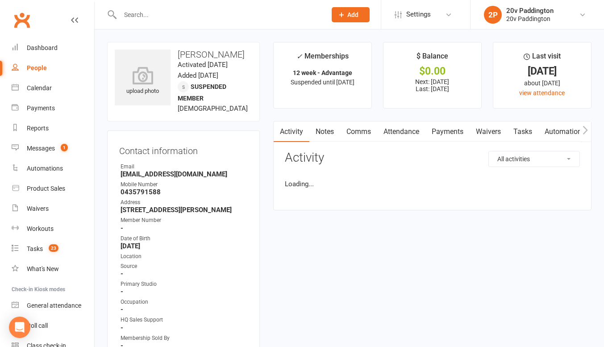
drag, startPoint x: 179, startPoint y: 58, endPoint x: 274, endPoint y: 192, distance: 164.3
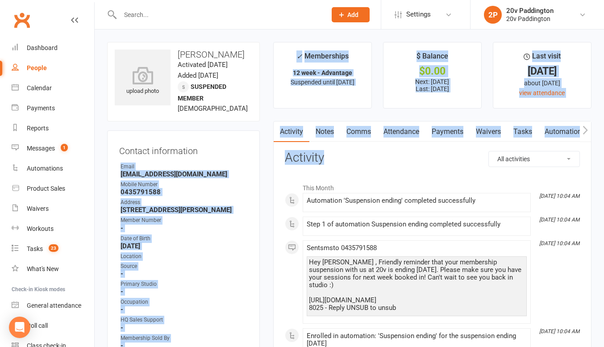
click at [252, 192] on div "Contact information Owner Email [EMAIL_ADDRESS][DOMAIN_NAME] Mobile Number [PHO…" at bounding box center [183, 278] width 153 height 296
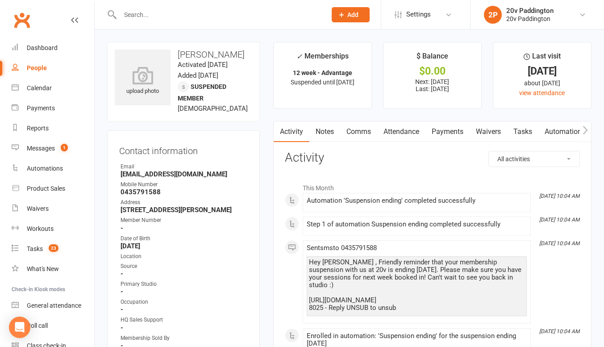
click at [351, 131] on link "Comms" at bounding box center [358, 131] width 37 height 21
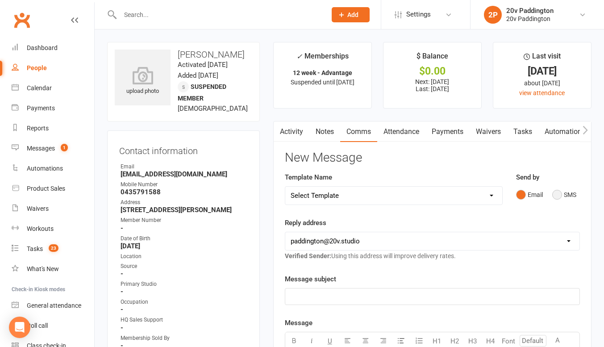
click at [570, 201] on button "SMS" at bounding box center [564, 194] width 24 height 17
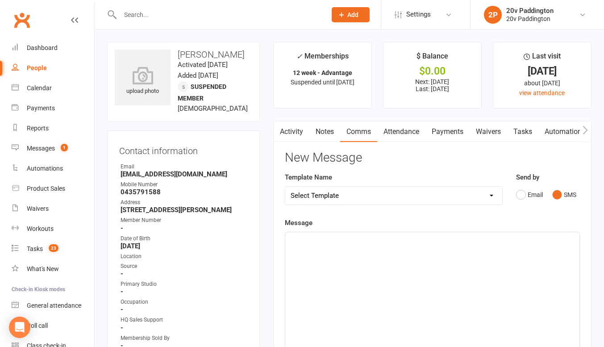
click at [460, 248] on div "﻿" at bounding box center [432, 299] width 294 height 134
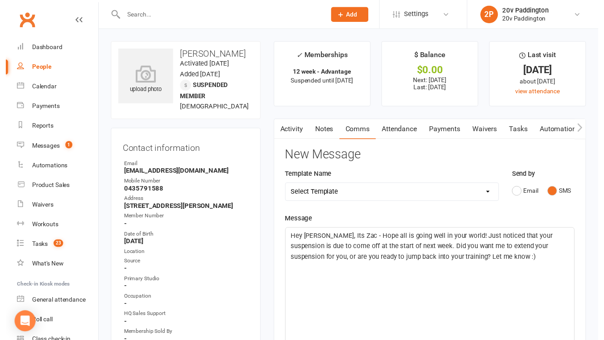
scroll to position [349, 0]
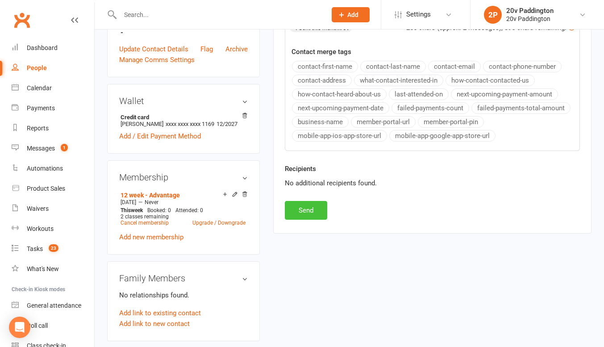
click at [304, 204] on button "Send" at bounding box center [306, 210] width 42 height 19
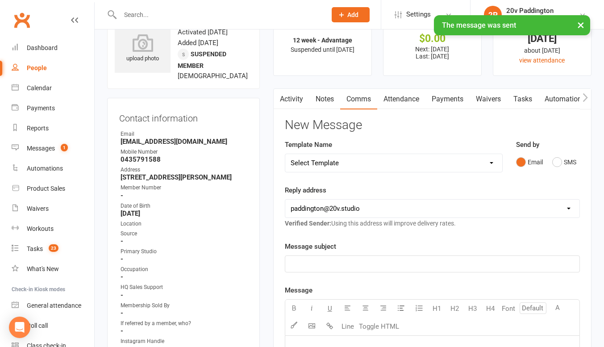
scroll to position [0, 0]
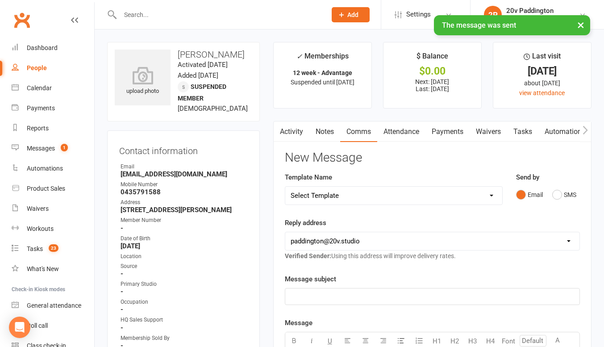
click at [288, 133] on link "Activity" at bounding box center [292, 131] width 36 height 21
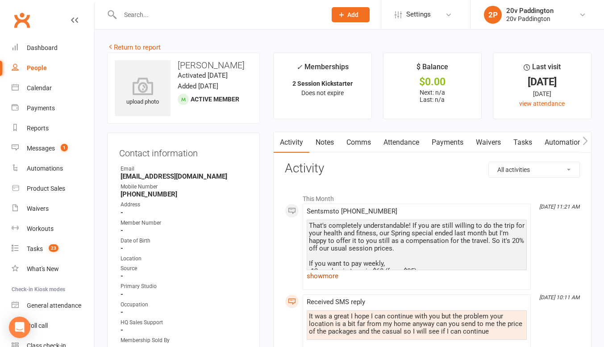
click at [340, 274] on link "show more" at bounding box center [417, 276] width 220 height 13
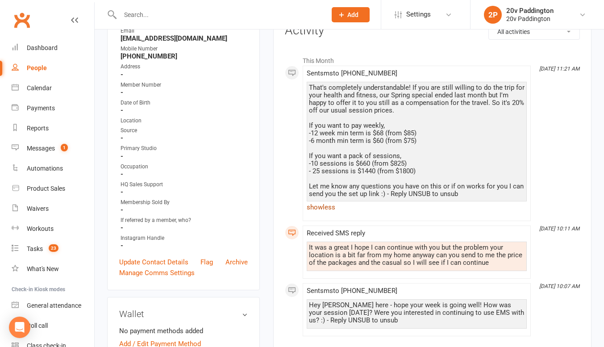
scroll to position [138, 0]
click at [354, 244] on div "It was a great I hope I can continue with you but the problem your location is …" at bounding box center [417, 254] width 216 height 23
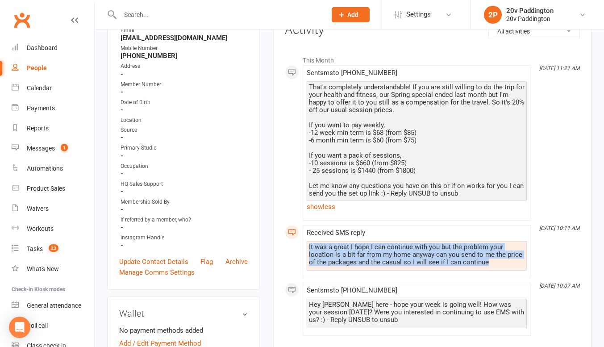
click at [354, 244] on div "It was a great I hope I can continue with you but the problem your location is …" at bounding box center [417, 254] width 216 height 23
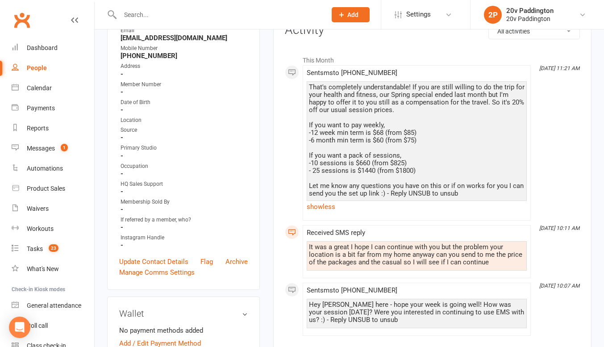
scroll to position [0, 0]
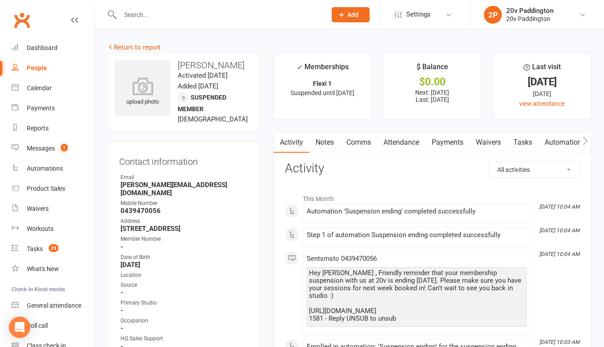
click at [361, 146] on link "Comms" at bounding box center [358, 142] width 37 height 21
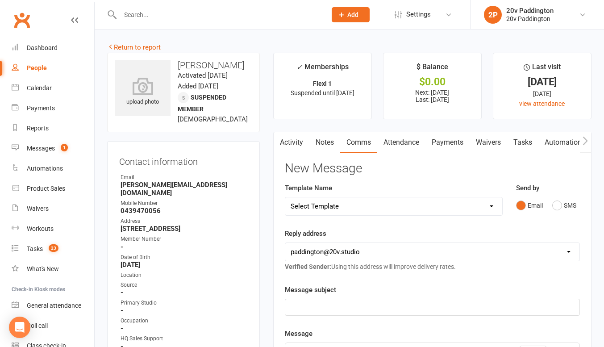
click at [570, 221] on div "Send by Email SMS" at bounding box center [548, 205] width 77 height 44
click at [568, 215] on div "Send by Email SMS" at bounding box center [548, 205] width 77 height 44
click at [558, 208] on button "SMS" at bounding box center [564, 205] width 24 height 17
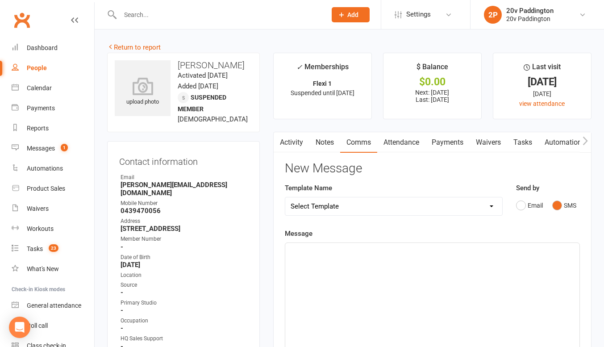
click at [485, 259] on div "﻿" at bounding box center [432, 310] width 294 height 134
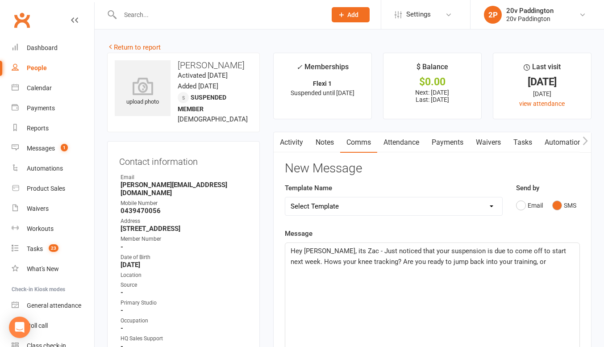
click at [306, 263] on span "Hey Adrian, its Zac - Just noticed that your suspension is due to come off to s…" at bounding box center [429, 256] width 277 height 19
click at [528, 266] on p "Hey Adrian, its Zac - Just noticed that your suspension is due to come off to s…" at bounding box center [433, 256] width 284 height 21
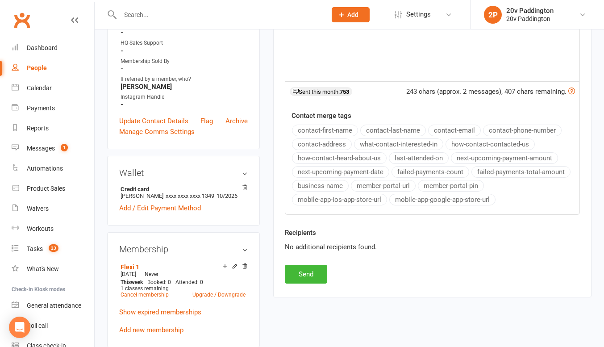
scroll to position [299, 0]
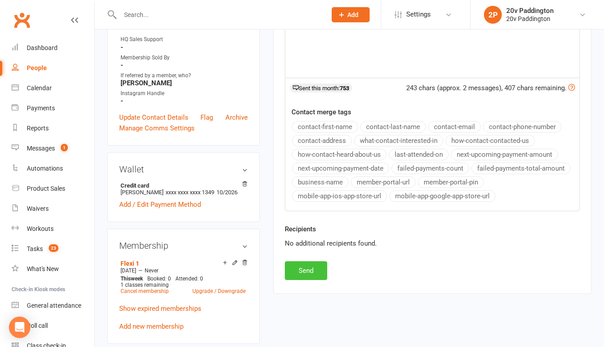
click at [318, 274] on button "Send" at bounding box center [306, 270] width 42 height 19
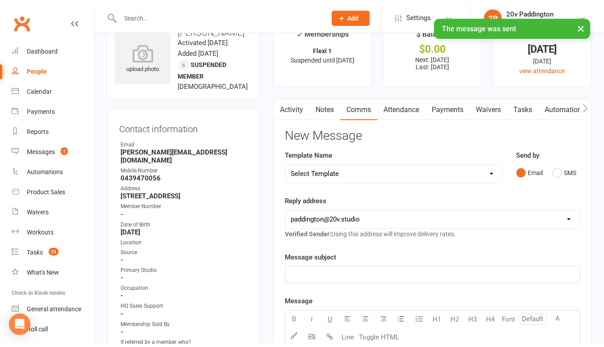
scroll to position [0, 0]
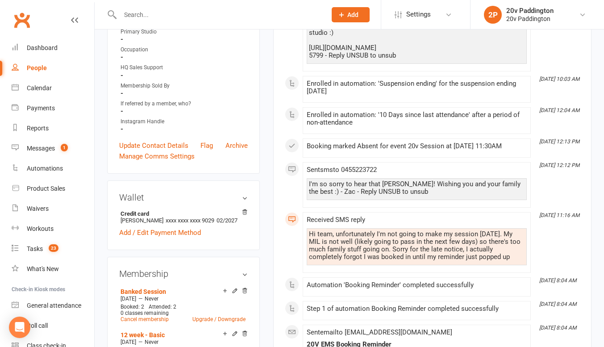
scroll to position [263, 0]
click at [368, 230] on div "Hi team, unfortunately I'm not going to make my session today. My MIL is not we…" at bounding box center [417, 245] width 216 height 30
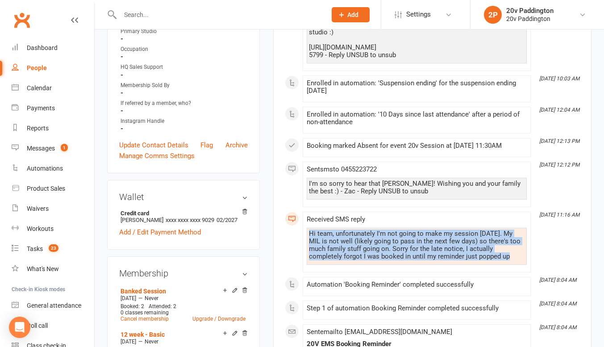
click at [368, 230] on div "Hi team, unfortunately I'm not going to make my session today. My MIL is not we…" at bounding box center [417, 245] width 216 height 30
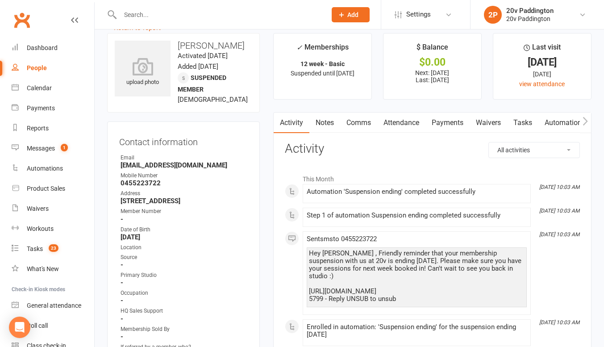
scroll to position [0, 0]
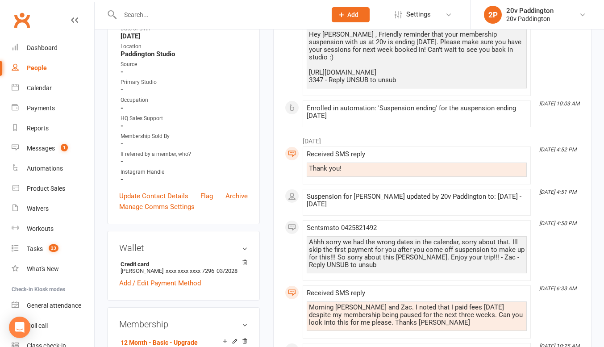
scroll to position [254, 0]
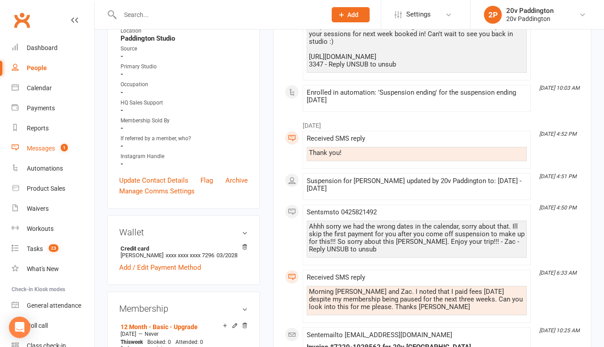
click at [48, 147] on div "Messages" at bounding box center [41, 148] width 28 height 7
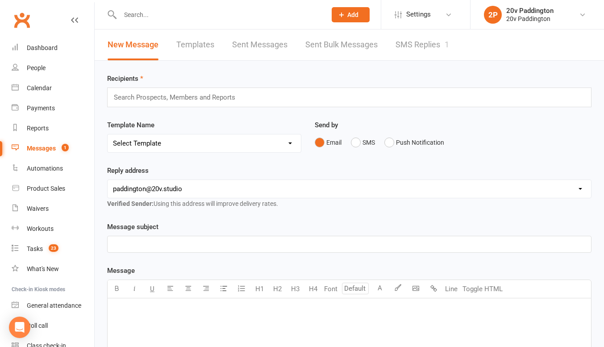
click at [431, 37] on link "SMS Replies 1" at bounding box center [423, 44] width 54 height 31
